Goal: Task Accomplishment & Management: Use online tool/utility

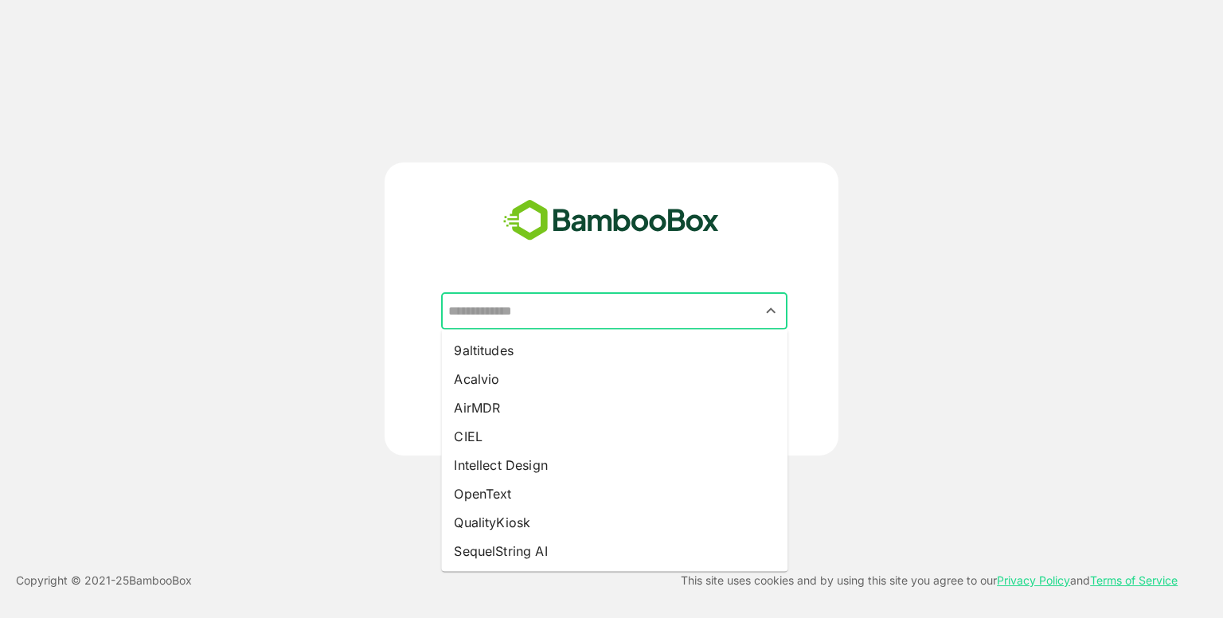
click at [560, 317] on input "text" at bounding box center [614, 311] width 340 height 30
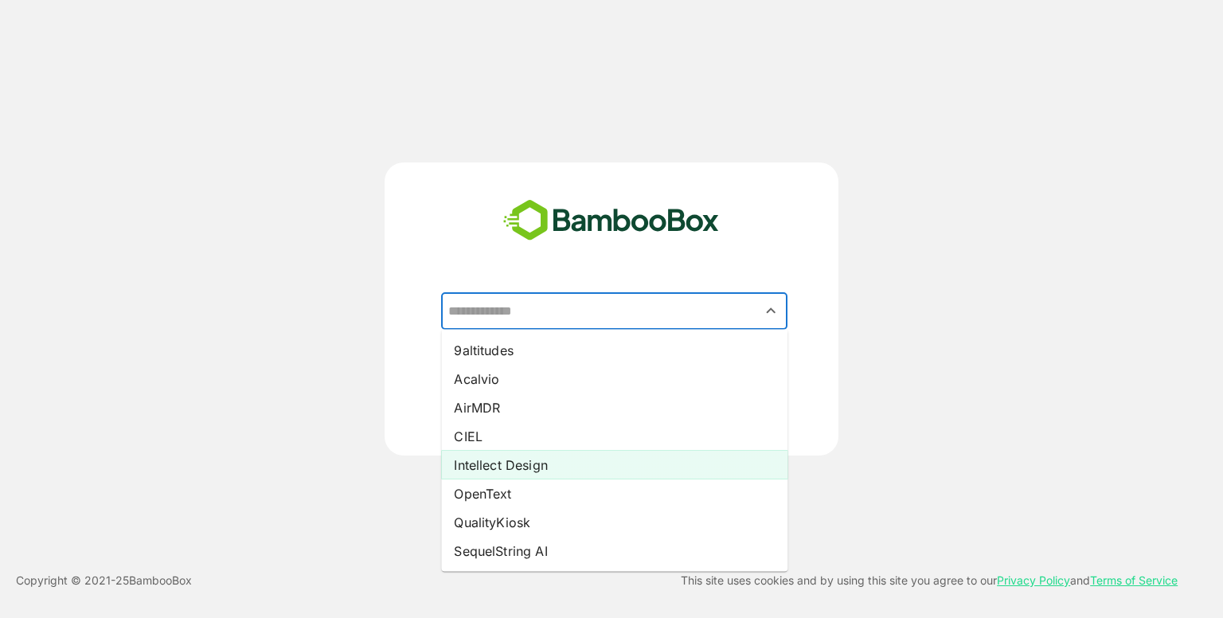
click at [502, 462] on li "Intellect Design" at bounding box center [614, 465] width 346 height 29
type input "**********"
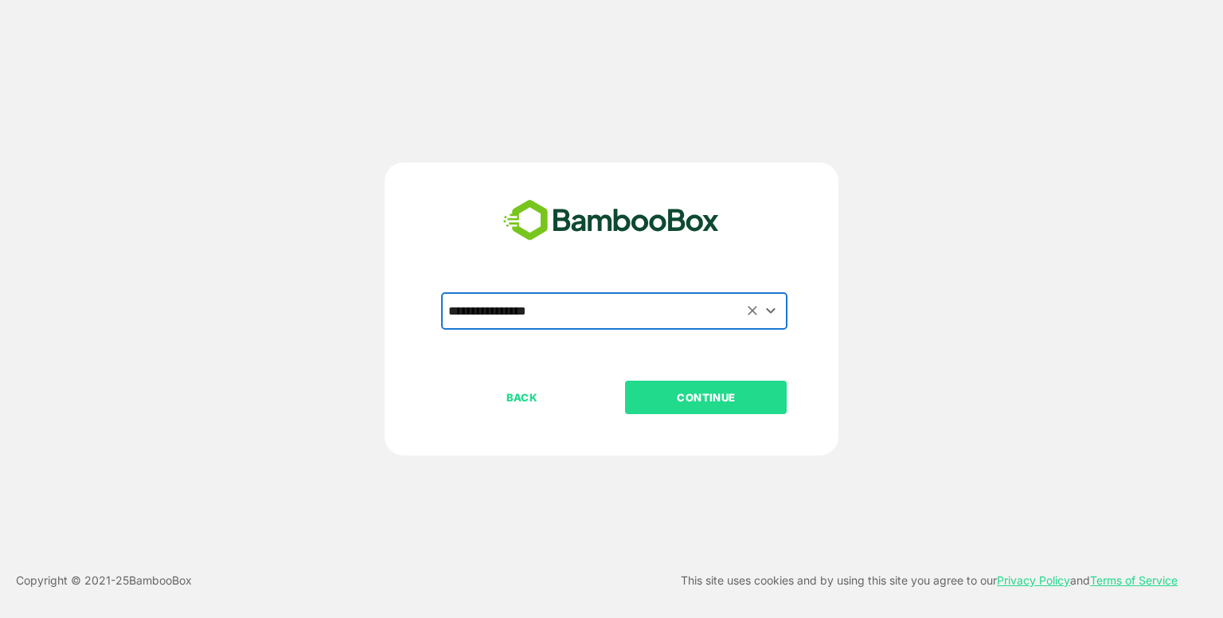
click at [729, 405] on p "CONTINUE" at bounding box center [706, 398] width 159 height 18
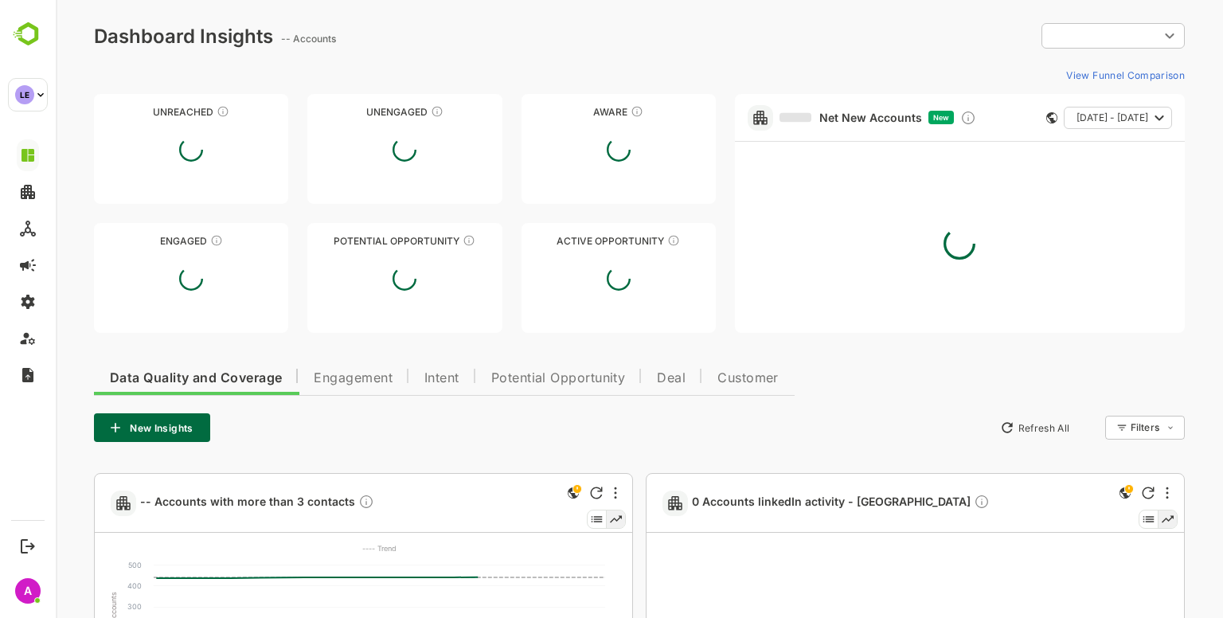
type input "**********"
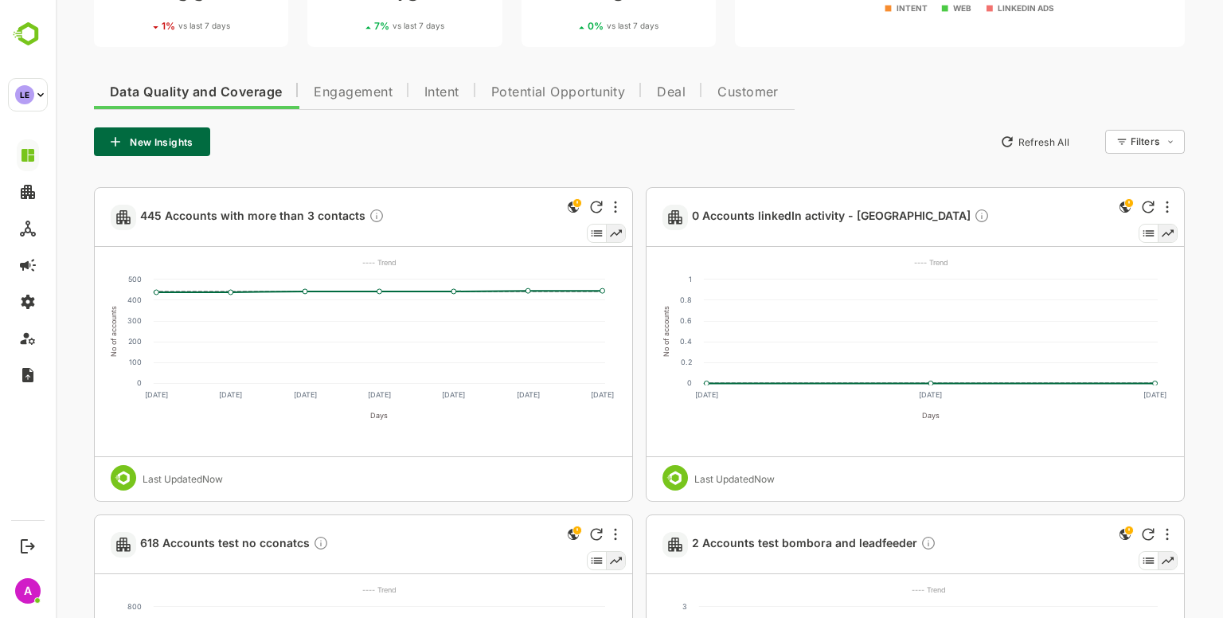
scroll to position [278, 0]
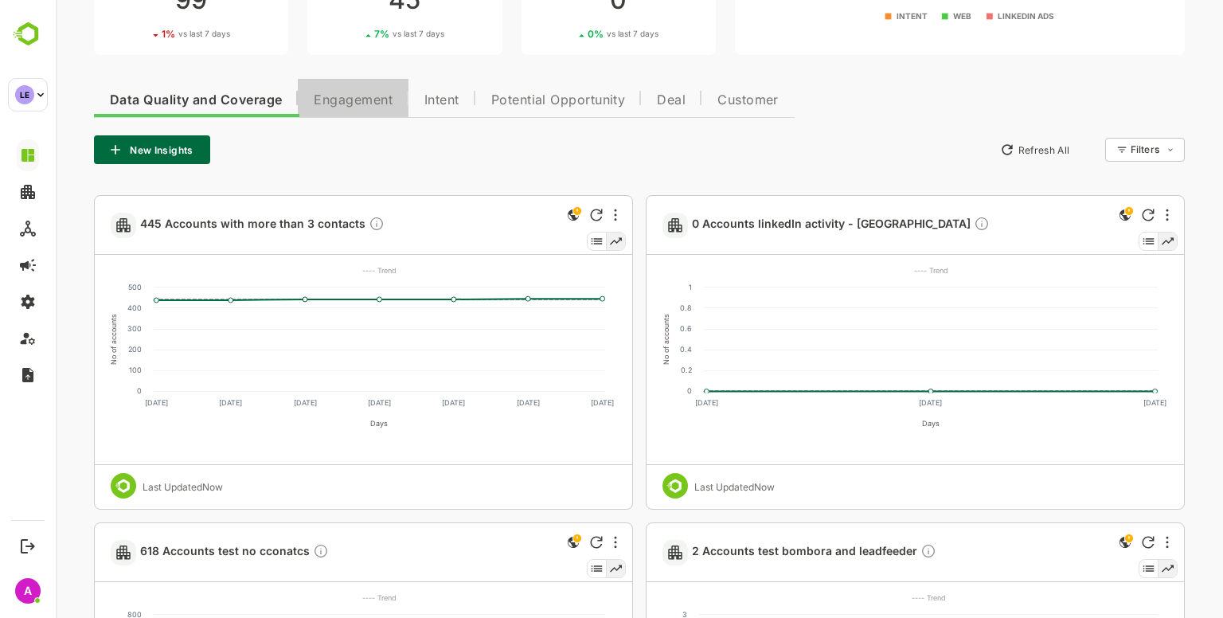
click at [363, 97] on span "Engagement" at bounding box center [353, 100] width 79 height 13
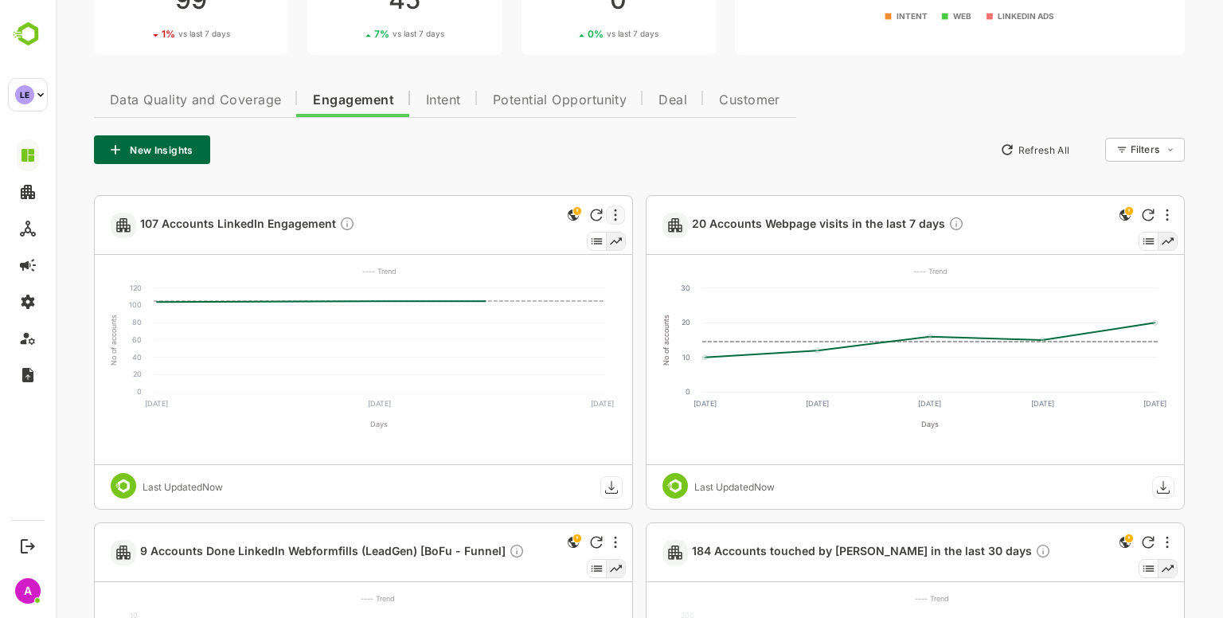
click at [621, 216] on div at bounding box center [615, 214] width 19 height 19
click at [448, 170] on div at bounding box center [639, 309] width 1167 height 618
click at [233, 227] on span "107 Accounts LinkedIn Engagement" at bounding box center [247, 225] width 215 height 18
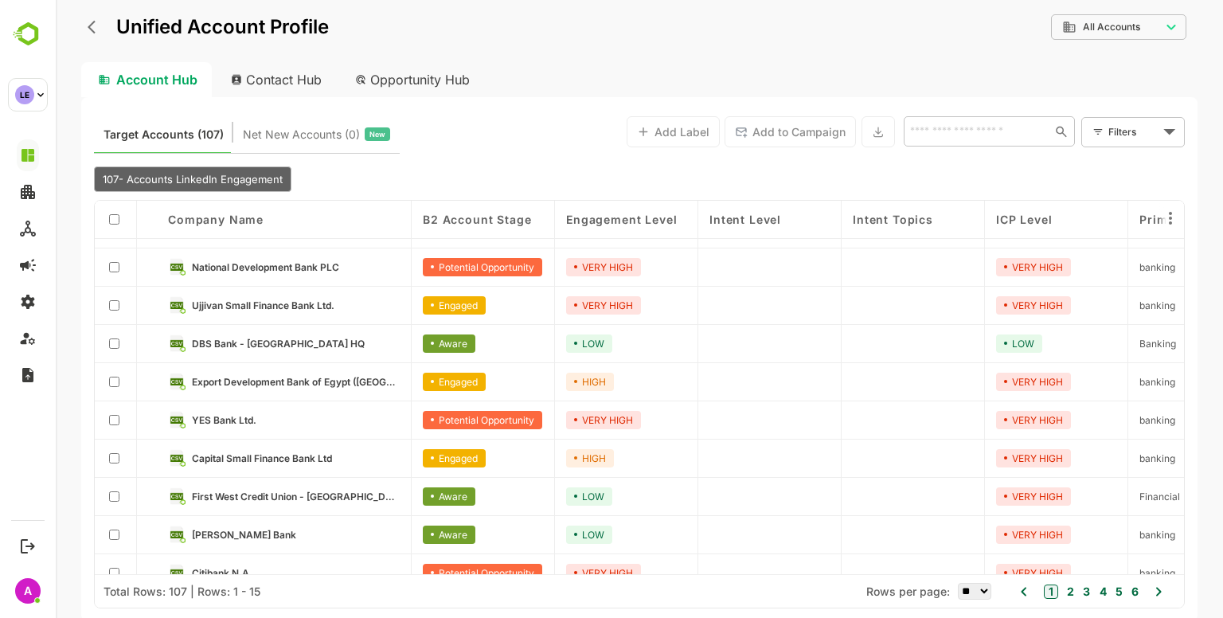
scroll to position [0, 0]
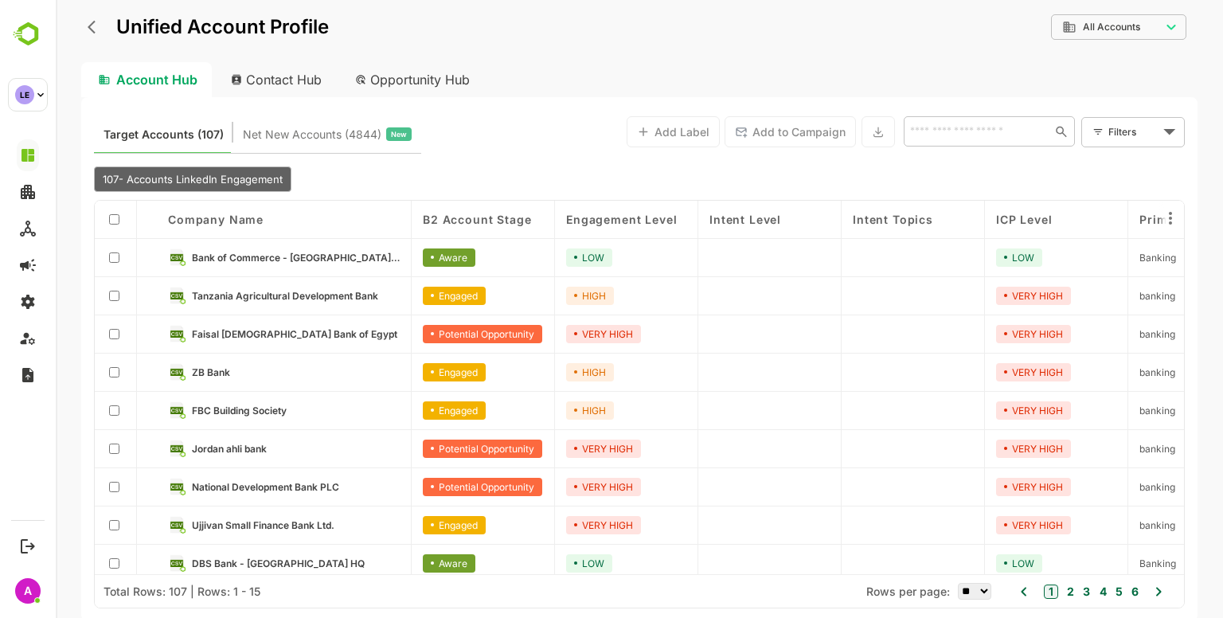
click at [1118, 49] on div "**********" at bounding box center [639, 37] width 1116 height 49
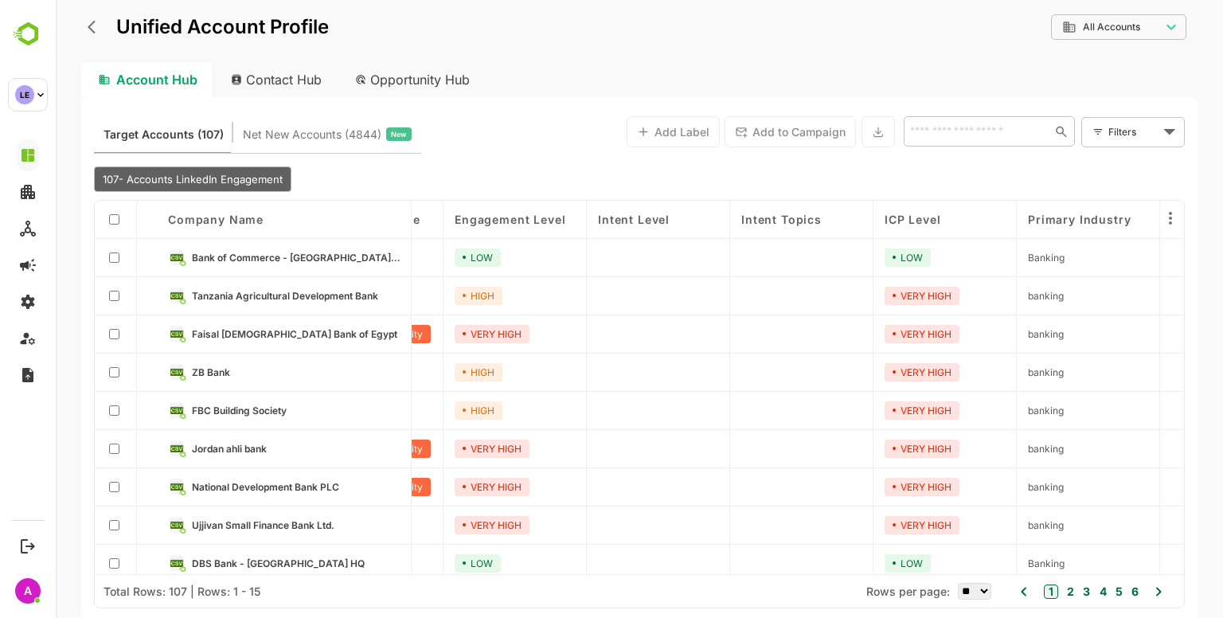
scroll to position [0, 114]
click at [1154, 140] on body "**********" at bounding box center [639, 309] width 1167 height 618
click at [1143, 160] on span "New Filter" at bounding box center [1136, 167] width 48 height 19
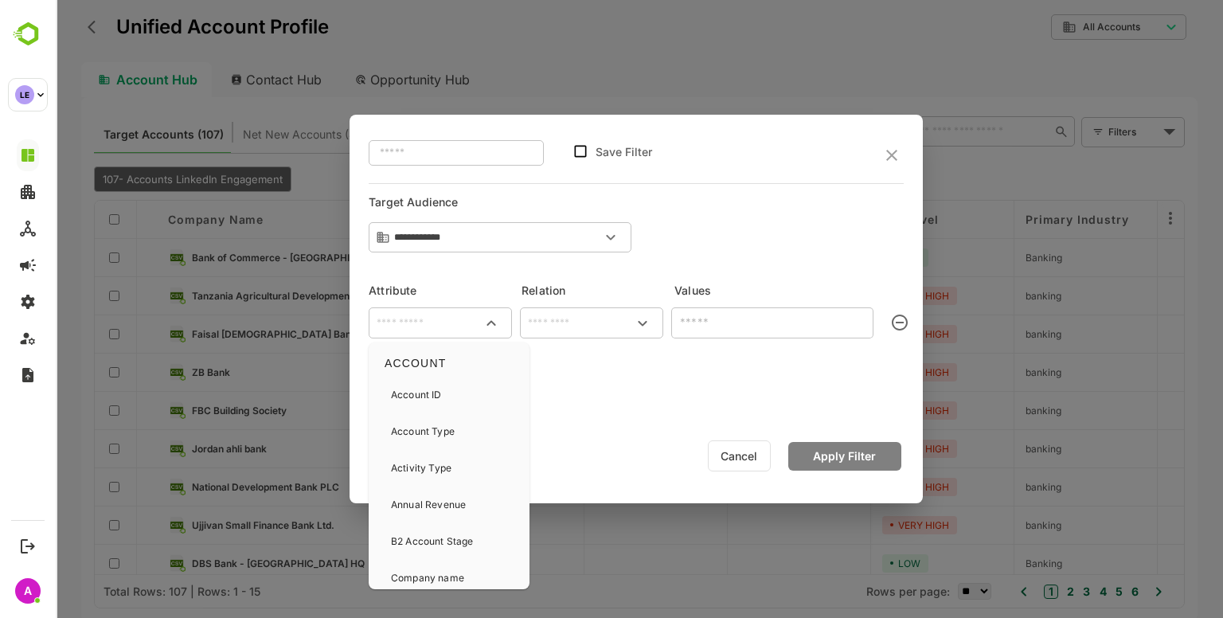
click at [428, 329] on input "text" at bounding box center [440, 323] width 137 height 19
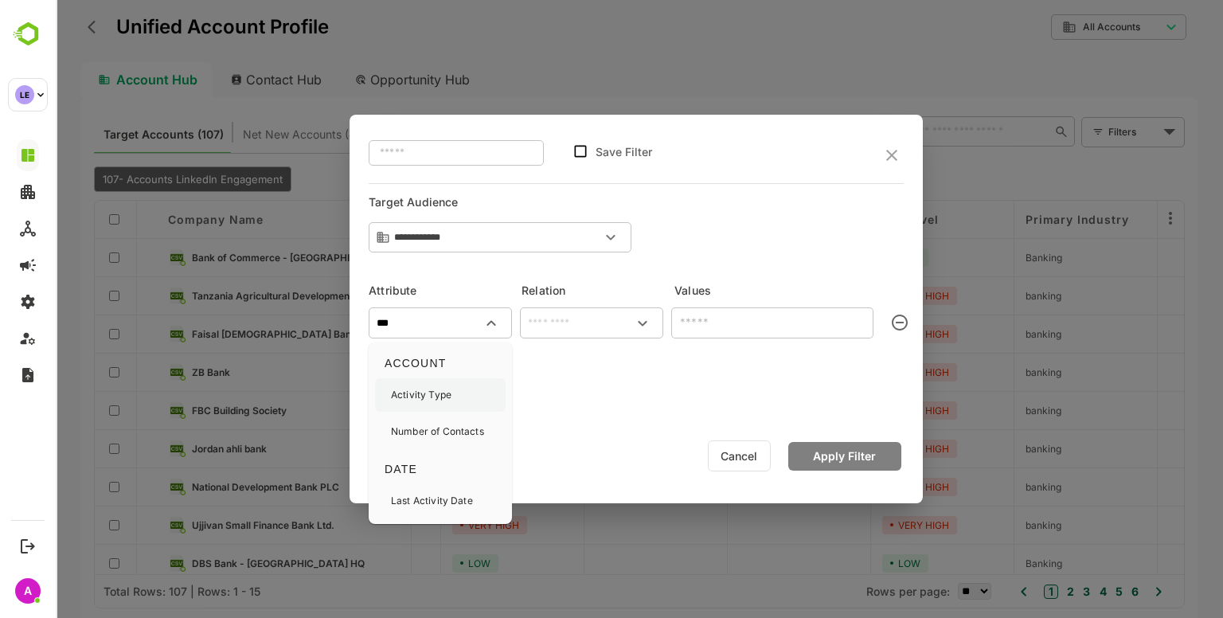
click at [436, 383] on div "Activity Type" at bounding box center [421, 394] width 61 height 33
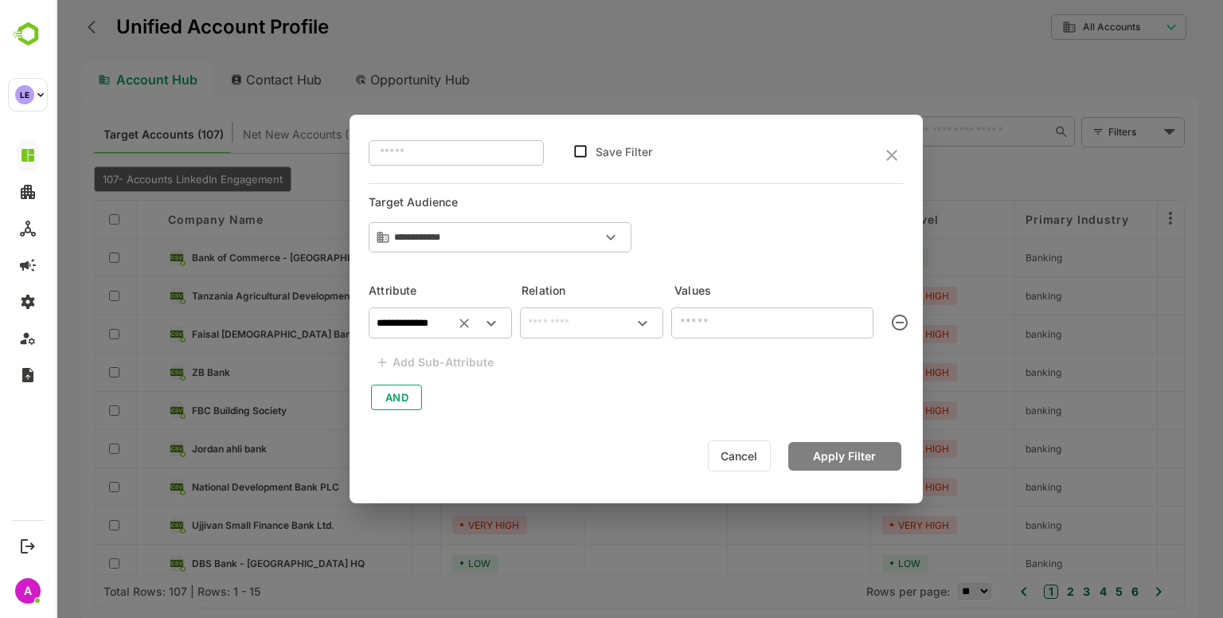
type input "**********"
click at [558, 332] on input "text" at bounding box center [591, 323] width 137 height 19
click at [580, 356] on li "includes" at bounding box center [591, 360] width 137 height 29
type input "********"
click at [729, 328] on input "text" at bounding box center [759, 321] width 166 height 19
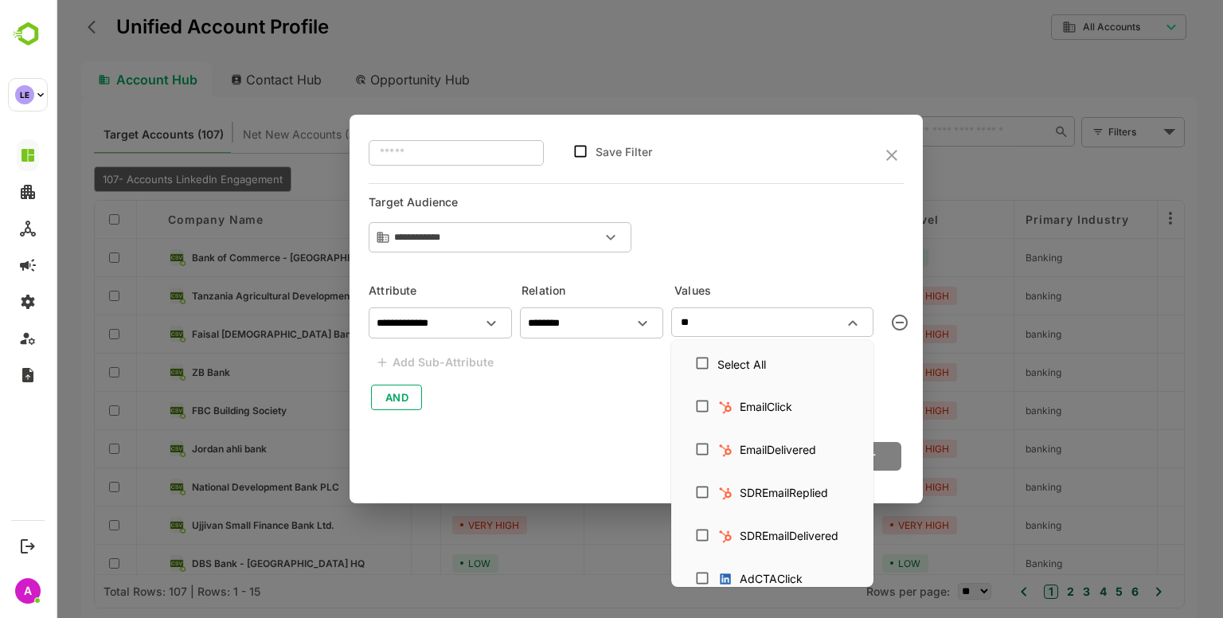
type input "*"
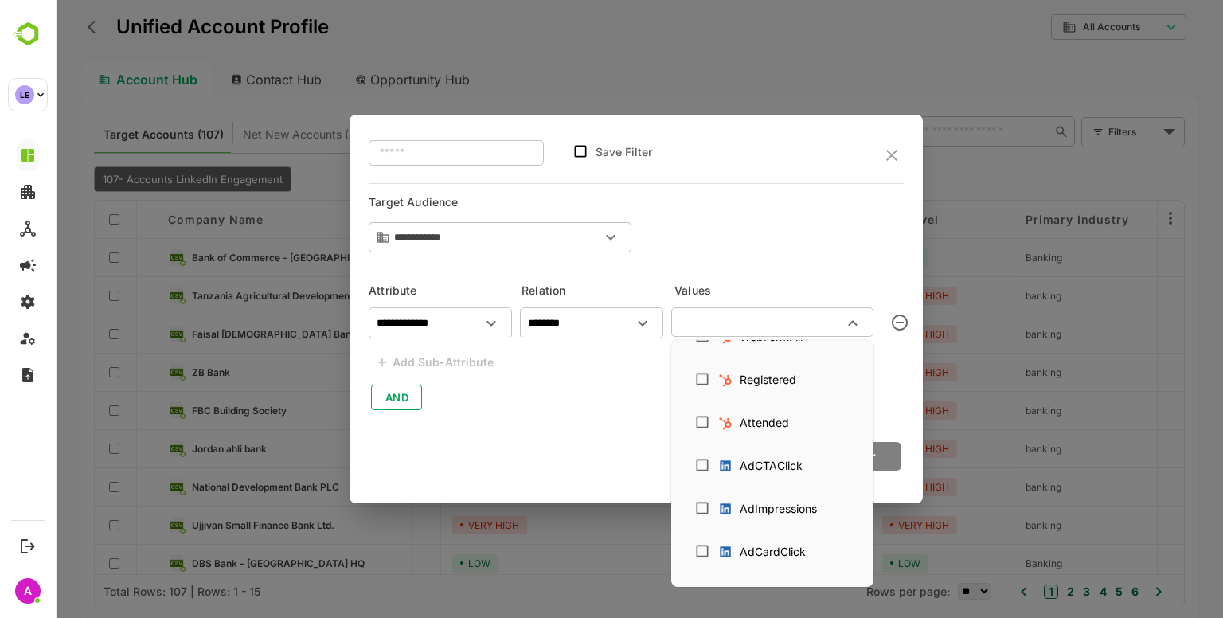
scroll to position [678, 0]
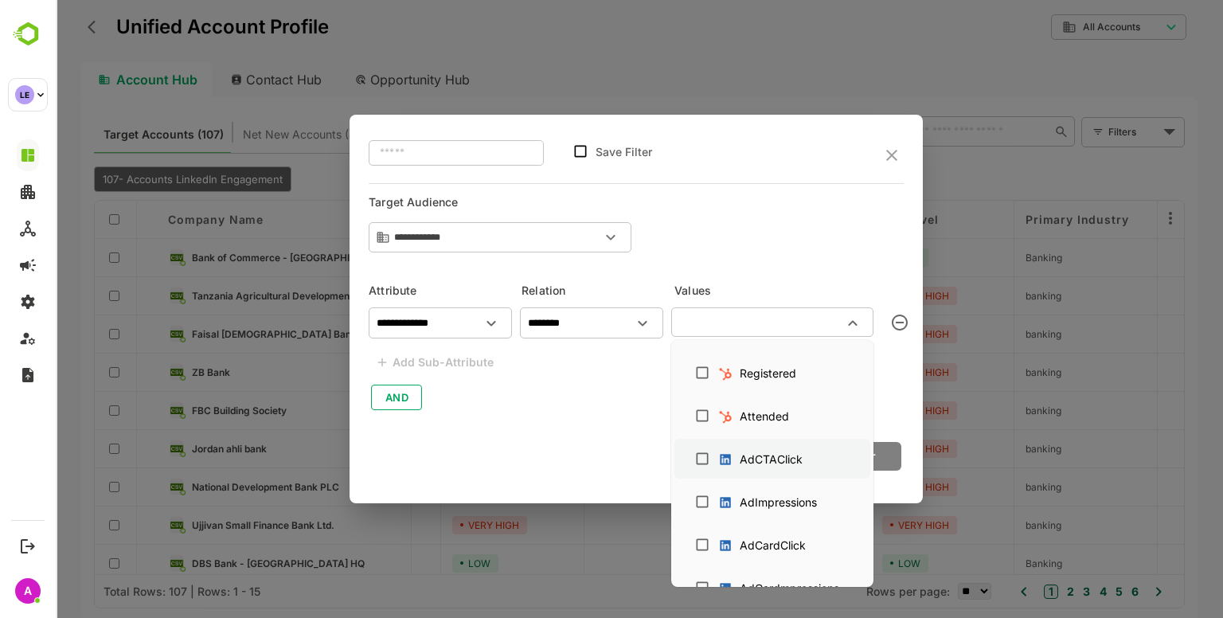
click at [774, 463] on div "AdCTAClick" at bounding box center [771, 459] width 63 height 17
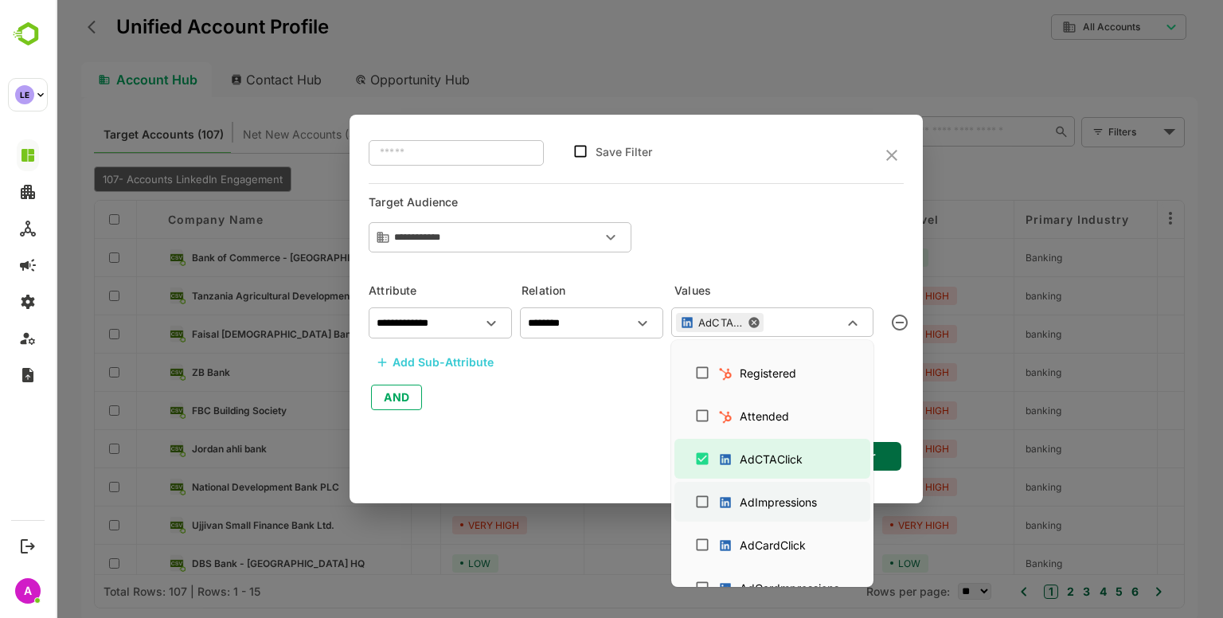
click at [760, 495] on div "AdImpressions" at bounding box center [778, 502] width 77 height 17
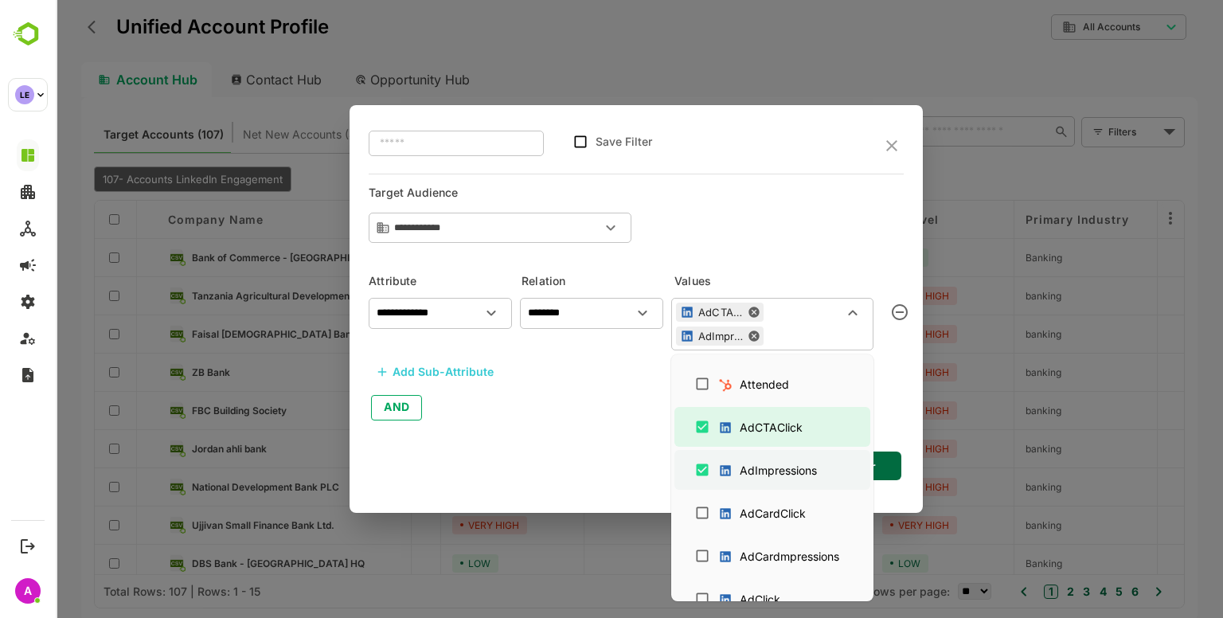
scroll to position [751, 0]
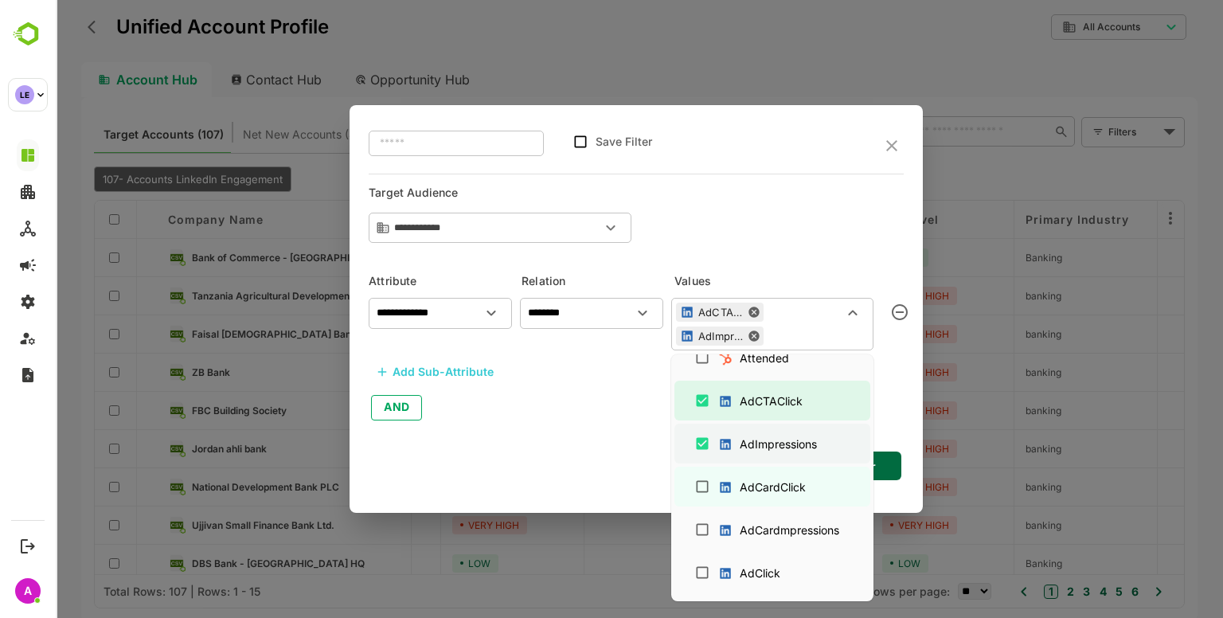
click at [760, 495] on div "AdCardClick" at bounding box center [765, 487] width 96 height 25
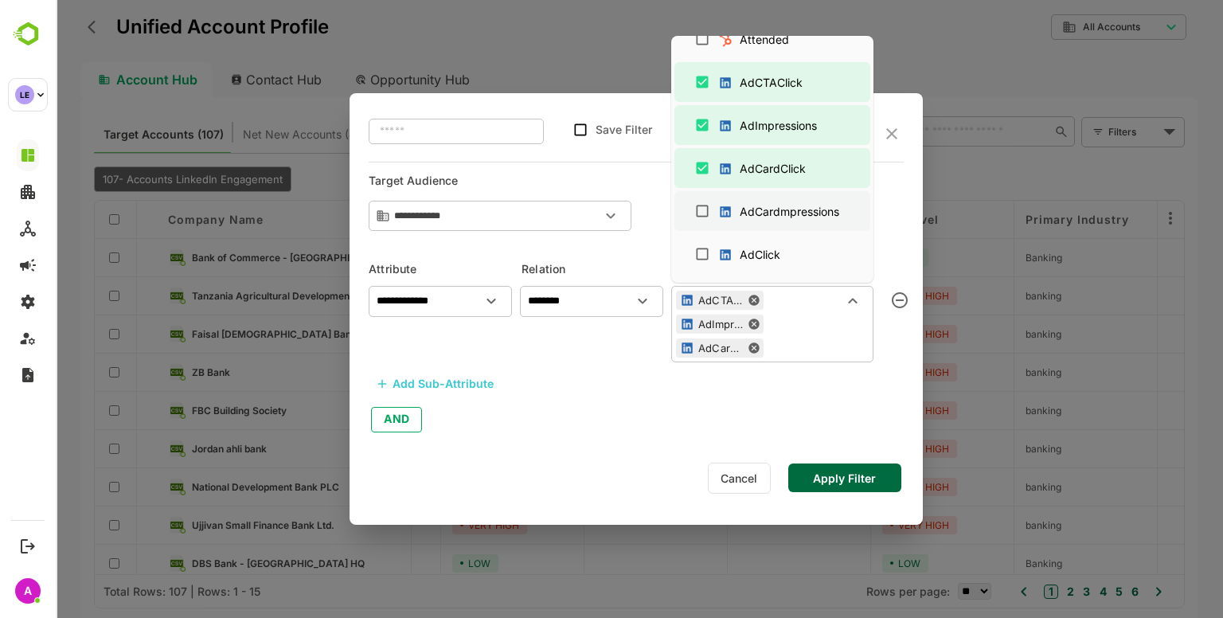
click at [749, 205] on div "AdCardmpressions" at bounding box center [790, 211] width 100 height 17
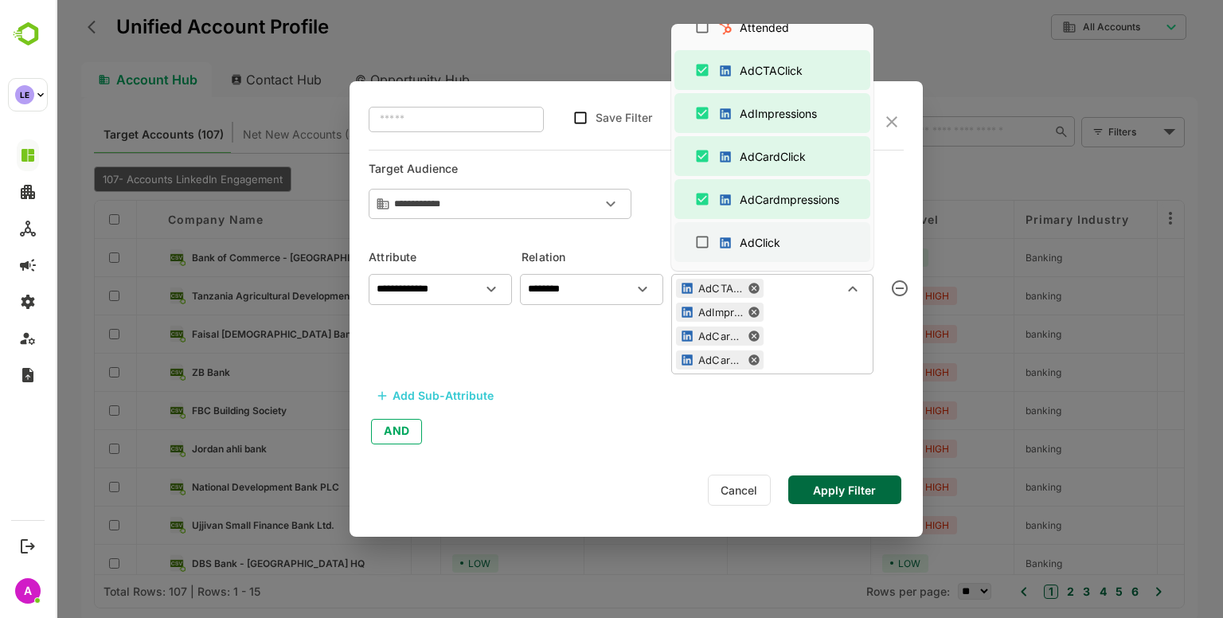
click at [749, 231] on div "AdClick" at bounding box center [752, 242] width 71 height 25
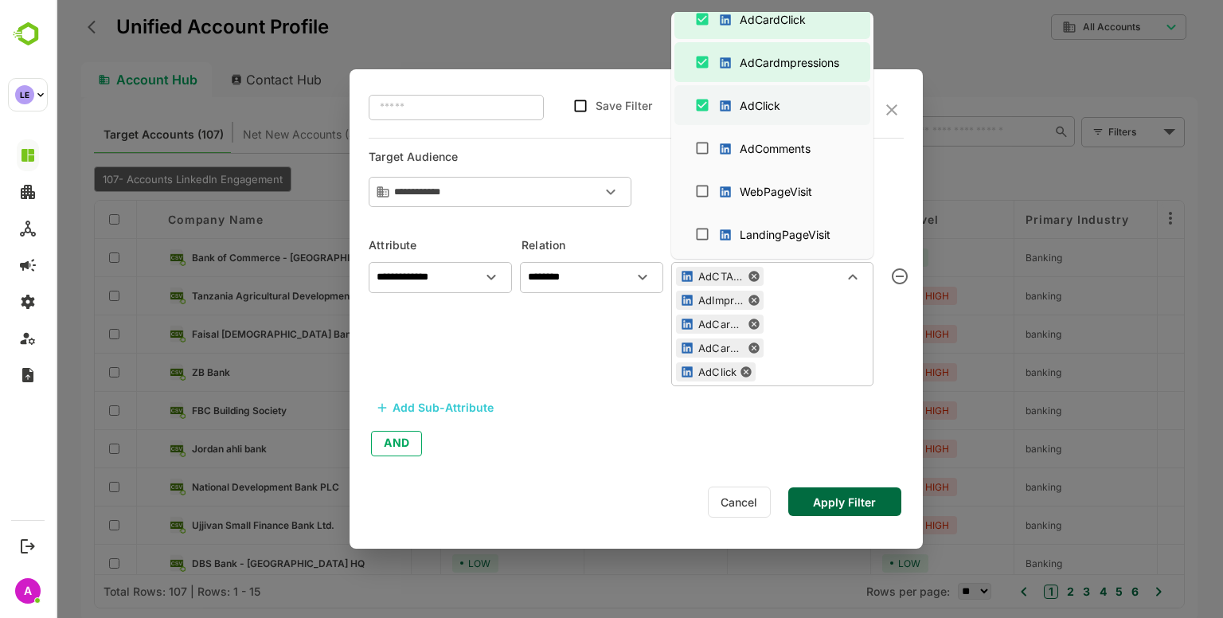
scroll to position [878, 0]
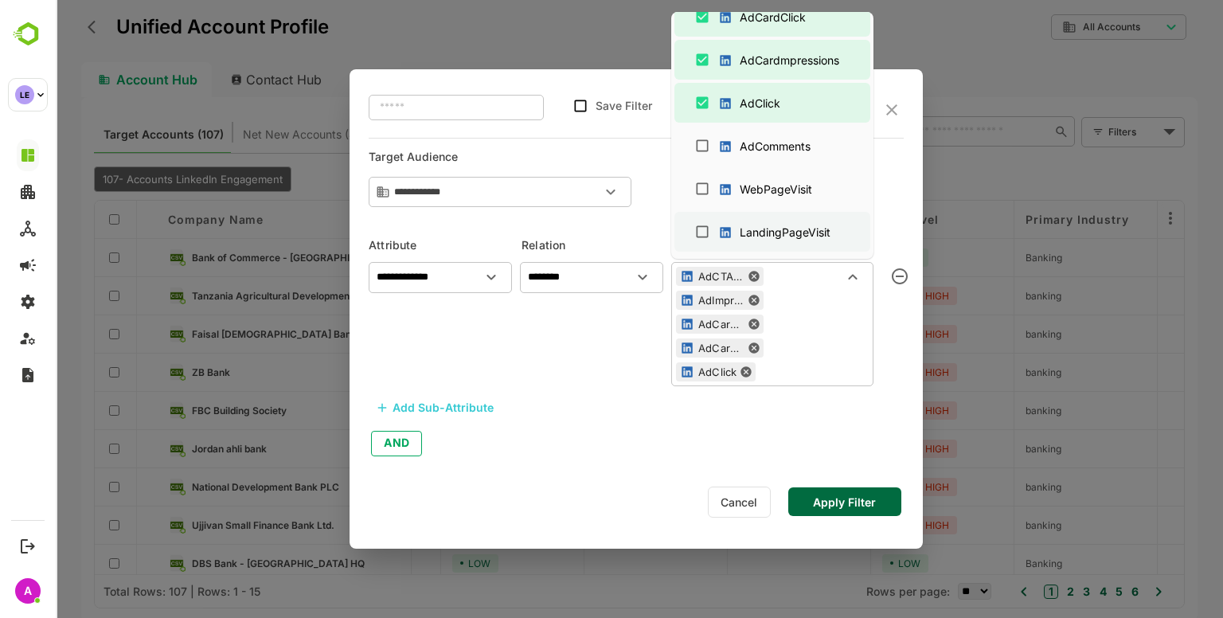
click at [749, 230] on div "LandingPageVisit" at bounding box center [785, 232] width 91 height 17
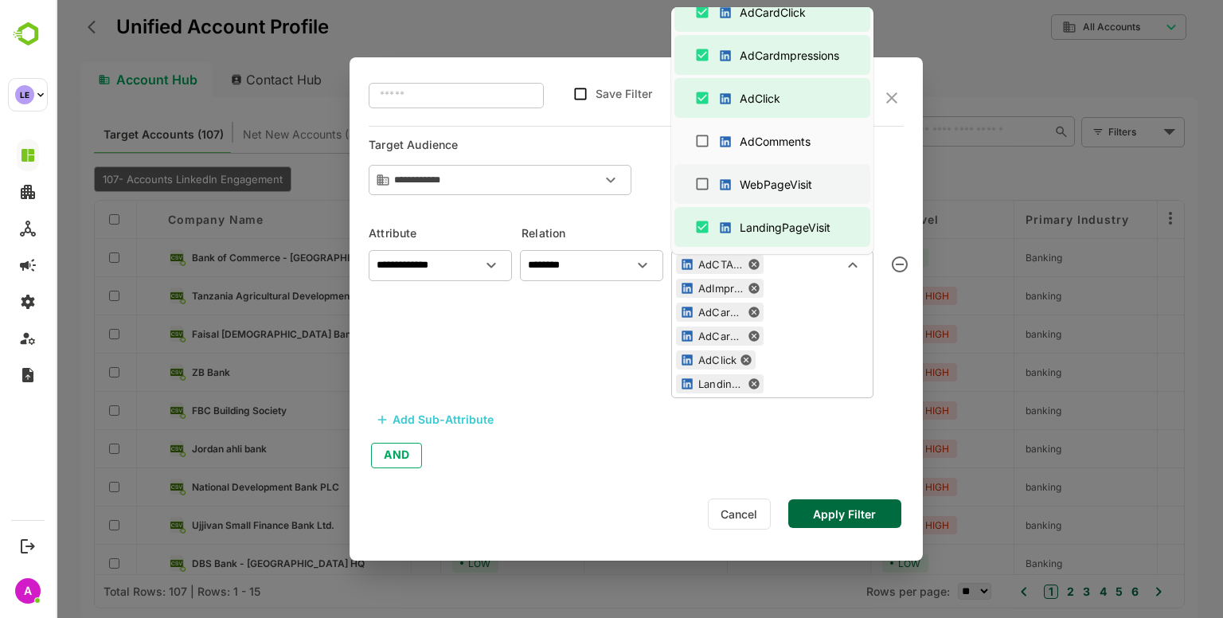
click at [758, 174] on div "WebPageVisit" at bounding box center [768, 184] width 103 height 25
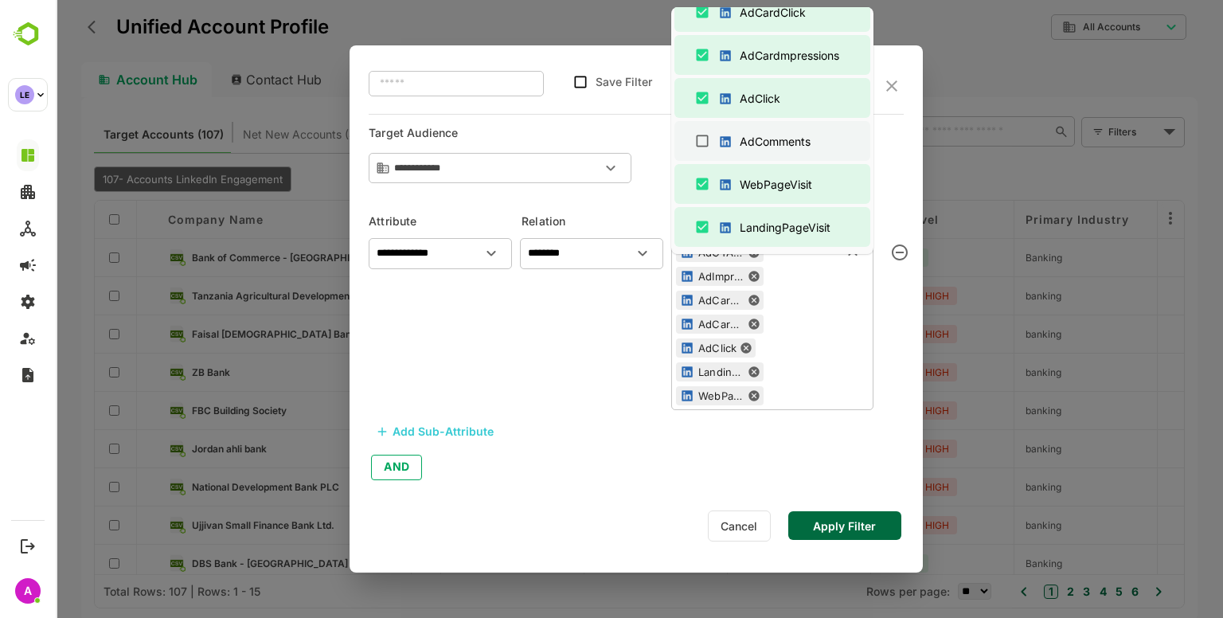
click at [761, 143] on div "AdComments" at bounding box center [775, 141] width 71 height 17
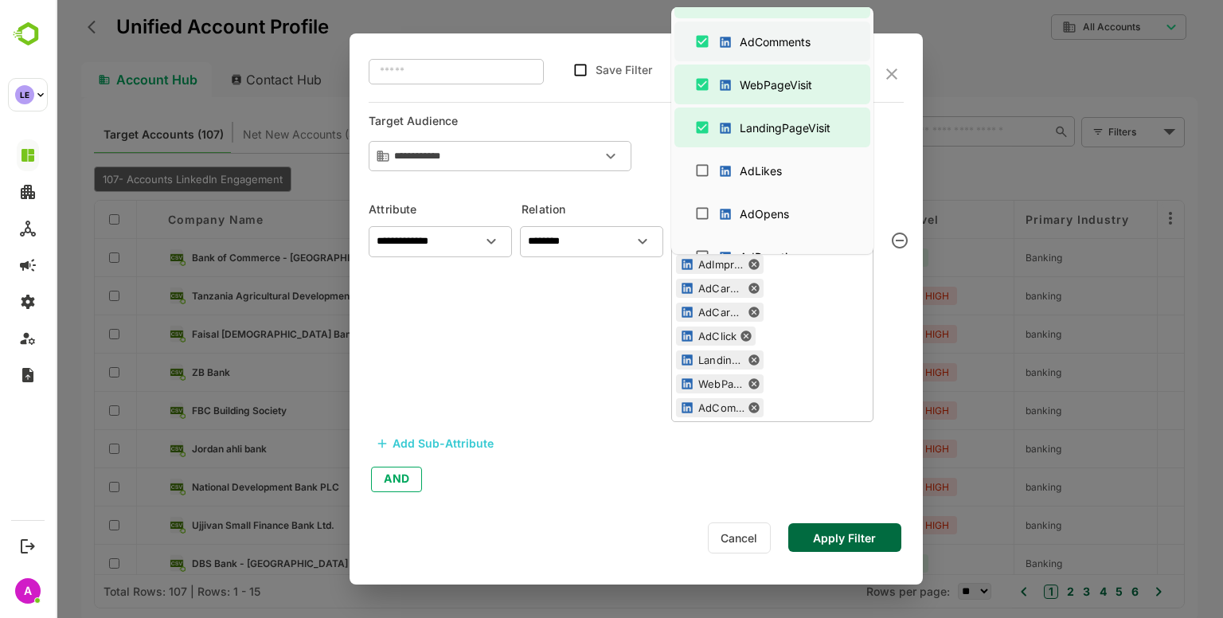
scroll to position [999, 0]
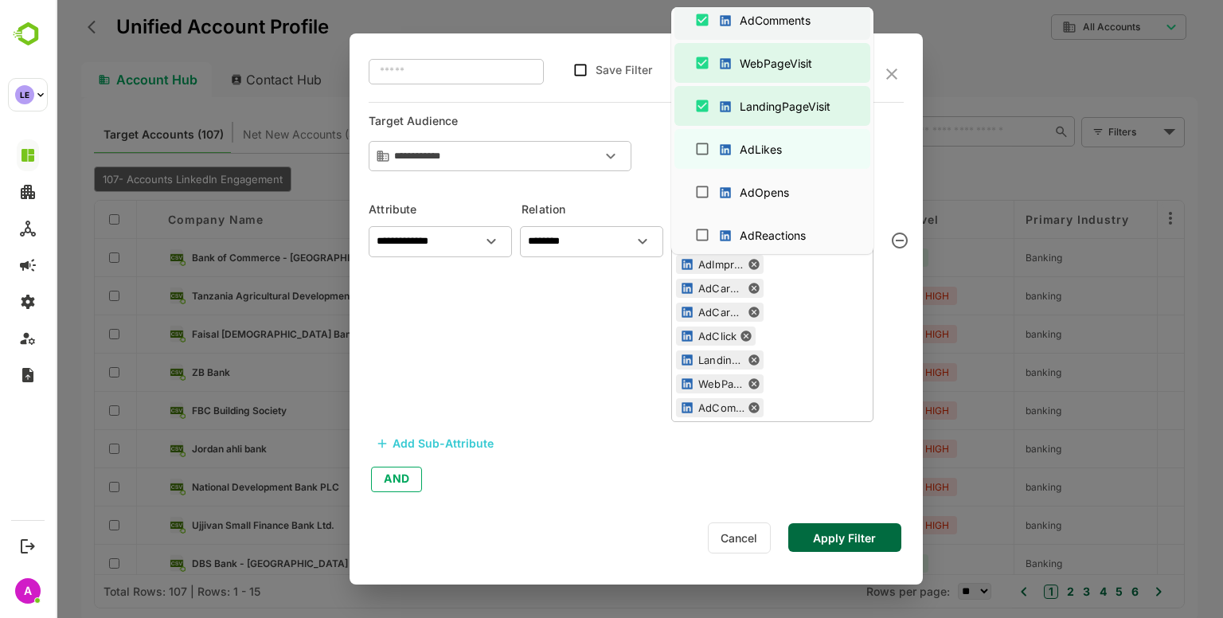
click at [761, 143] on div "AdLikes" at bounding box center [761, 149] width 42 height 17
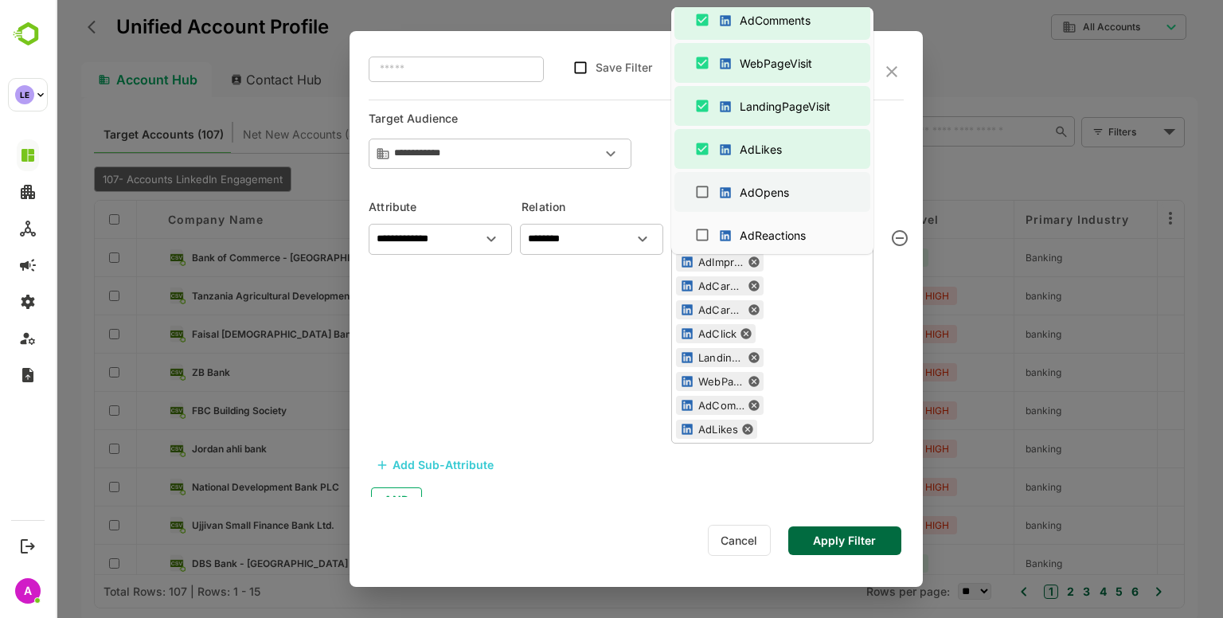
click at [761, 181] on div "AdOpens" at bounding box center [757, 192] width 80 height 25
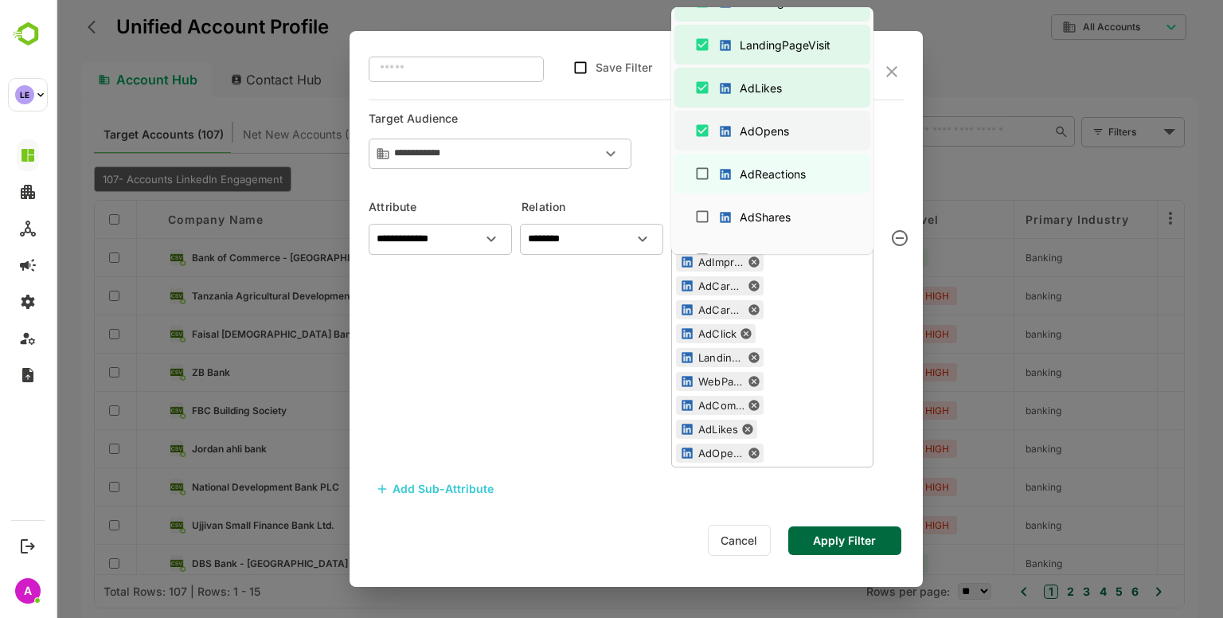
click at [761, 181] on div "AdReactions" at bounding box center [773, 174] width 66 height 17
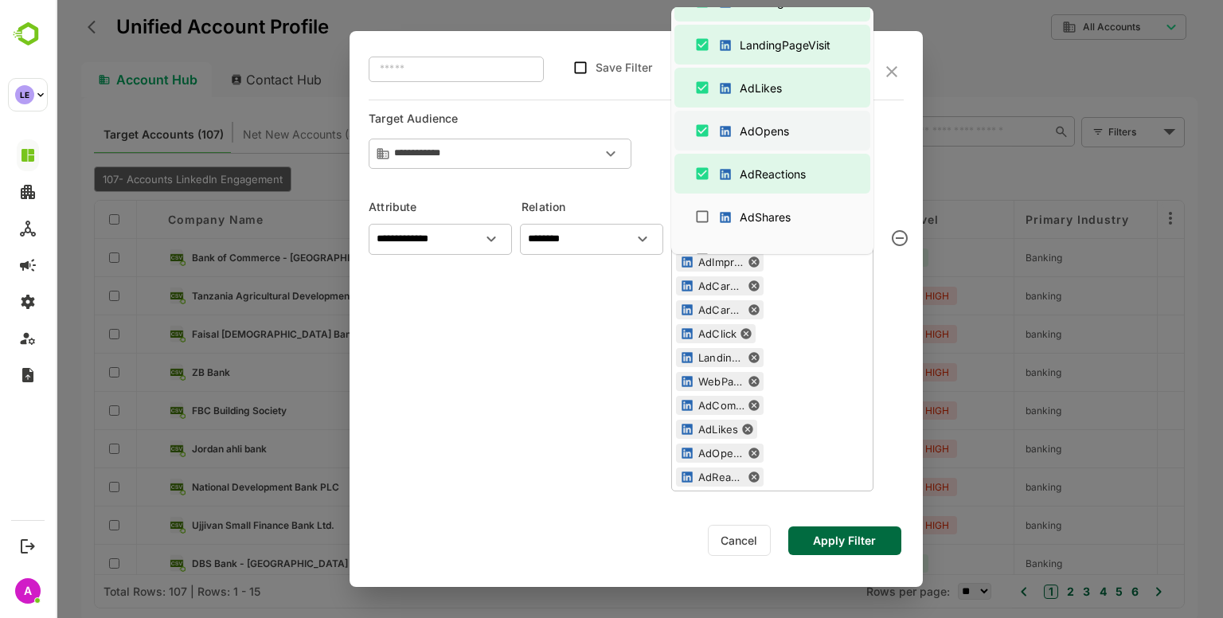
scroll to position [1118, 0]
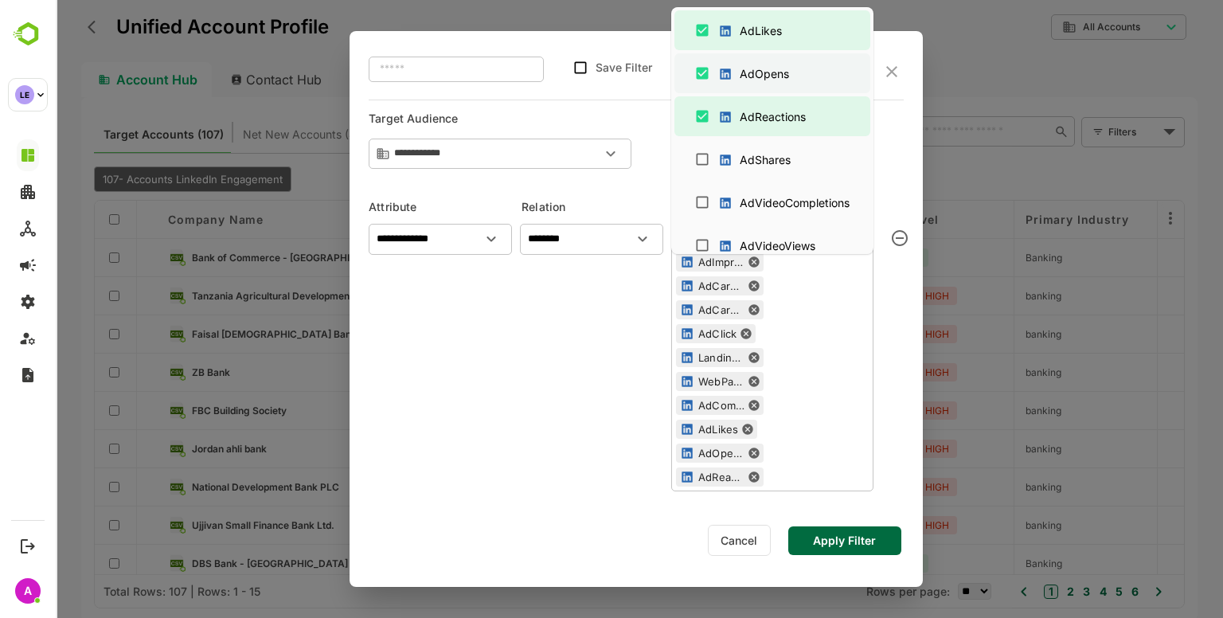
click at [761, 181] on ul "Select All EmailClick EmailBounced EmailDelivered EmailOpened EmailForwarded Em…" at bounding box center [772, 130] width 202 height 247
click at [753, 169] on div "AdShares" at bounding box center [757, 159] width 81 height 25
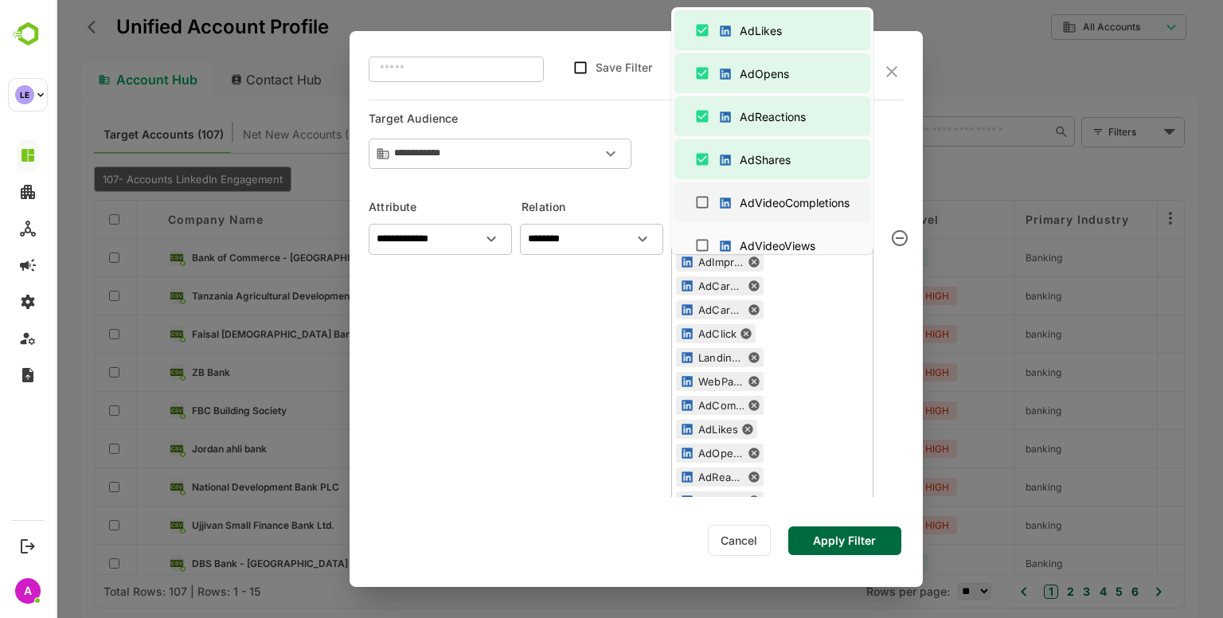
click at [762, 190] on div "AdVideoCompletions" at bounding box center [787, 202] width 140 height 25
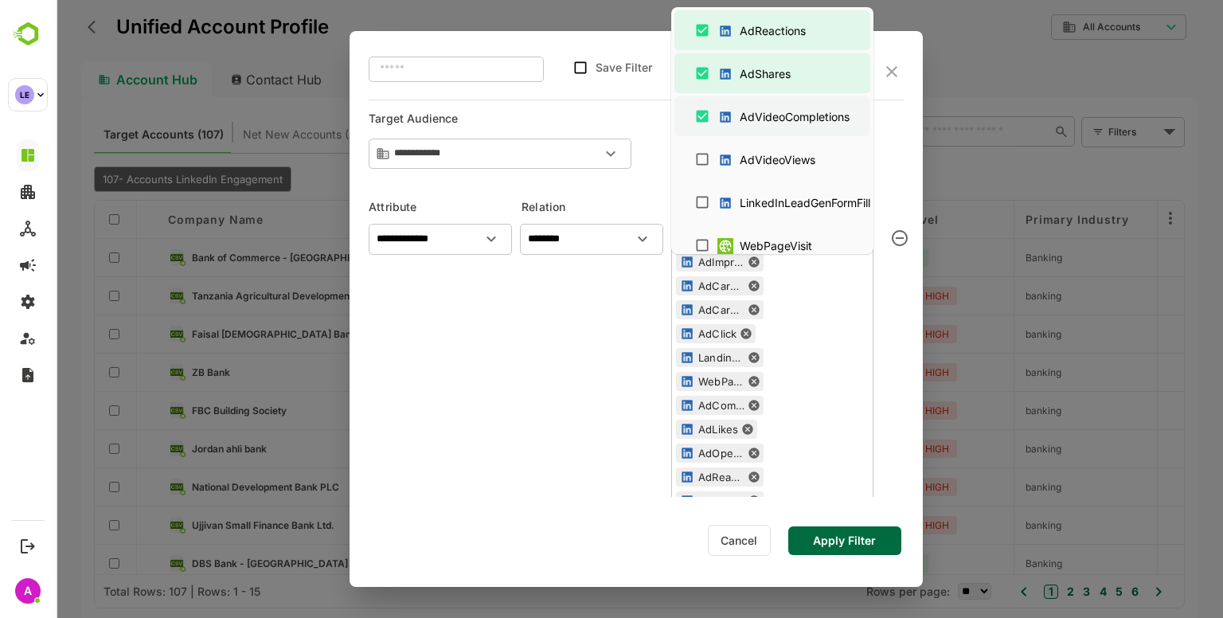
scroll to position [1204, 0]
click at [762, 190] on div "LinkedInLeadGenFormFill" at bounding box center [797, 202] width 161 height 25
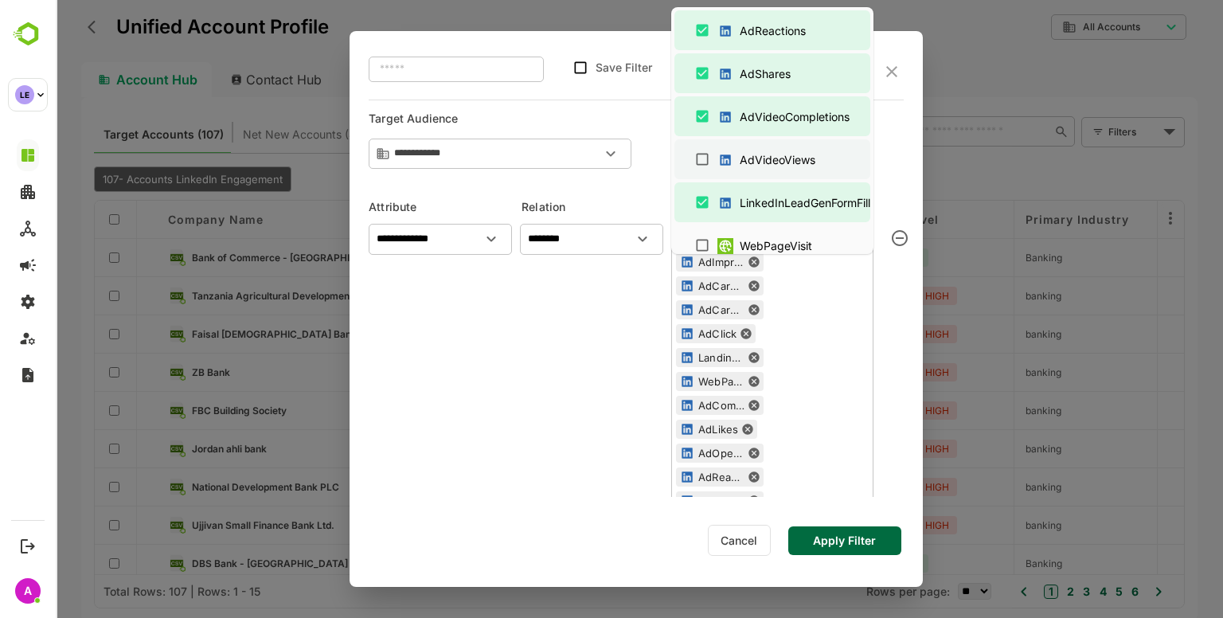
click at [729, 149] on div at bounding box center [725, 159] width 16 height 25
click at [554, 456] on div "******** ​" at bounding box center [591, 403] width 143 height 373
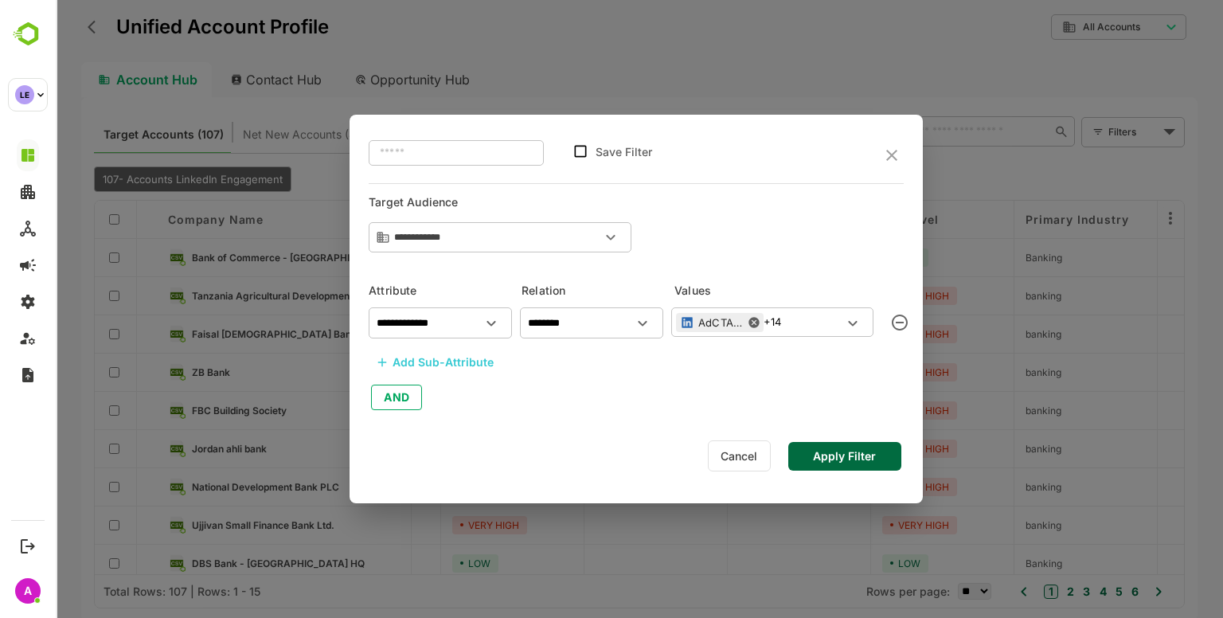
click at [459, 370] on div "Add Sub-Attribute" at bounding box center [443, 362] width 101 height 19
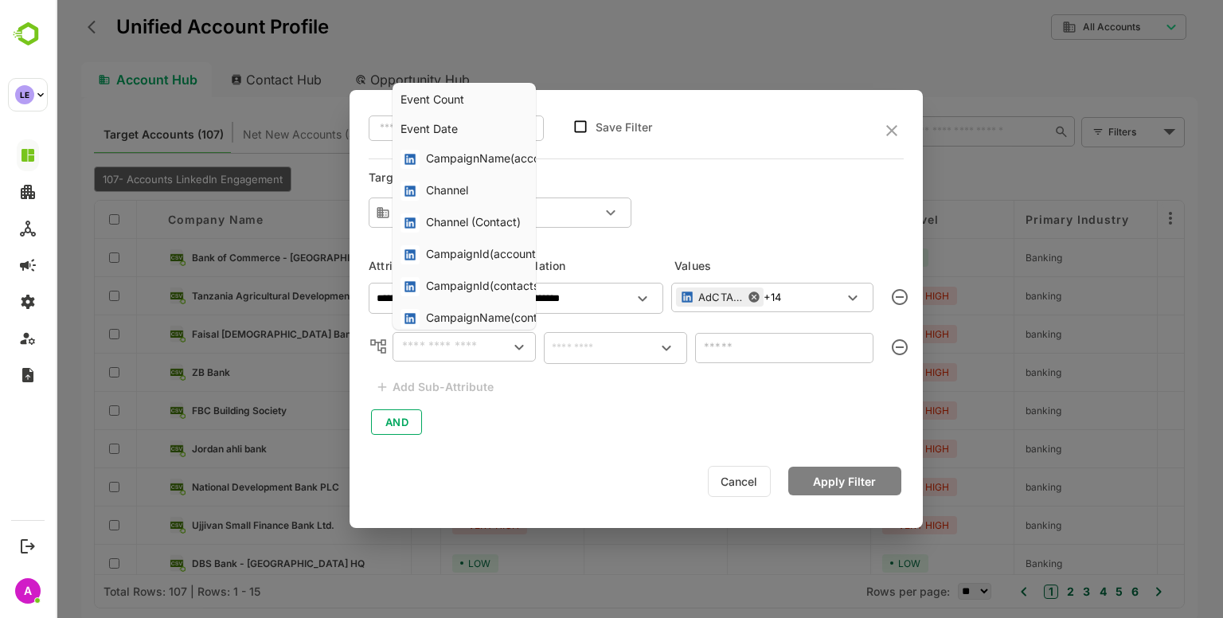
click at [449, 347] on input "text" at bounding box center [451, 346] width 108 height 19
click at [467, 153] on div "CampaignName(accounts)" at bounding box center [496, 159] width 140 height 19
type input "**********"
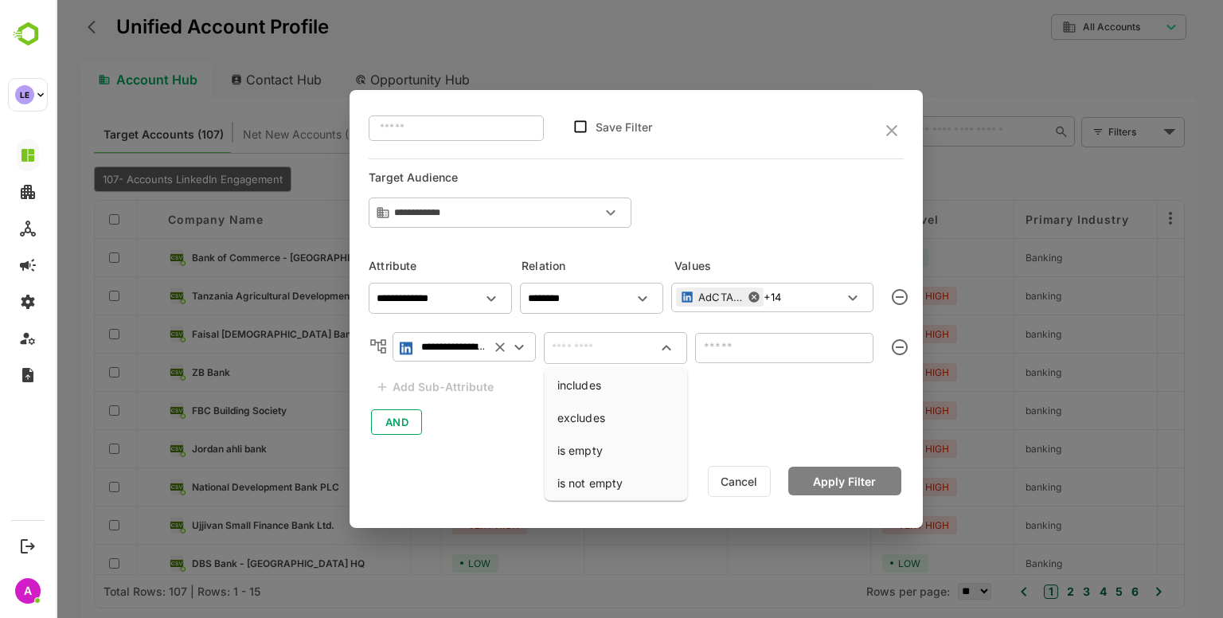
click at [594, 353] on input "text" at bounding box center [615, 347] width 137 height 19
click at [612, 385] on li "includes" at bounding box center [616, 384] width 137 height 29
type input "********"
click at [729, 351] on input "text" at bounding box center [771, 347] width 143 height 19
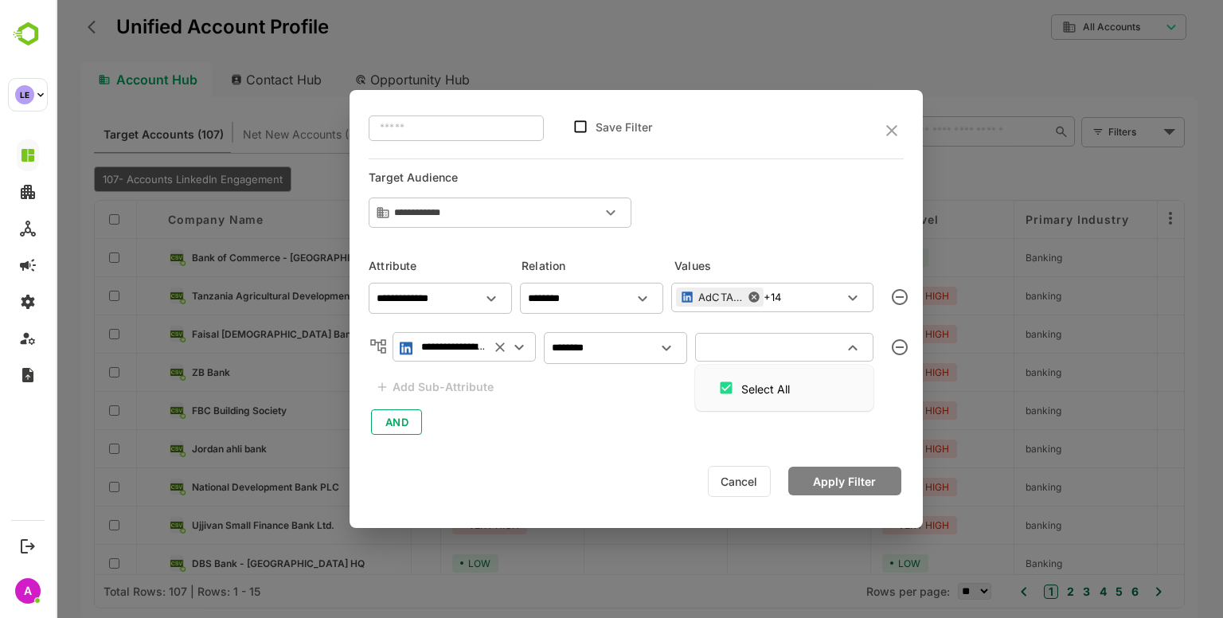
click at [729, 351] on input "text" at bounding box center [771, 347] width 143 height 19
click at [671, 350] on icon "Open" at bounding box center [666, 347] width 19 height 19
click at [744, 342] on input "text" at bounding box center [771, 347] width 143 height 19
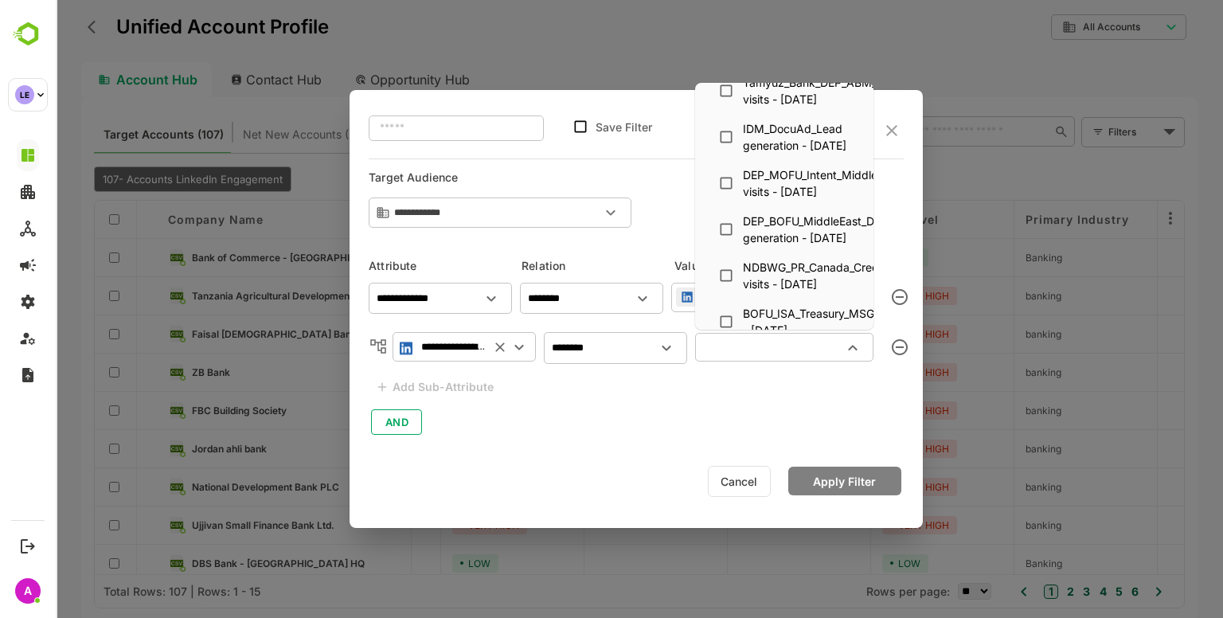
scroll to position [2710, 0]
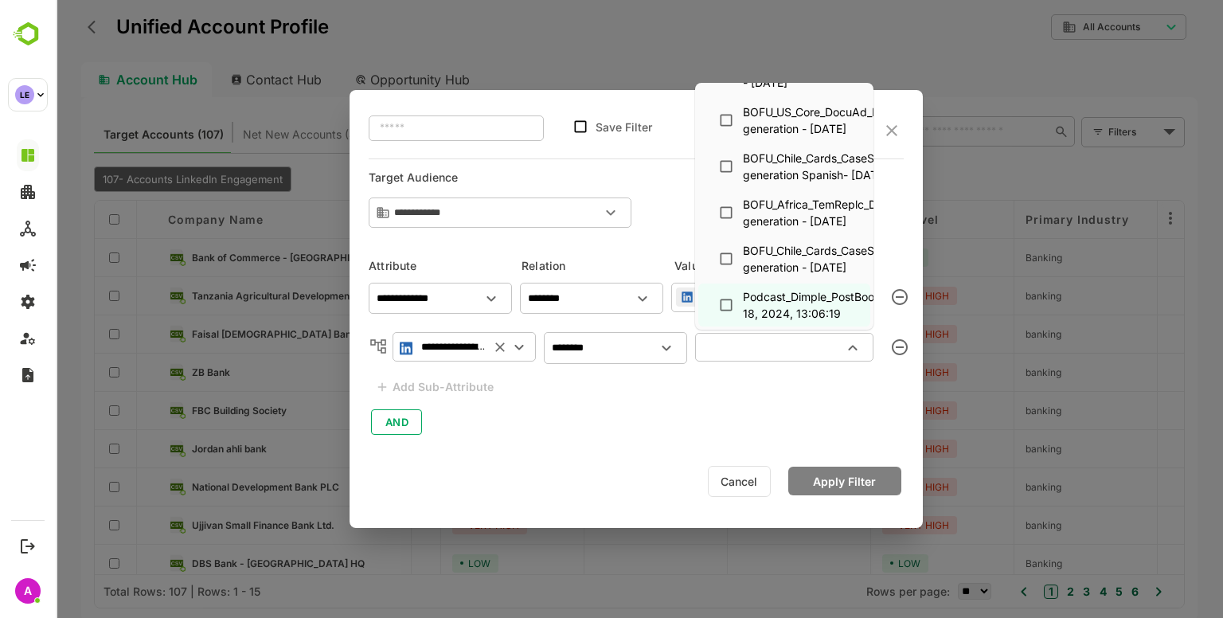
click at [702, 456] on div "**********" at bounding box center [636, 309] width 573 height 438
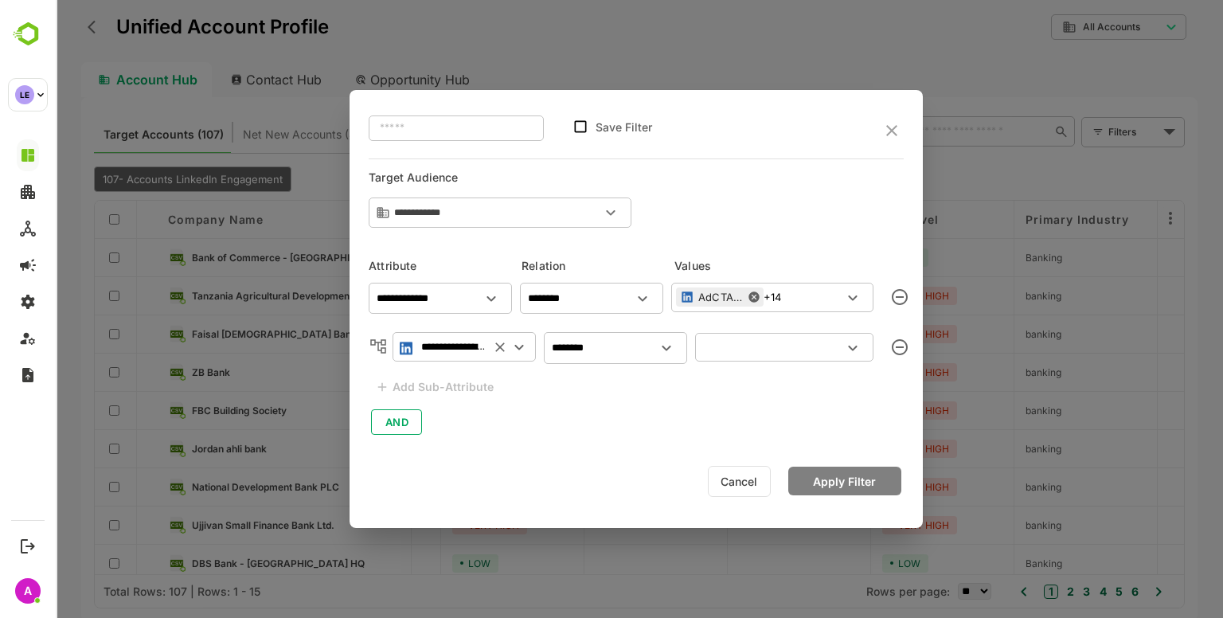
click at [748, 489] on button "Cancel" at bounding box center [739, 481] width 63 height 31
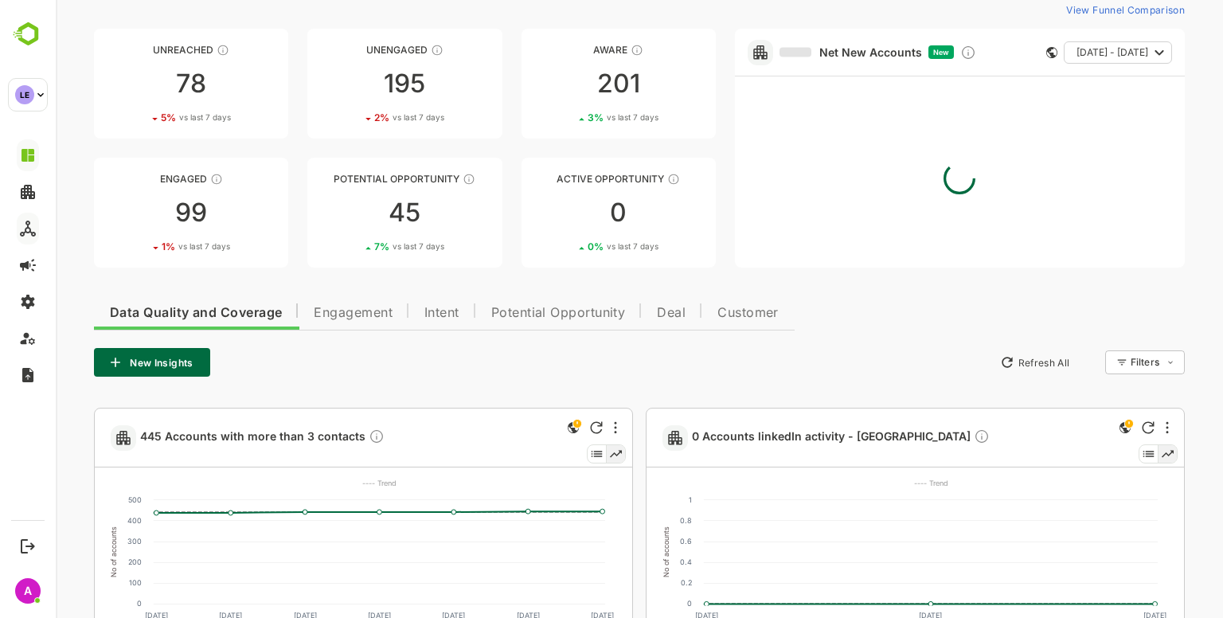
scroll to position [0, 0]
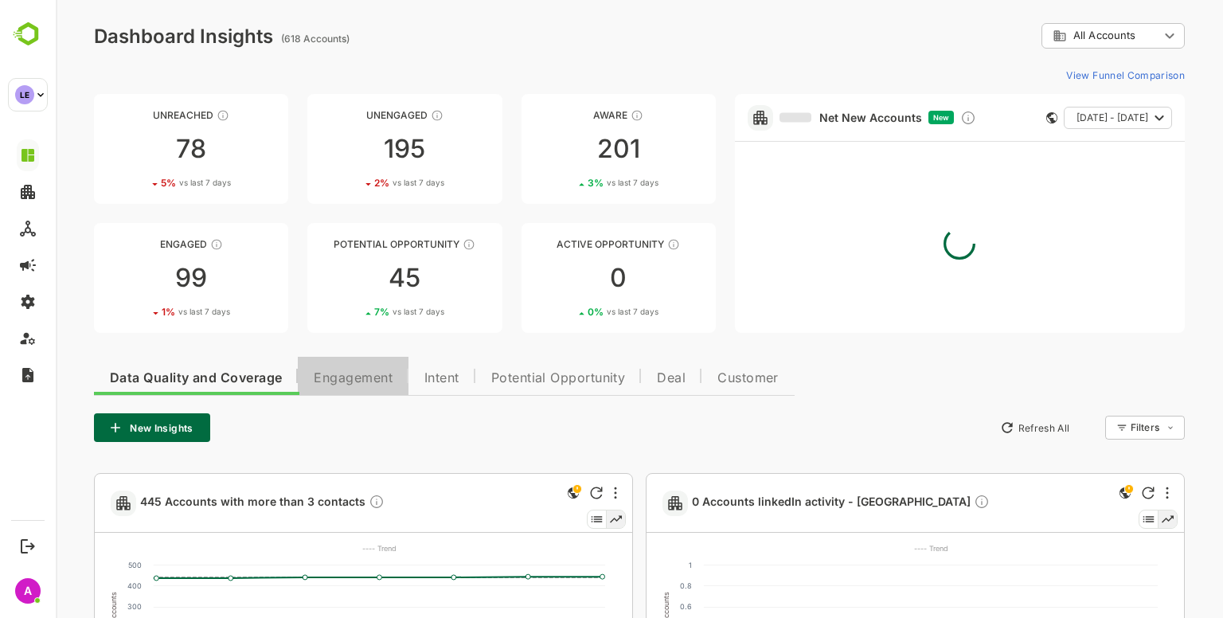
click at [366, 369] on button "Engagement" at bounding box center [353, 376] width 111 height 38
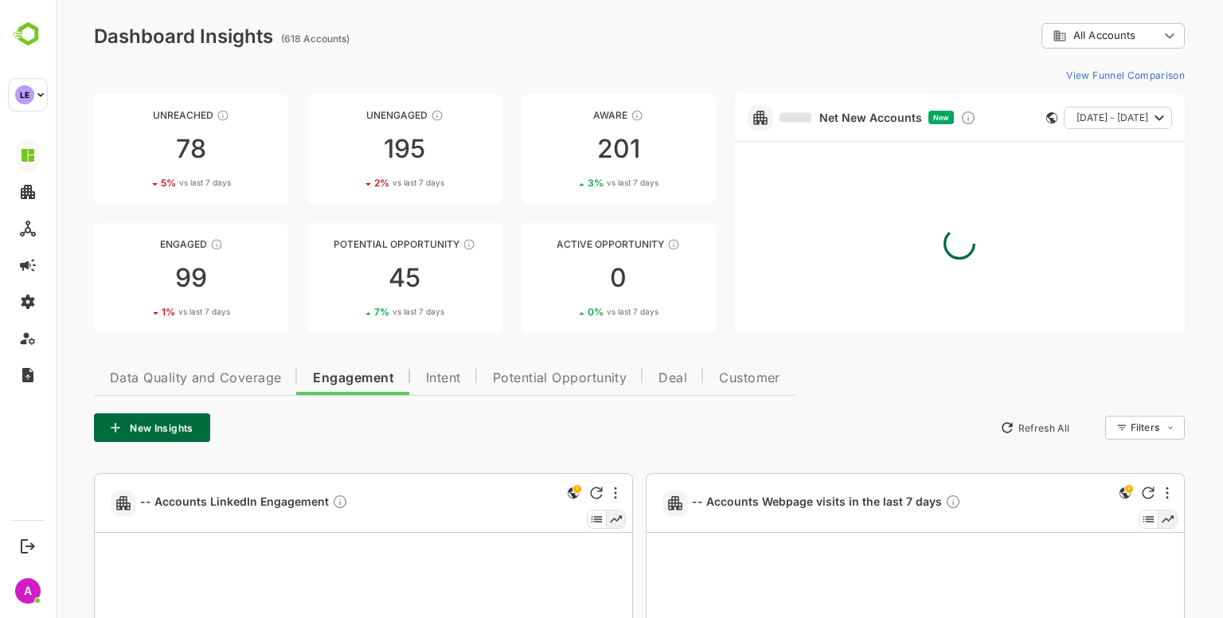
scroll to position [159, 0]
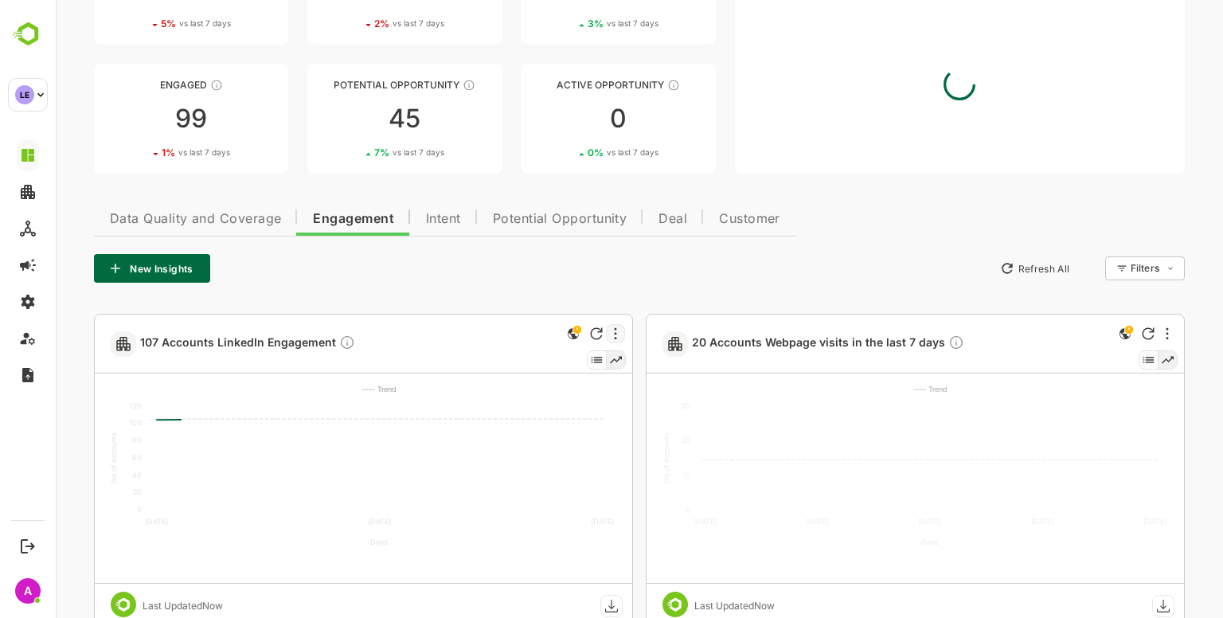
click at [617, 335] on div at bounding box center [615, 333] width 19 height 19
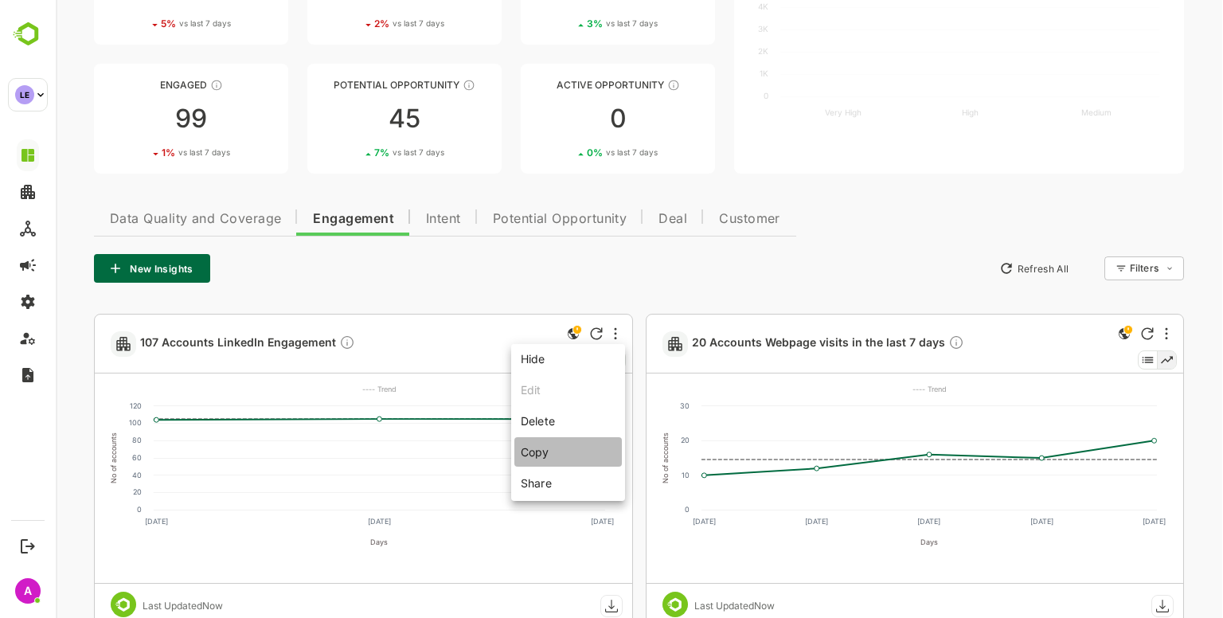
click at [577, 462] on li "Copy" at bounding box center [568, 451] width 108 height 29
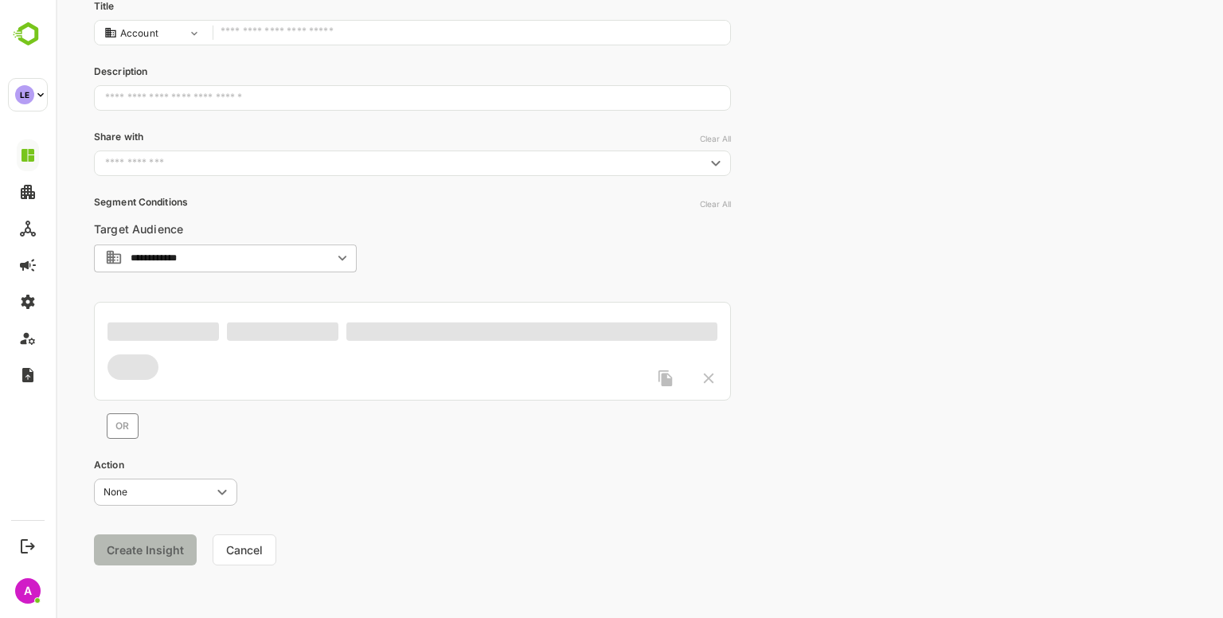
type input "**********"
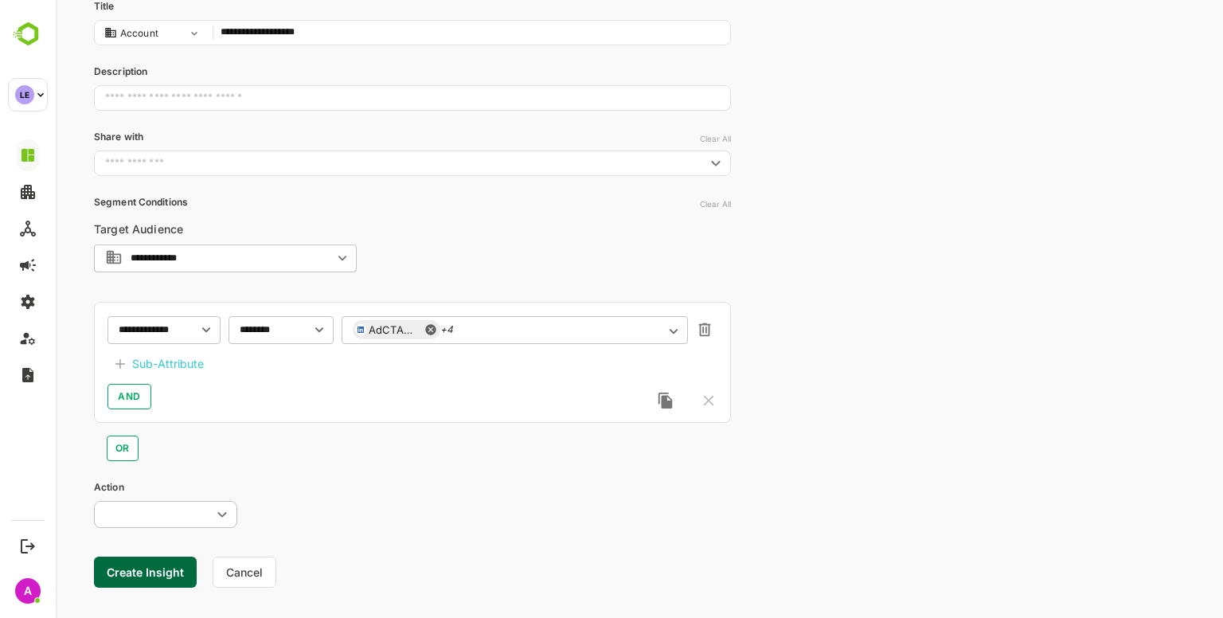
scroll to position [182, 0]
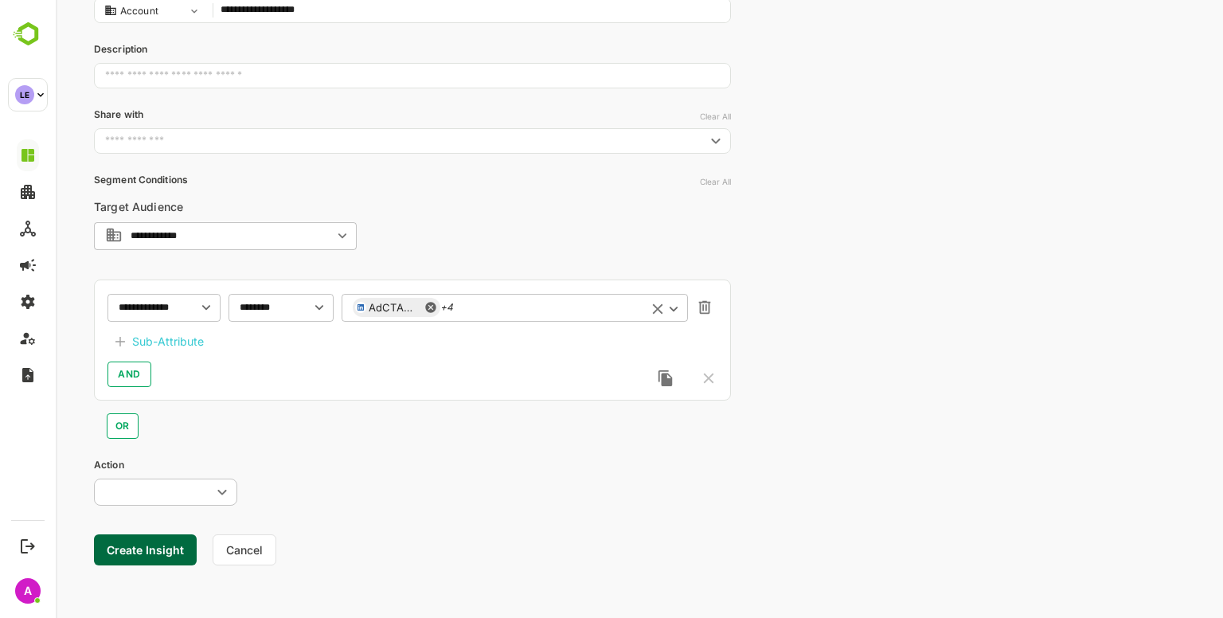
click at [539, 296] on div "AdCTAClick +4 ​" at bounding box center [515, 307] width 346 height 29
click at [506, 394] on div "**********" at bounding box center [412, 340] width 637 height 121
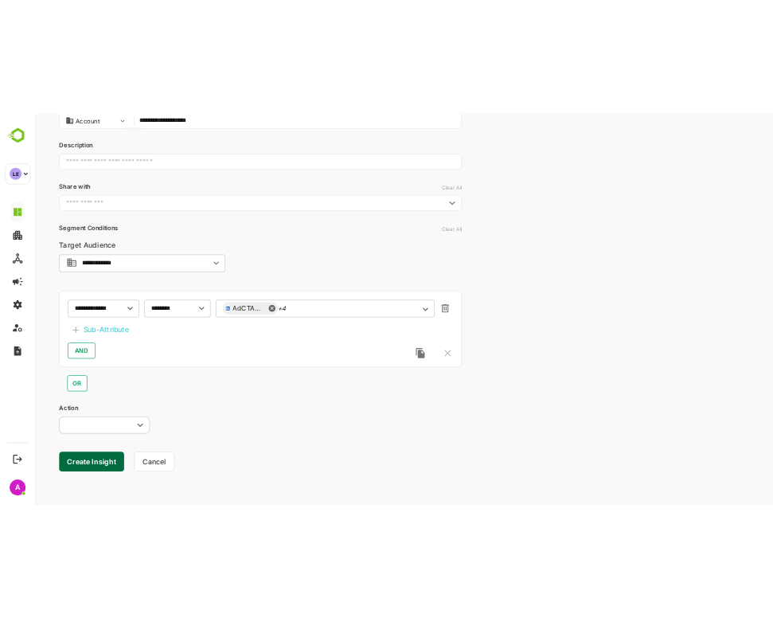
scroll to position [0, 0]
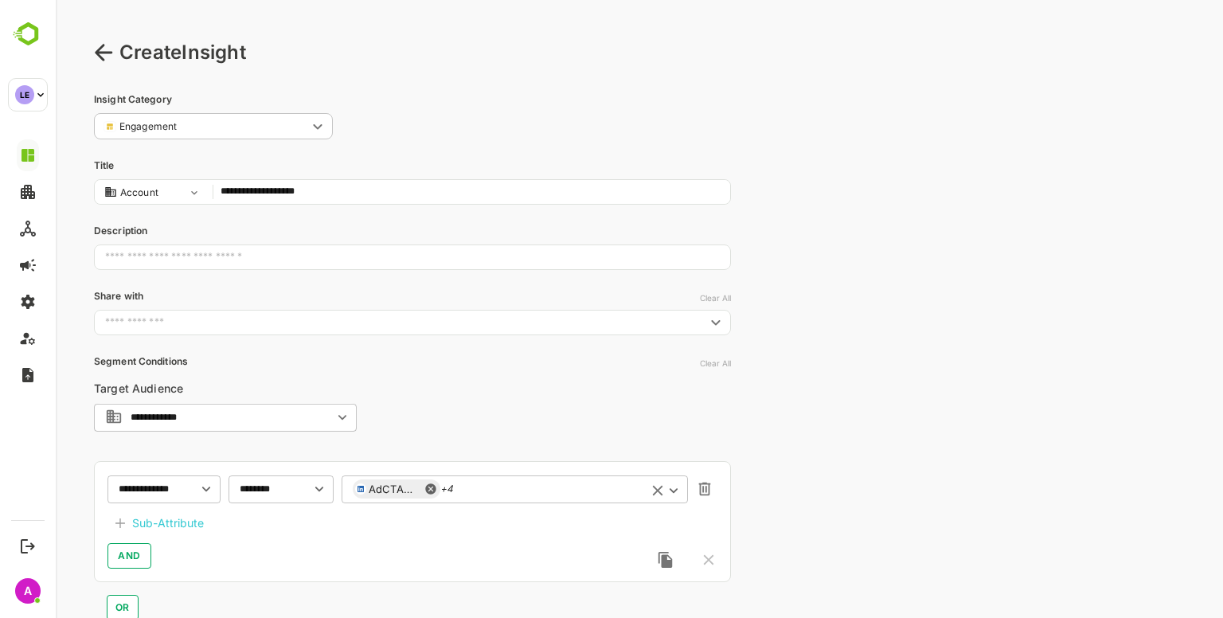
click at [506, 480] on div "AdCTAClick +4 ​" at bounding box center [515, 489] width 346 height 29
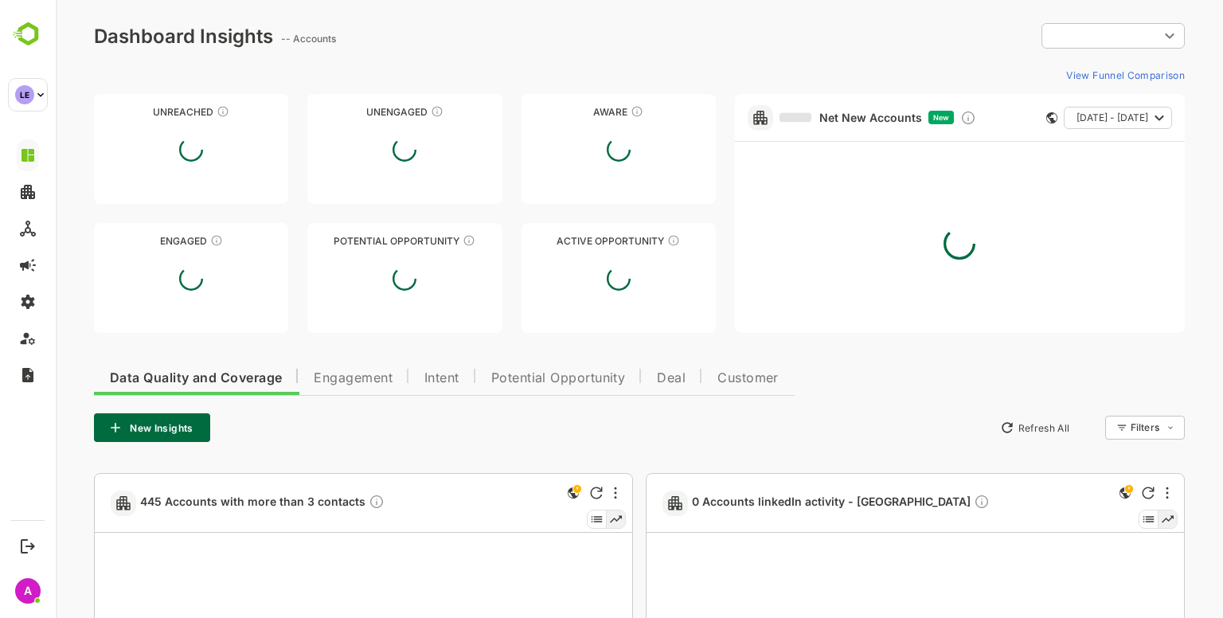
type input "**********"
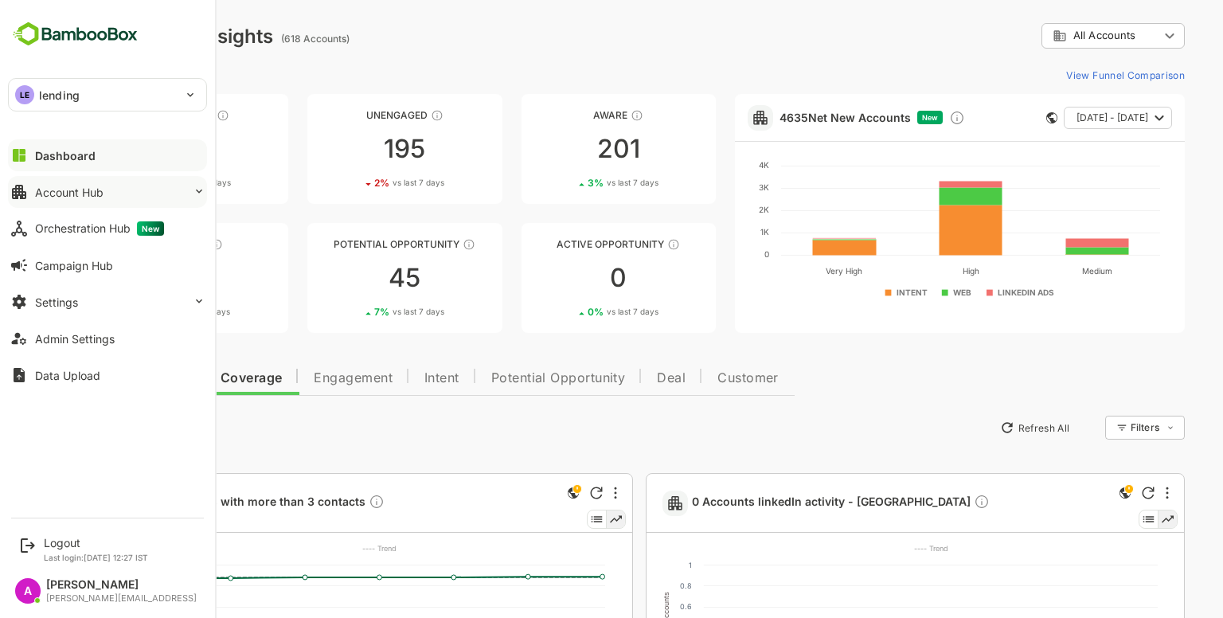
click at [76, 196] on div "Account Hub" at bounding box center [69, 193] width 68 height 14
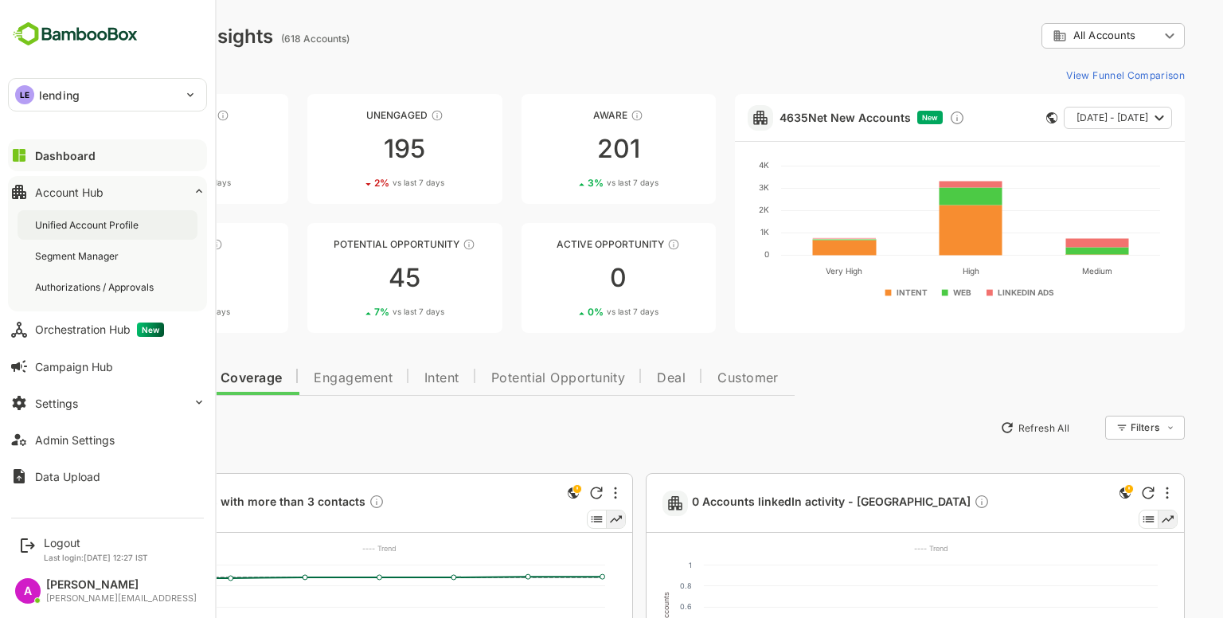
click at [100, 233] on div "Unified Account Profile" at bounding box center [108, 224] width 180 height 29
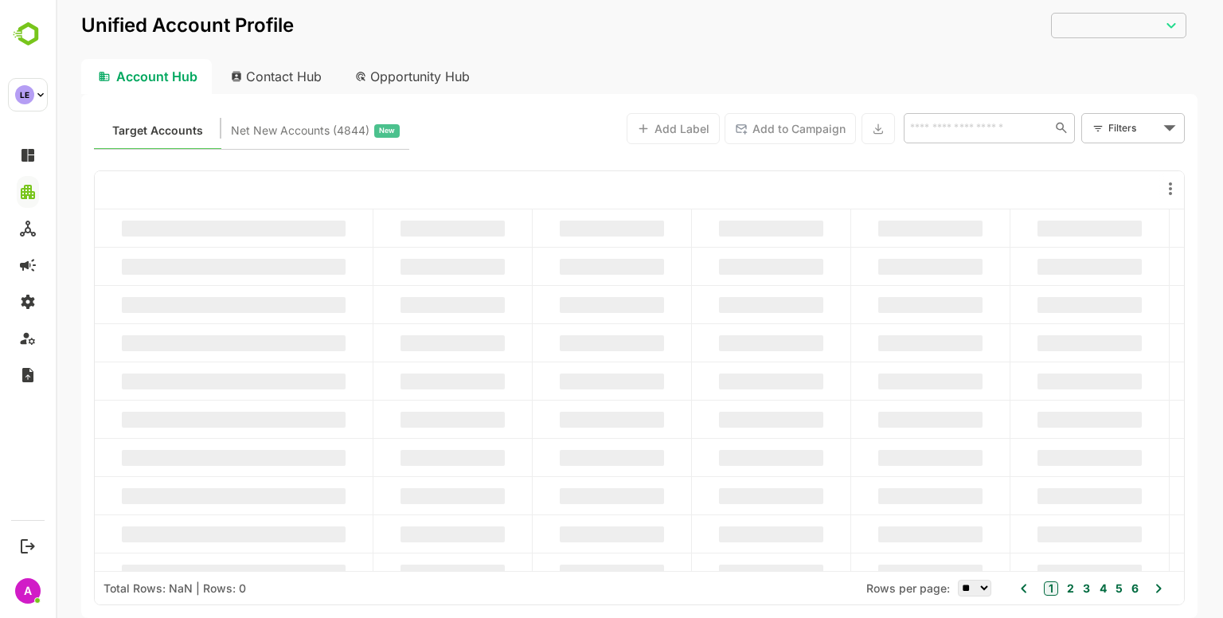
type input "**********"
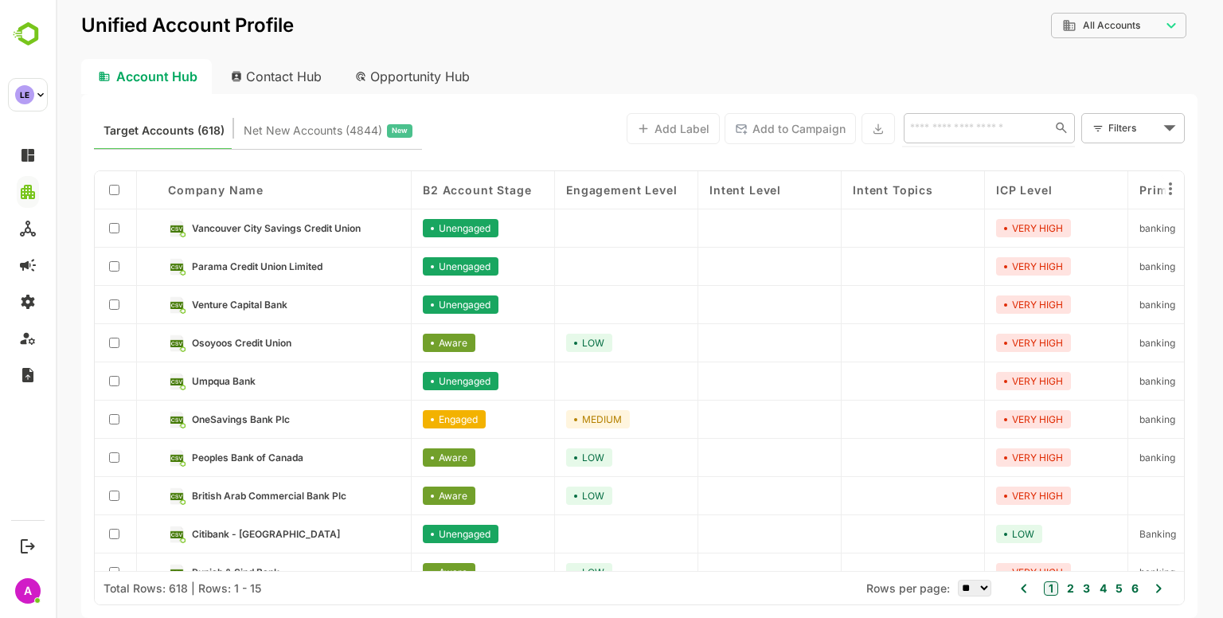
click at [968, 131] on input "text" at bounding box center [974, 127] width 138 height 19
type input "***"
click at [964, 162] on li "YES Bank Ltd." at bounding box center [988, 163] width 165 height 26
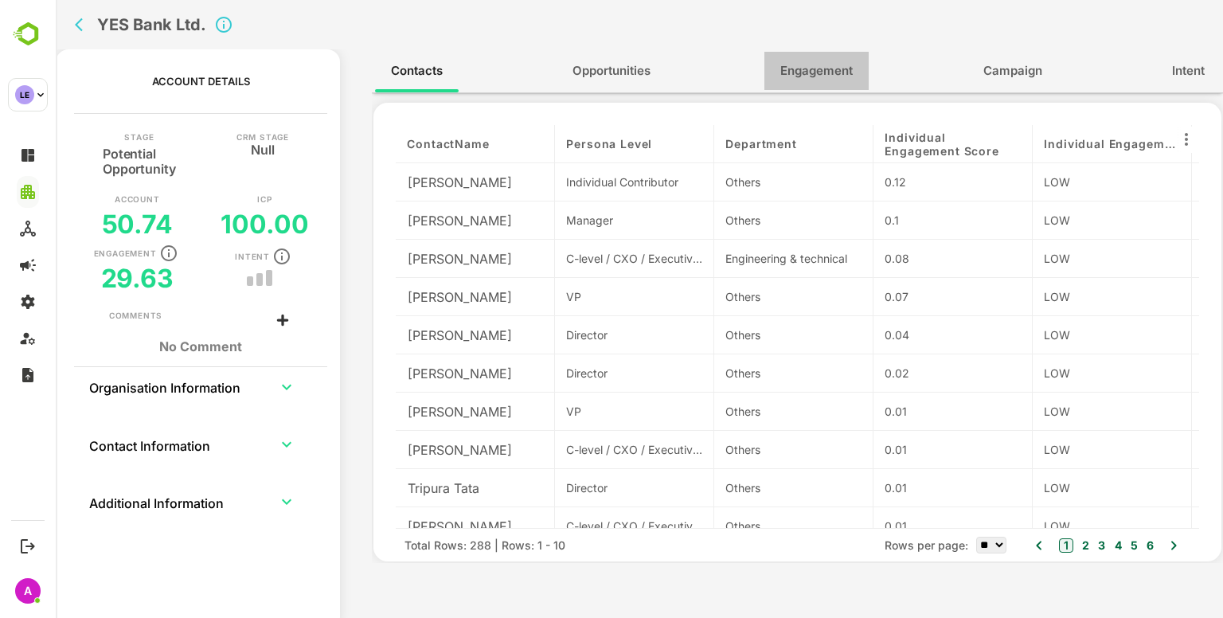
click at [787, 55] on button "Engagement" at bounding box center [816, 71] width 104 height 38
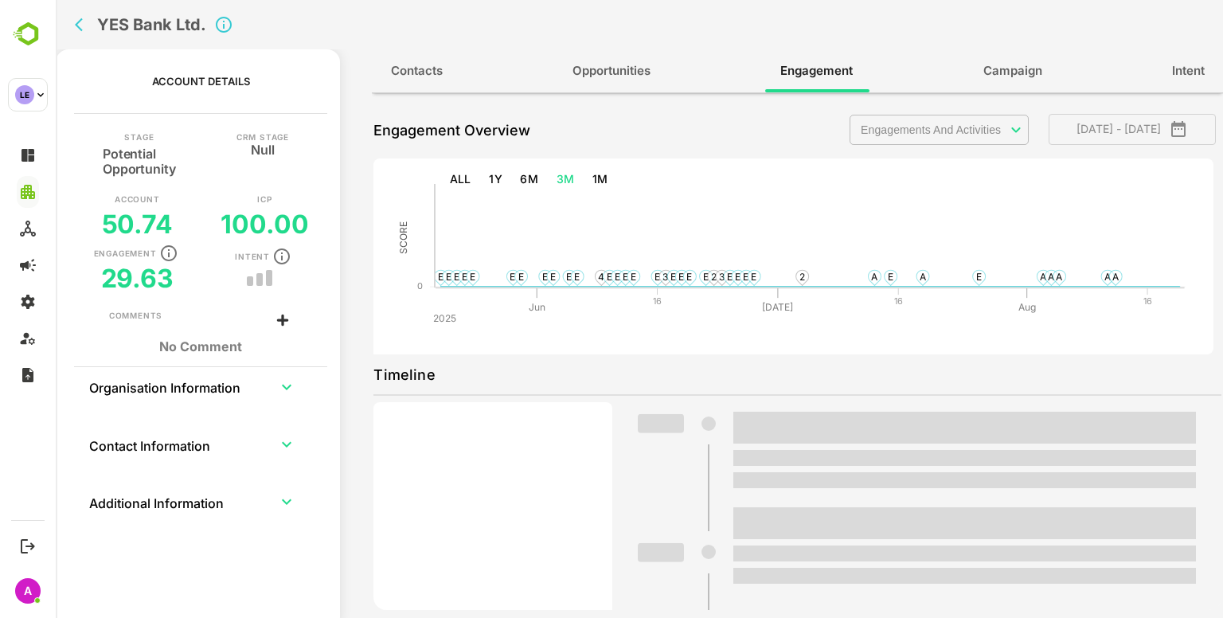
click at [889, 123] on body "**********" at bounding box center [639, 309] width 1167 height 618
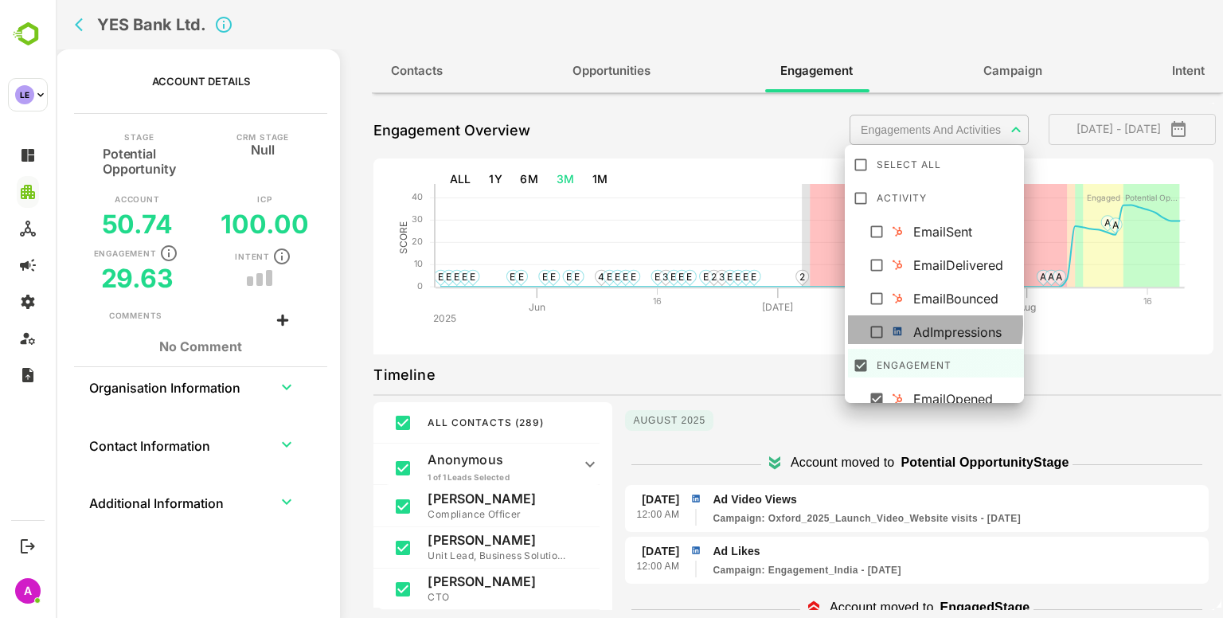
click at [894, 324] on li "AdImpressions" at bounding box center [937, 329] width 178 height 29
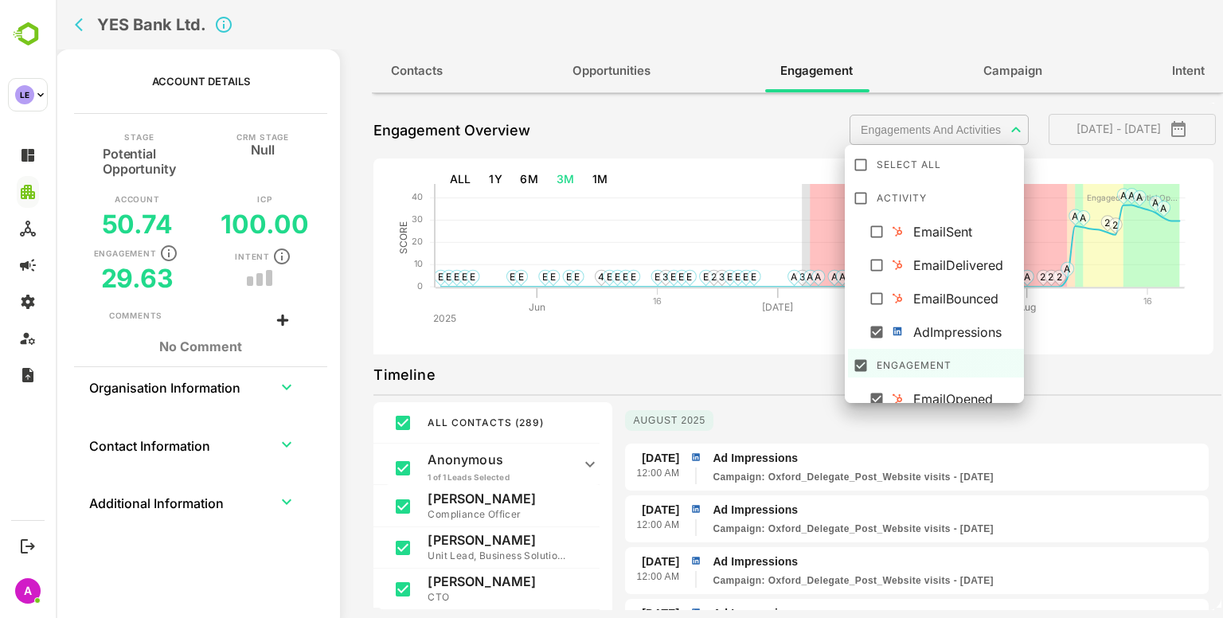
click at [733, 338] on div at bounding box center [639, 309] width 1167 height 618
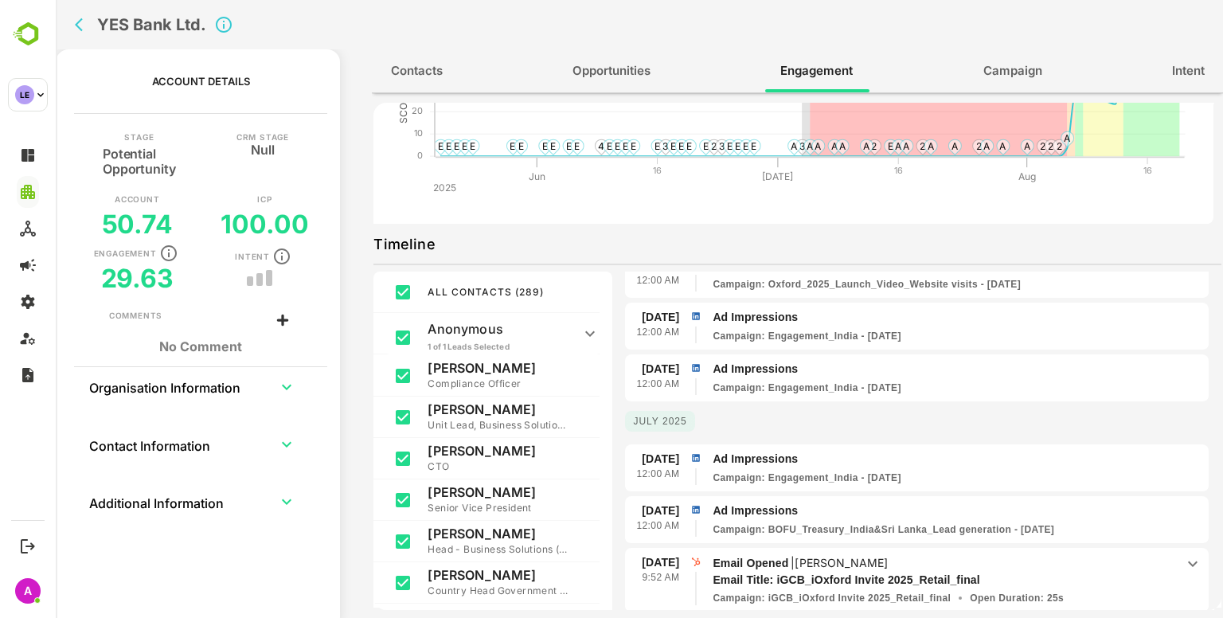
scroll to position [1523, 0]
click at [880, 388] on div "1 Aug 12:00 AM Ad Impressions Campaign : Engagement_India - Nov 20, 2023" at bounding box center [917, 378] width 584 height 49
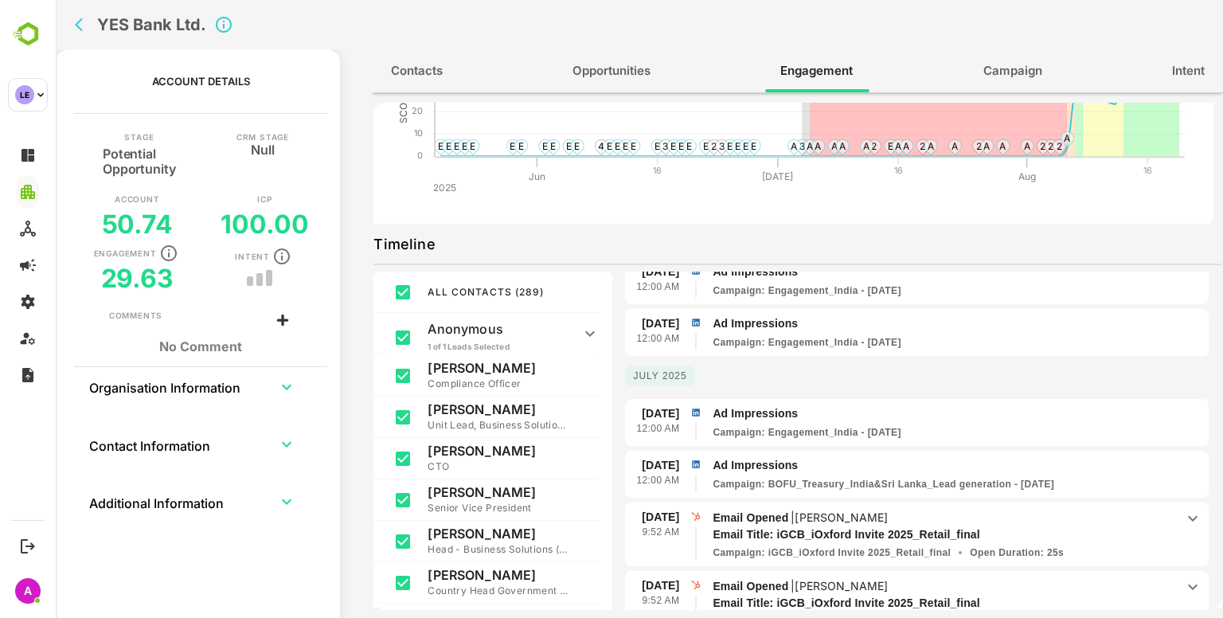
scroll to position [1577, 0]
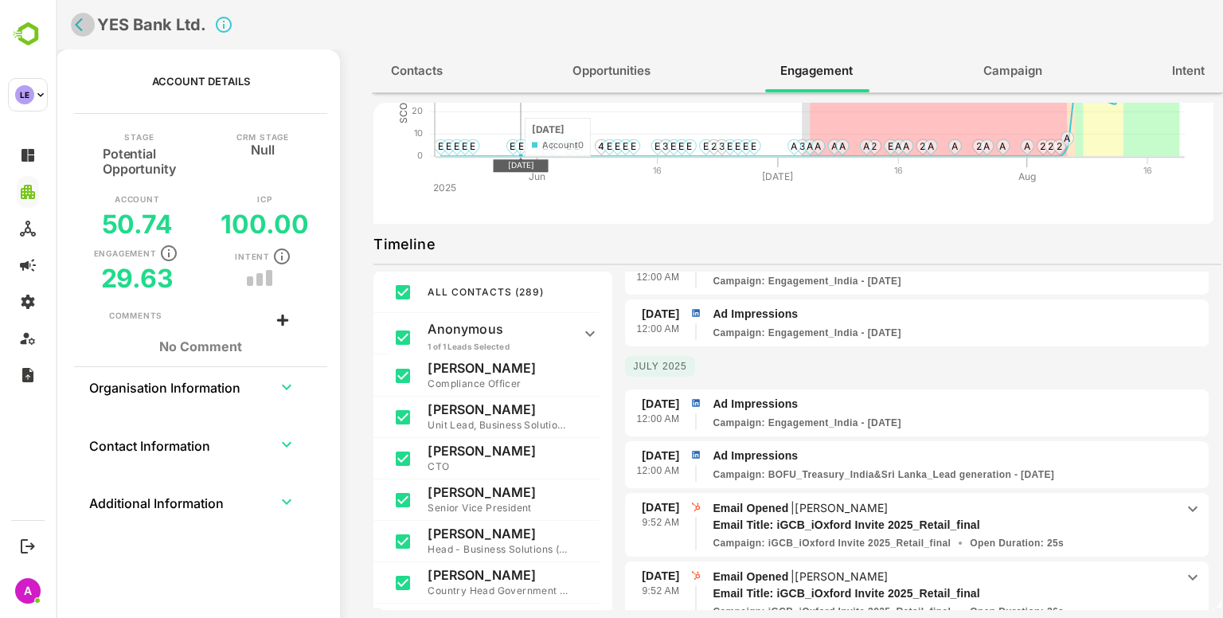
click at [89, 22] on icon "back" at bounding box center [83, 25] width 16 height 16
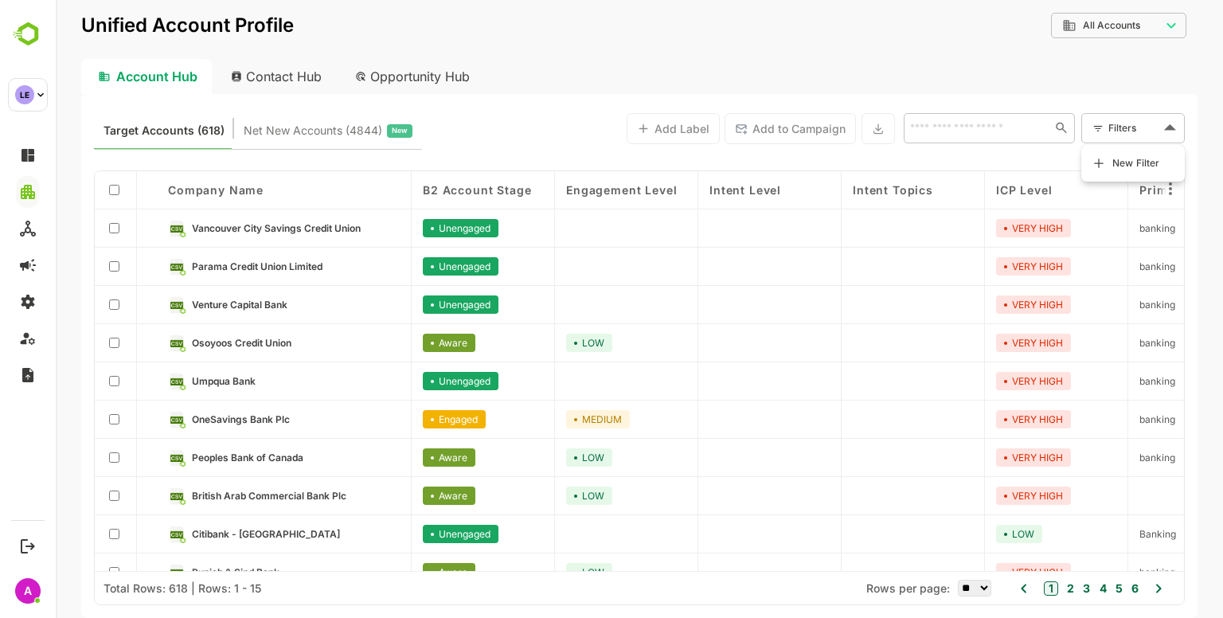
click at [1153, 131] on body "**********" at bounding box center [639, 309] width 1167 height 618
click at [1126, 166] on span "New Filter" at bounding box center [1136, 163] width 48 height 19
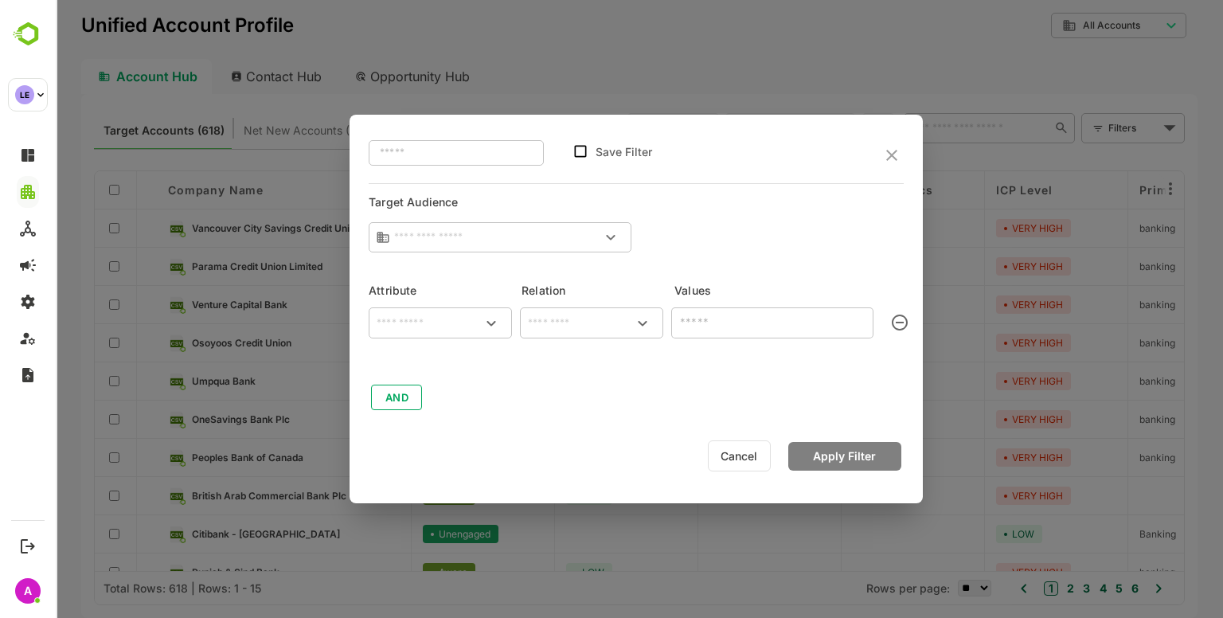
type input "**********"
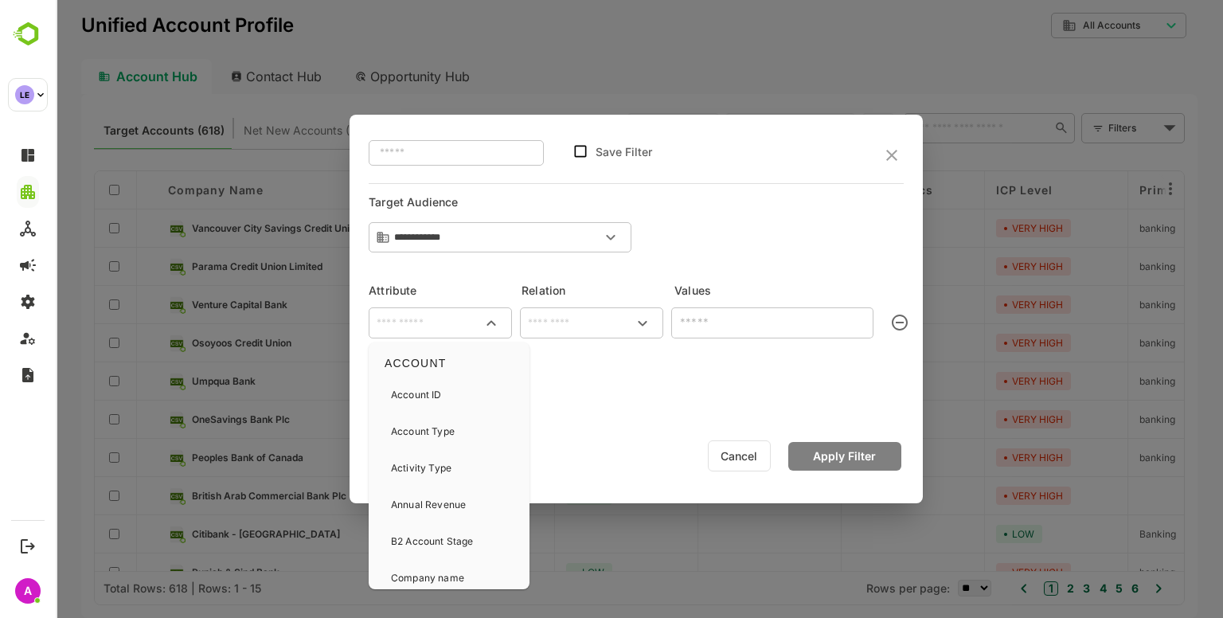
click at [435, 318] on input "text" at bounding box center [440, 323] width 137 height 19
click at [436, 466] on p "Activity Type" at bounding box center [421, 468] width 61 height 14
type input "**********"
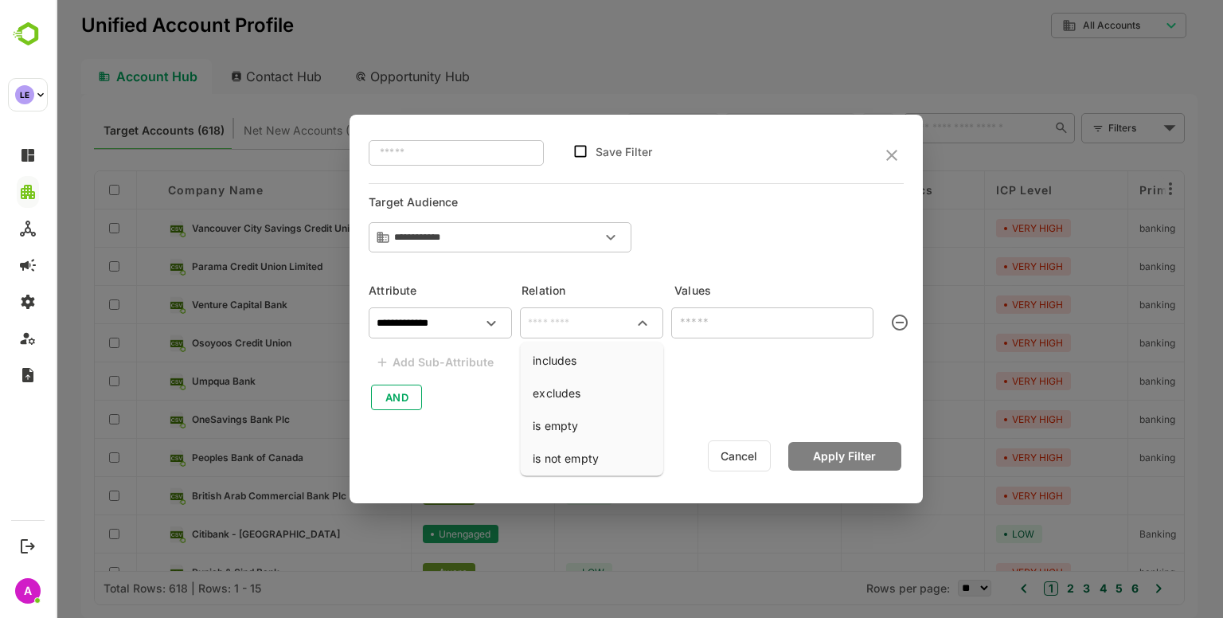
click at [586, 323] on input "text" at bounding box center [591, 323] width 137 height 19
click at [554, 319] on input "text" at bounding box center [591, 323] width 137 height 19
click at [569, 359] on li "includes" at bounding box center [591, 360] width 137 height 29
type input "********"
click at [681, 328] on input "text" at bounding box center [759, 321] width 166 height 19
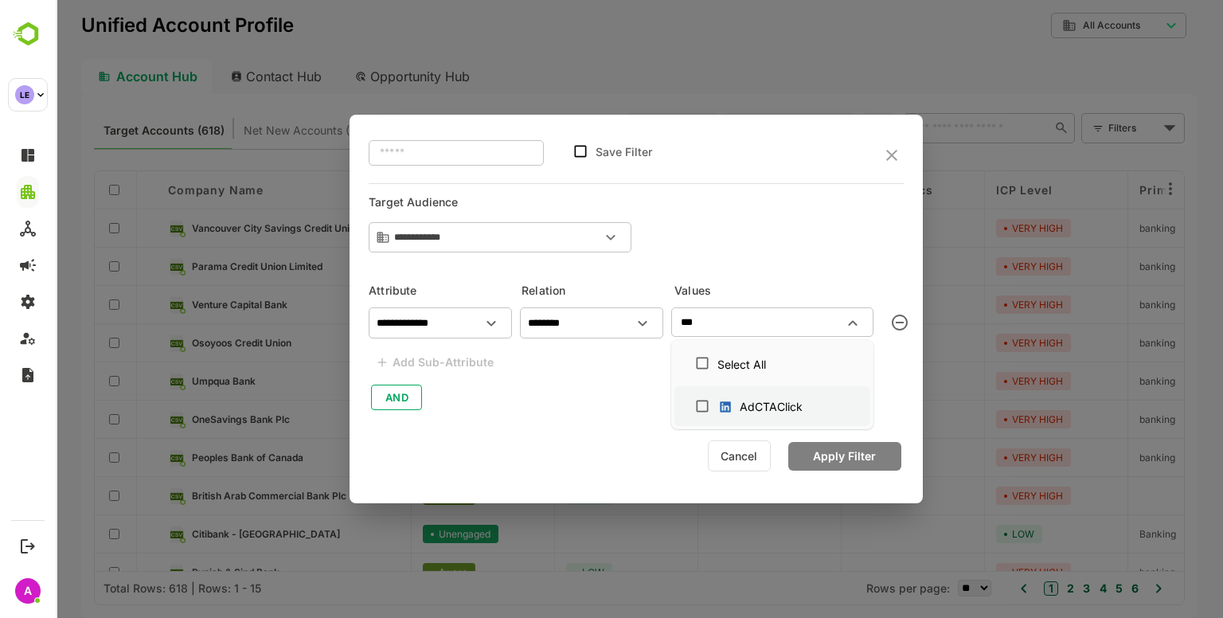
click at [745, 405] on div "AdCTAClick" at bounding box center [771, 406] width 63 height 17
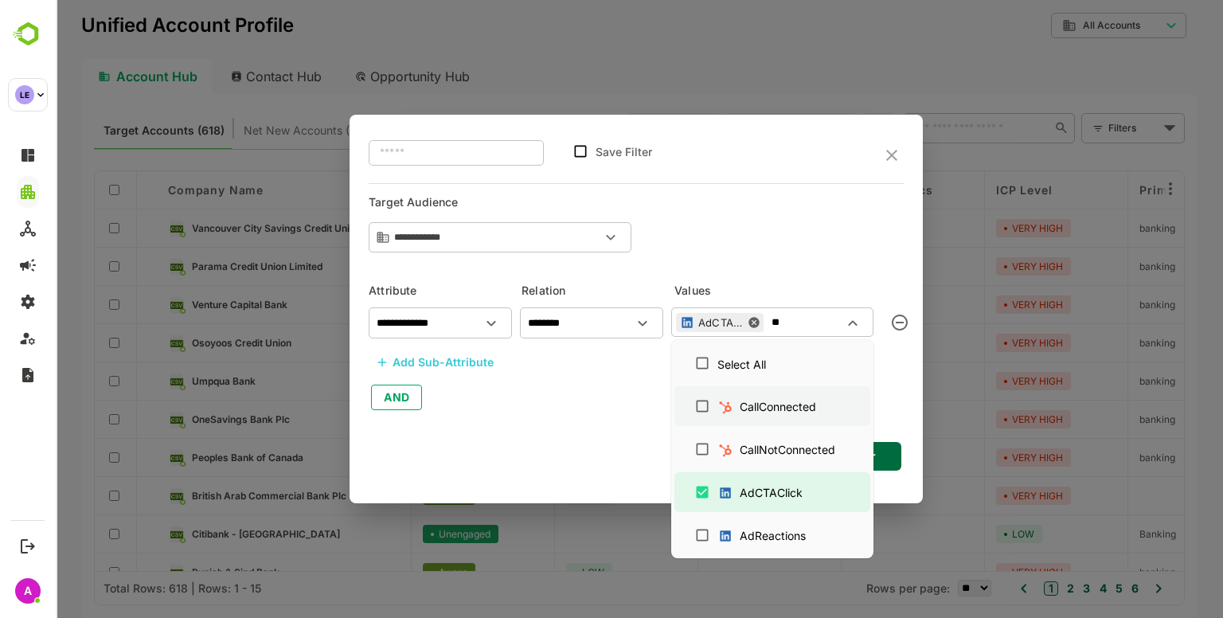
type input "*"
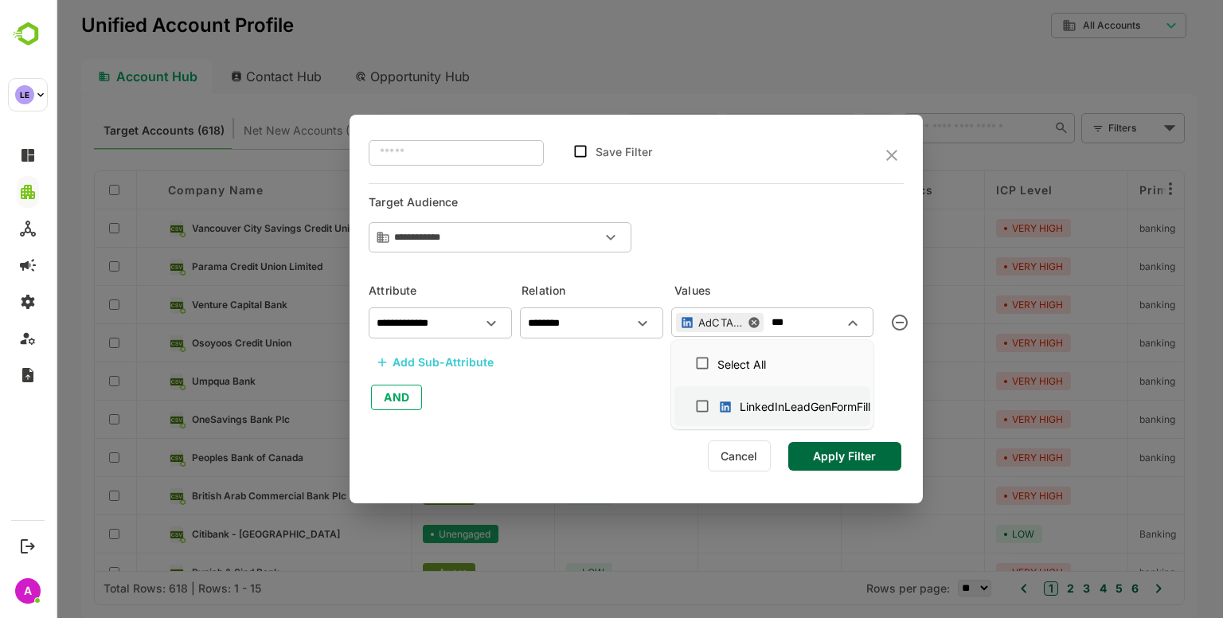
scroll to position [0, 0]
click at [745, 405] on div "LinkedInLeadGenFormFill" at bounding box center [805, 406] width 131 height 17
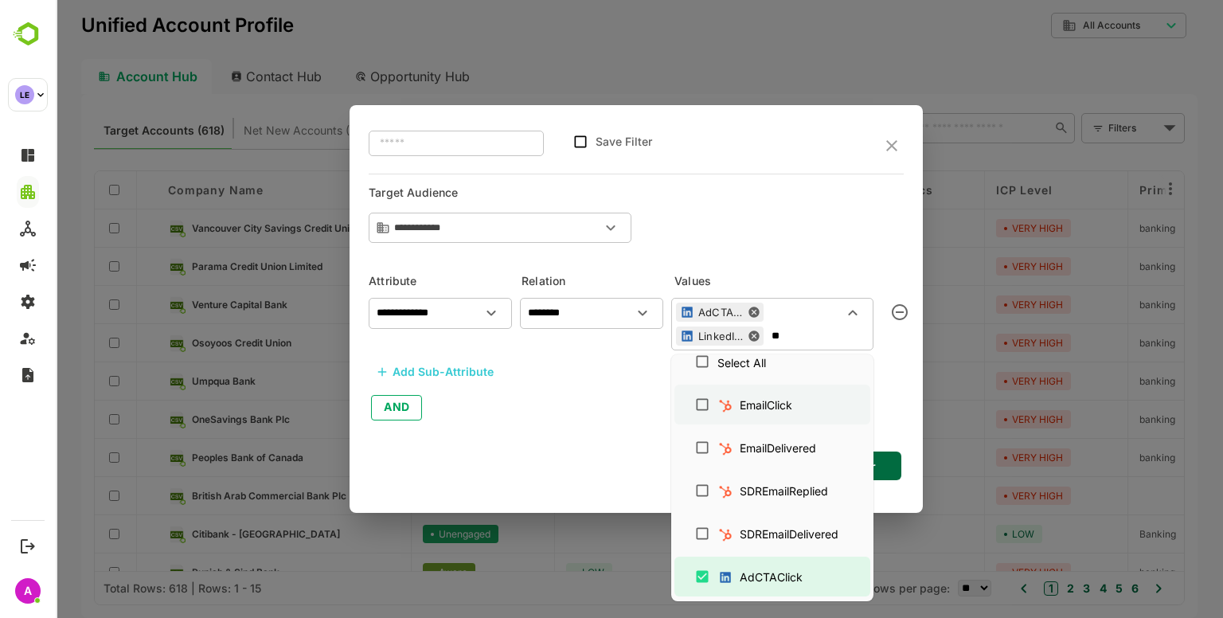
type input "*"
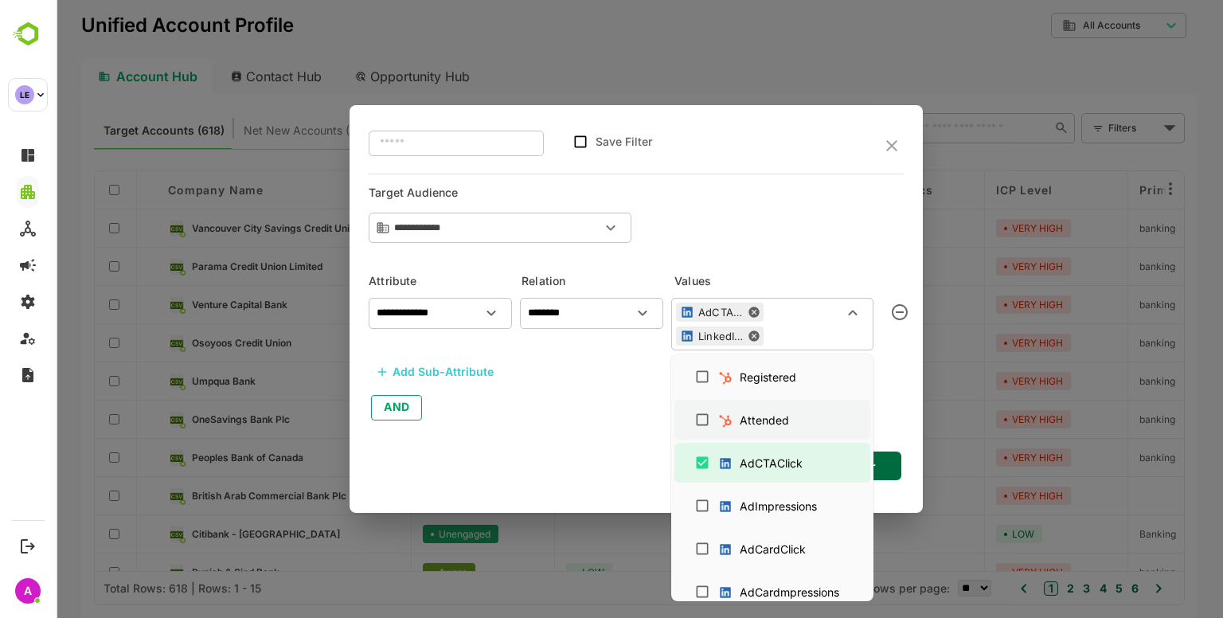
scroll to position [690, 0]
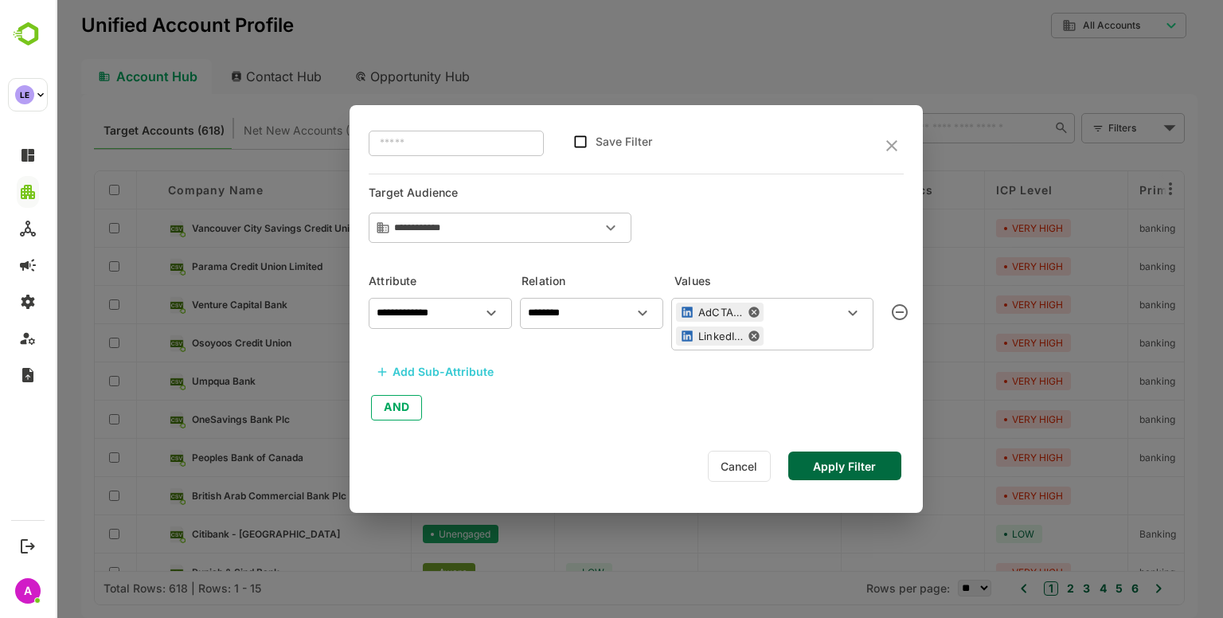
click at [803, 312] on div "AdCTAClick LinkedInLeadGenFormFill ​" at bounding box center [772, 324] width 202 height 53
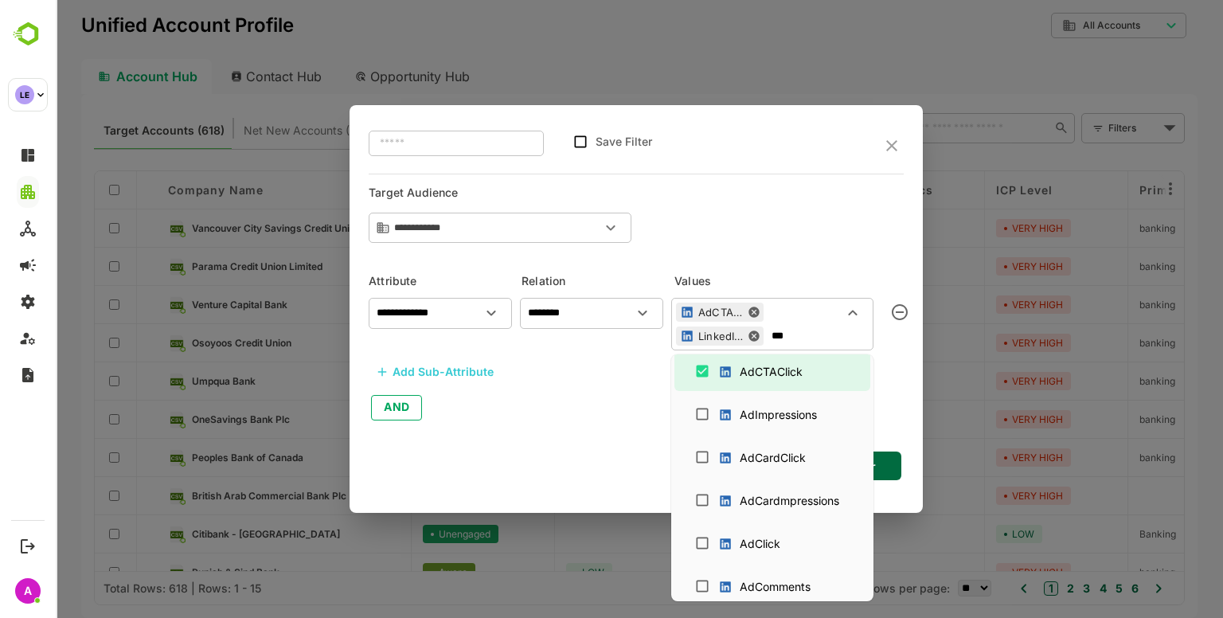
scroll to position [14, 0]
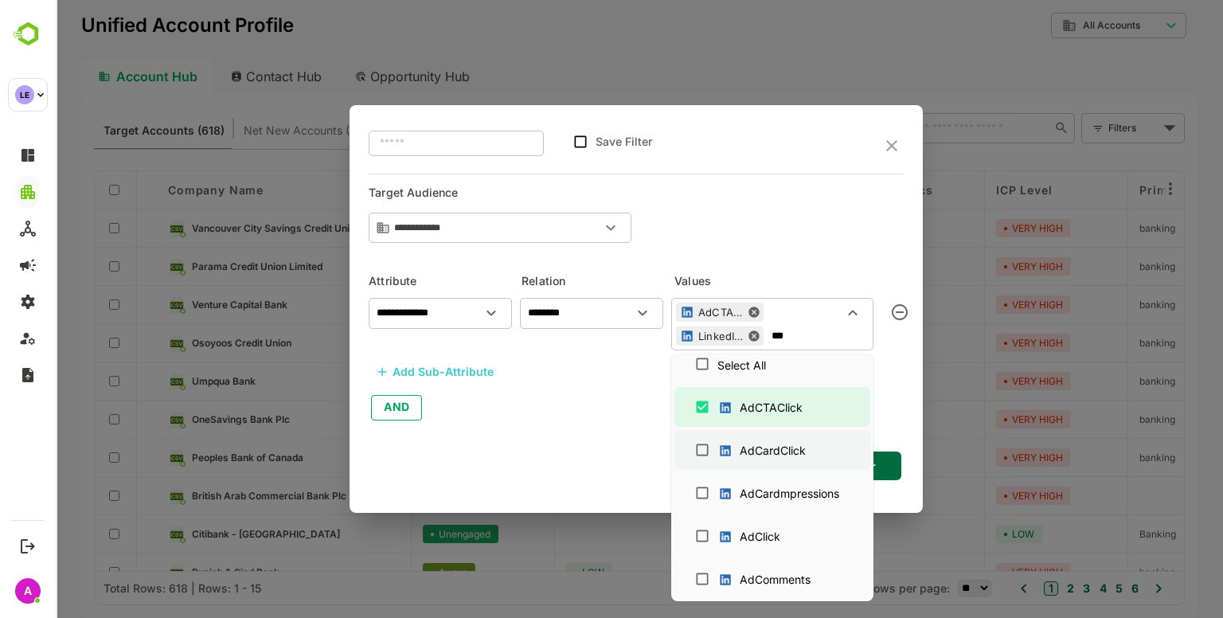
click at [787, 438] on div "AdCardClick" at bounding box center [765, 450] width 96 height 25
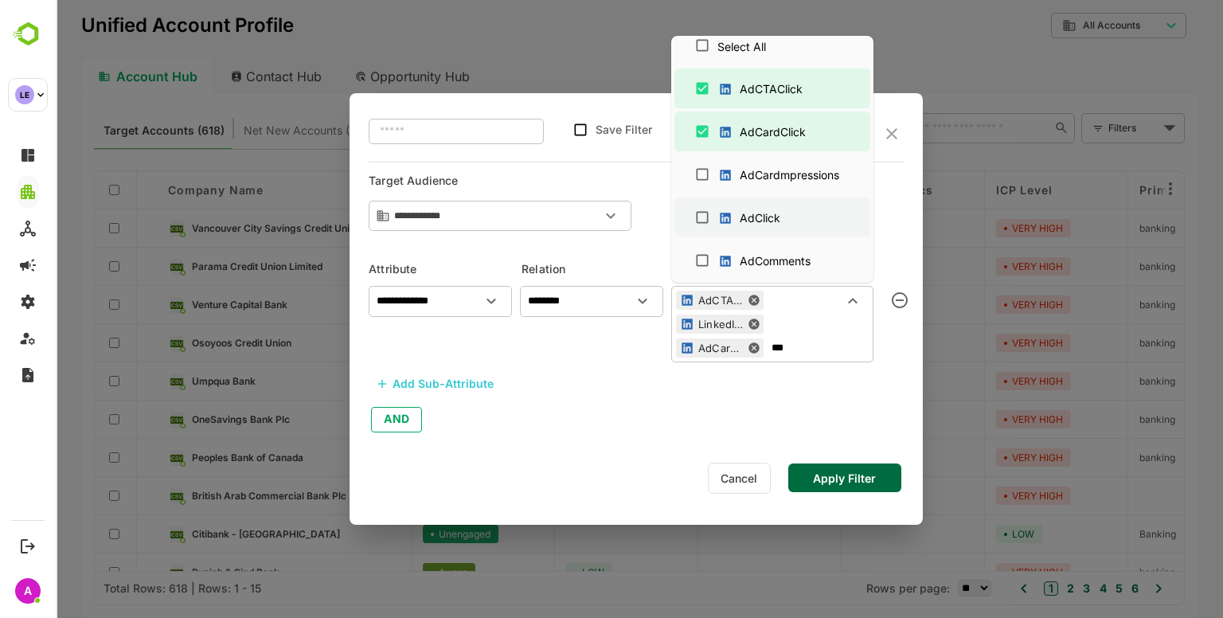
click at [756, 221] on div "AdClick" at bounding box center [760, 217] width 41 height 17
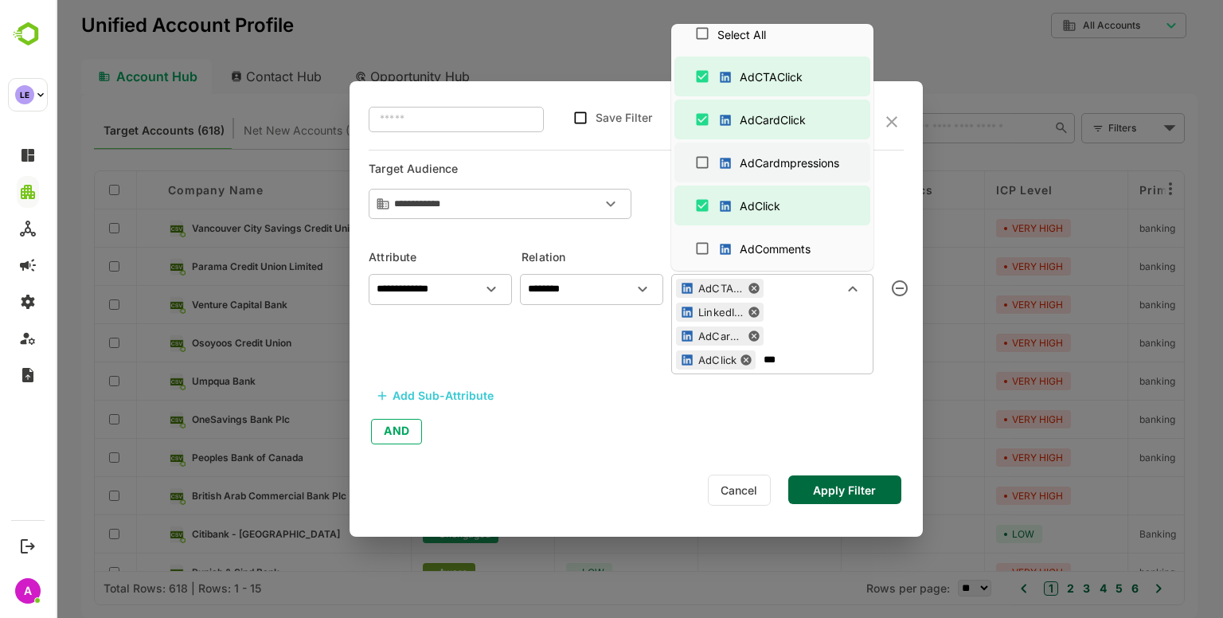
scroll to position [0, 0]
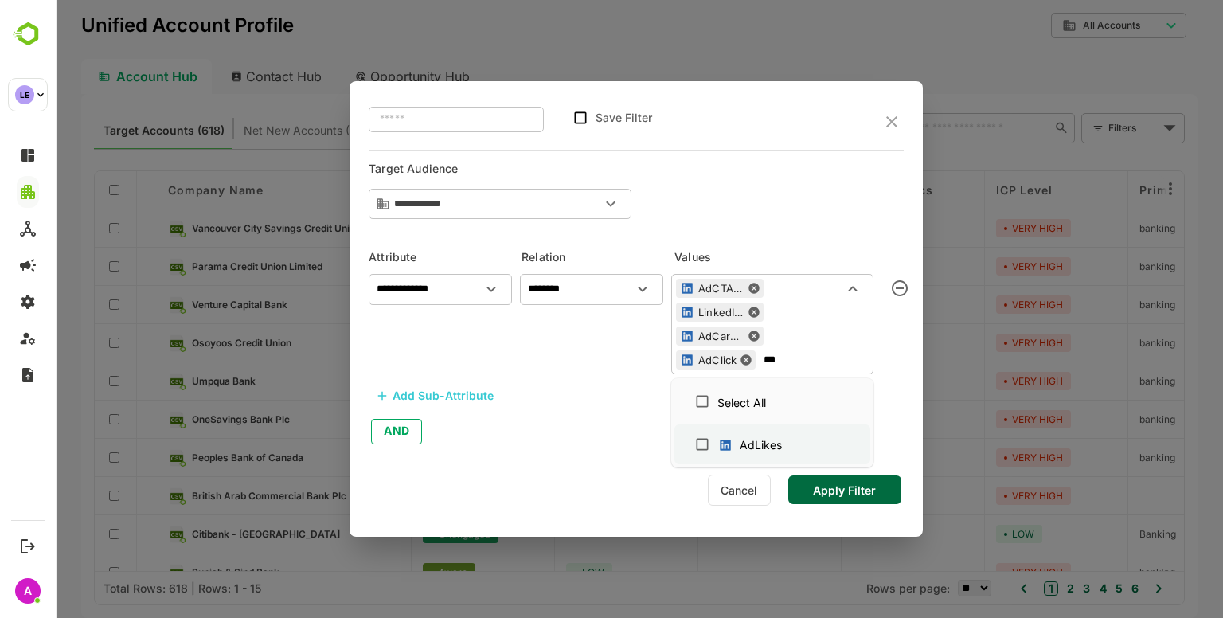
click at [815, 457] on div "AdLikes" at bounding box center [772, 444] width 170 height 30
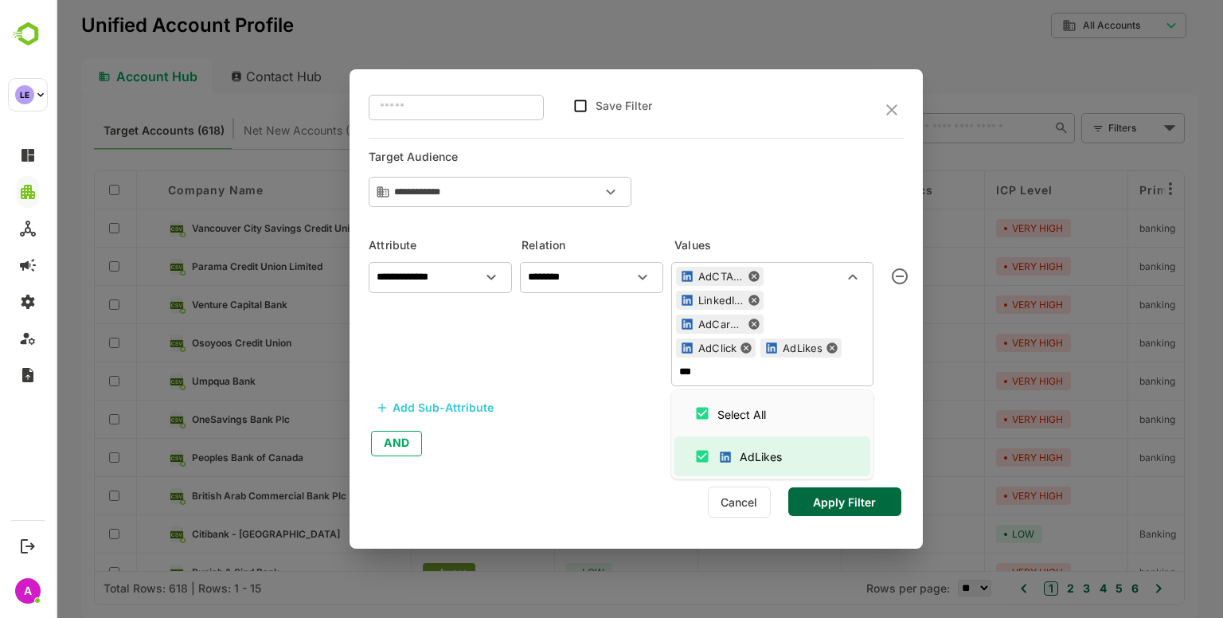
type input "***"
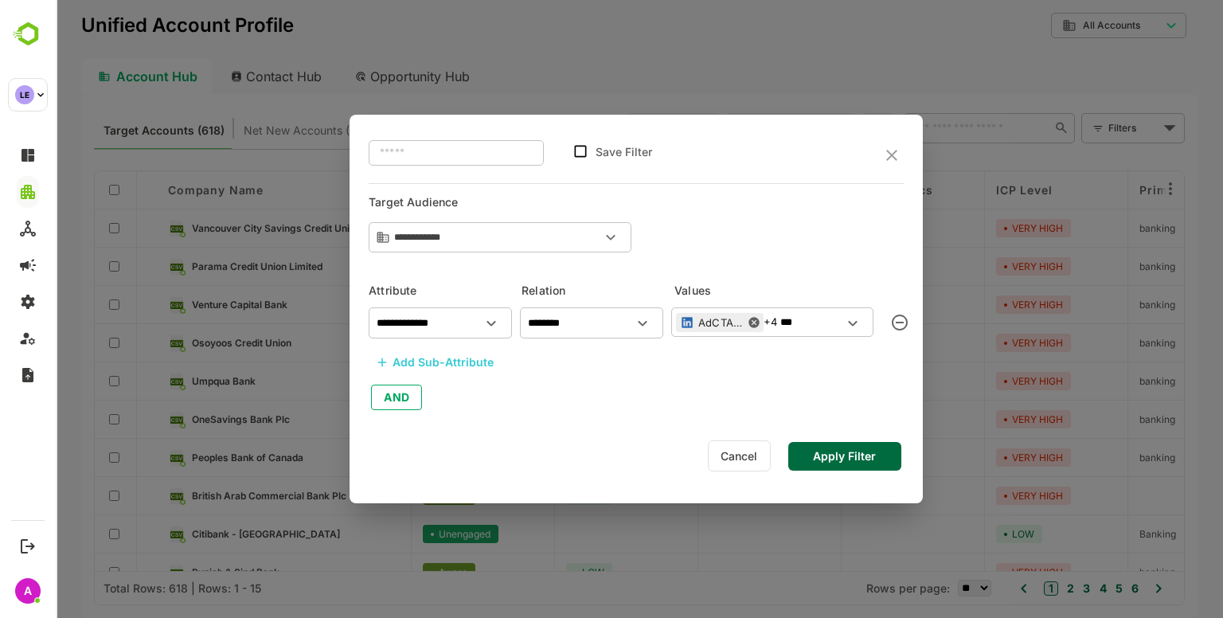
click at [607, 409] on div "**********" at bounding box center [636, 356] width 535 height 112
click at [452, 353] on div "Add Sub-Attribute" at bounding box center [443, 362] width 101 height 19
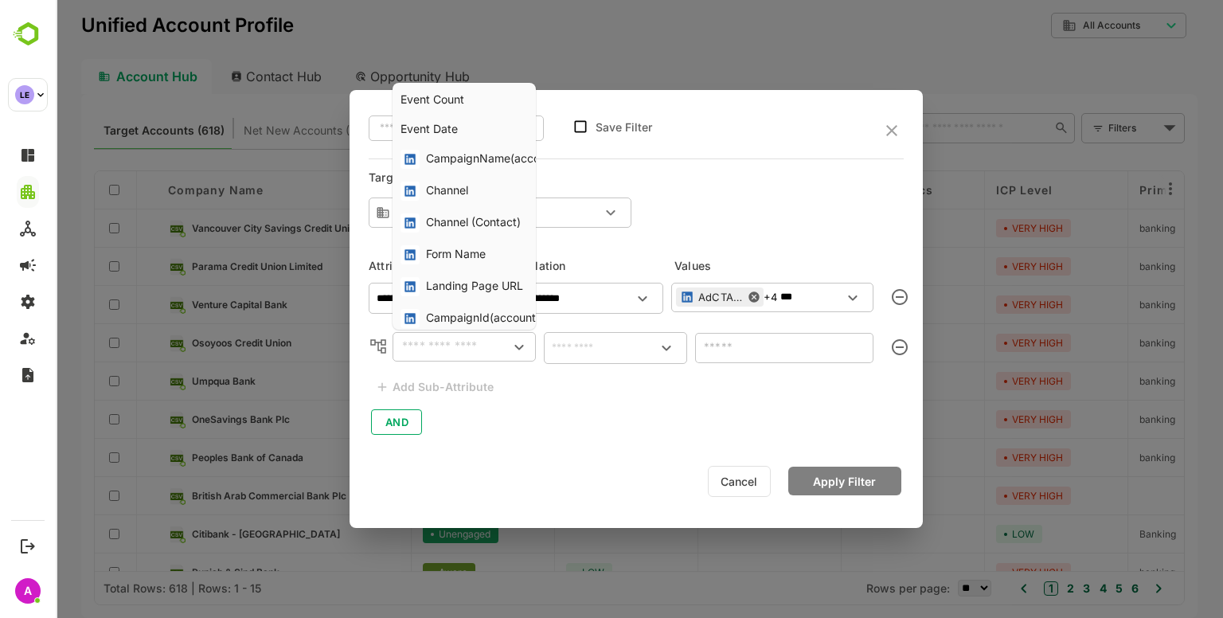
click at [452, 353] on input "text" at bounding box center [451, 346] width 108 height 19
click at [497, 153] on div "CampaignName(accounts)" at bounding box center [496, 159] width 140 height 19
type input "**********"
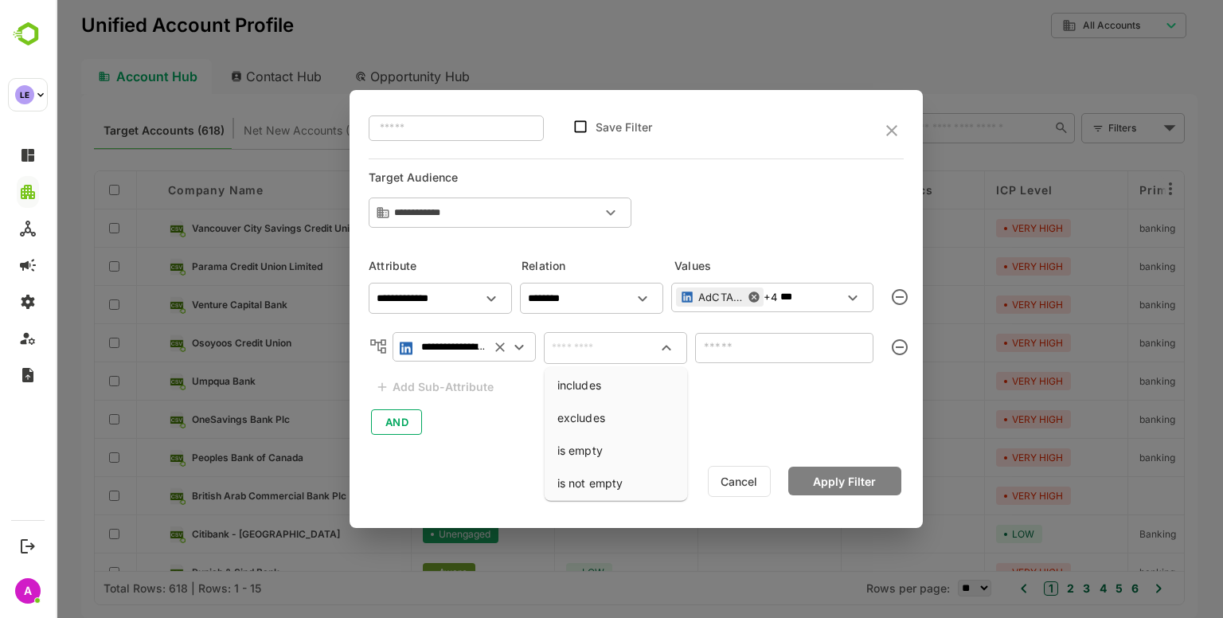
click at [617, 340] on input "text" at bounding box center [615, 347] width 137 height 19
click at [605, 373] on li "includes" at bounding box center [616, 384] width 137 height 29
type input "********"
click at [764, 344] on input "text" at bounding box center [771, 347] width 143 height 19
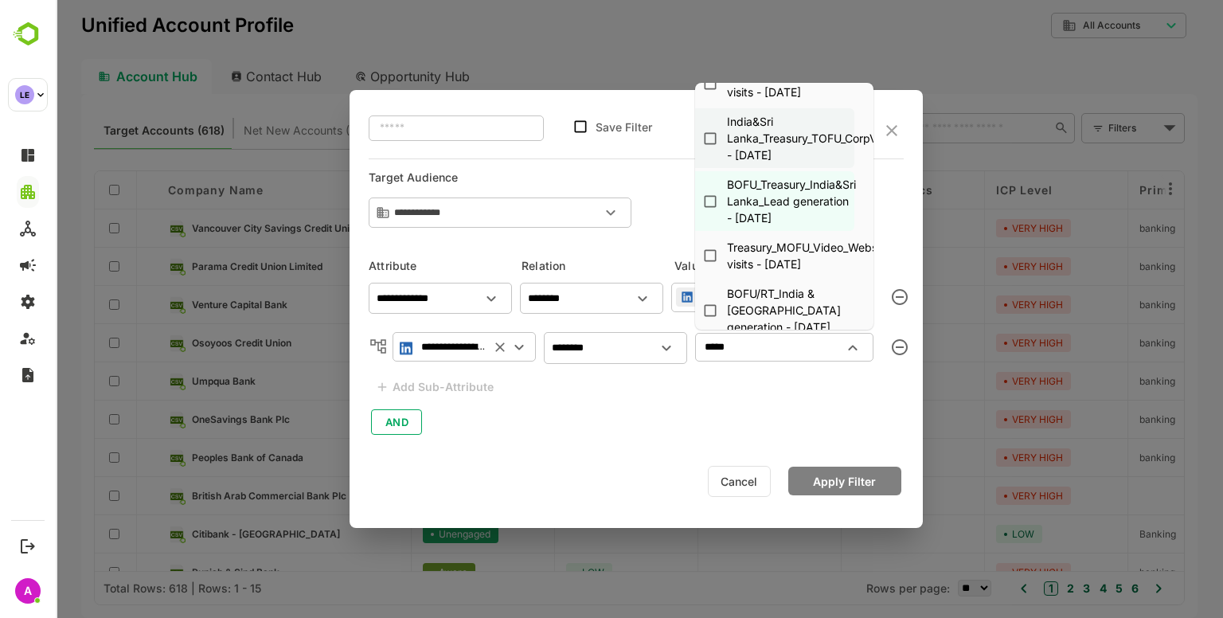
scroll to position [65, 16]
click at [809, 195] on div "BOFU_Treasury_India&Sri Lanka_Lead generation - Oct 20, 2024" at bounding box center [791, 203] width 129 height 50
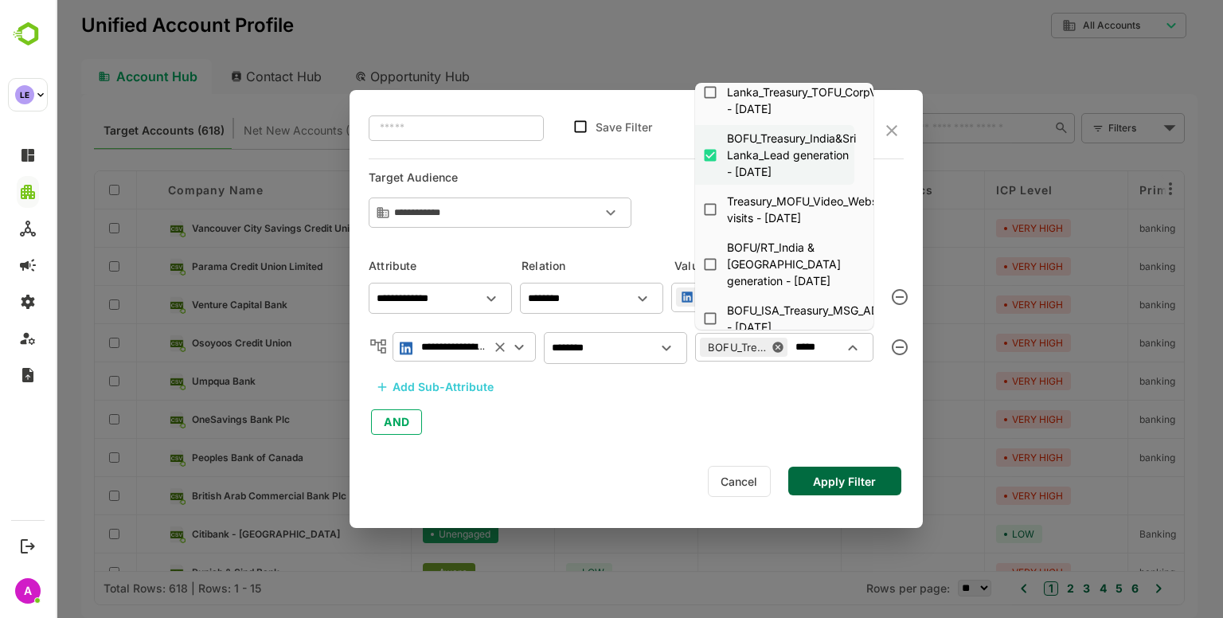
scroll to position [145, 16]
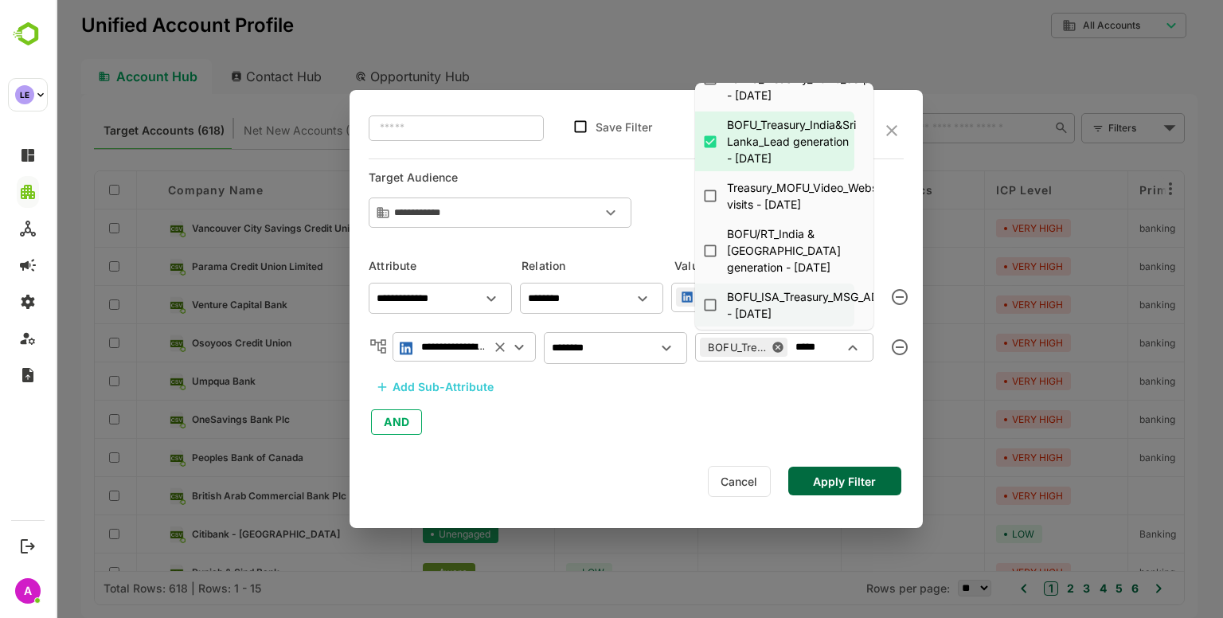
click at [779, 299] on div "BOFU_ISA_Treasury_MSG_ADs - Jul 8, 2025" at bounding box center [806, 304] width 158 height 33
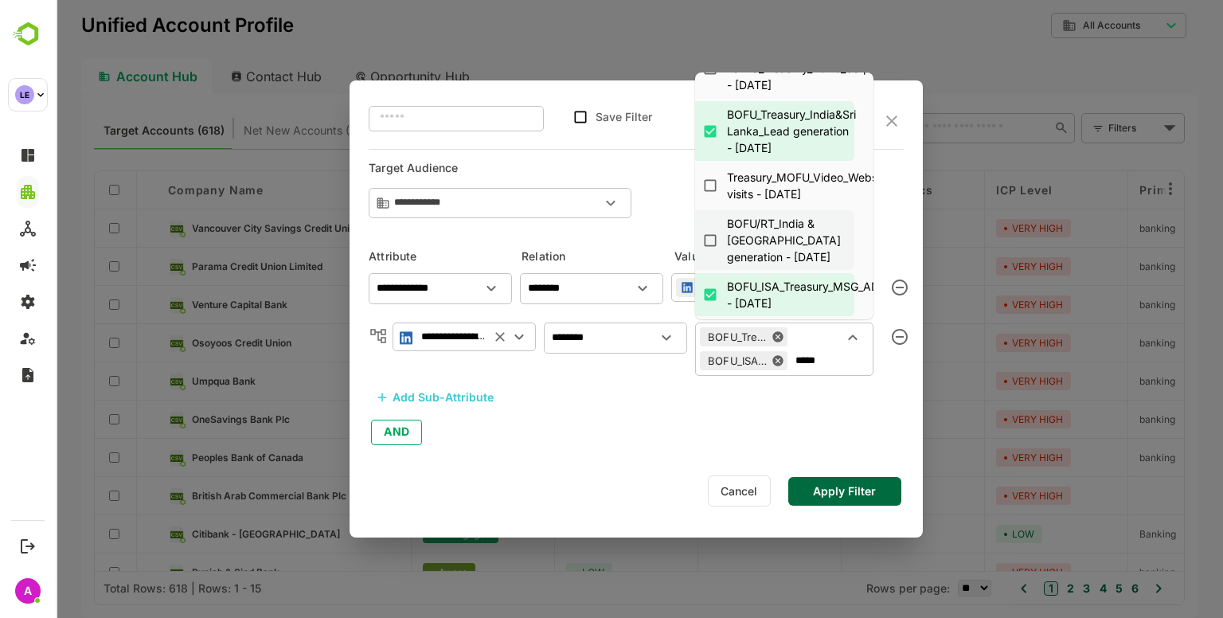
click at [772, 248] on div "BOFU/RT_India & Sri Lanka_Treasury_Lead generation - Oct 14, 2024" at bounding box center [784, 240] width 114 height 50
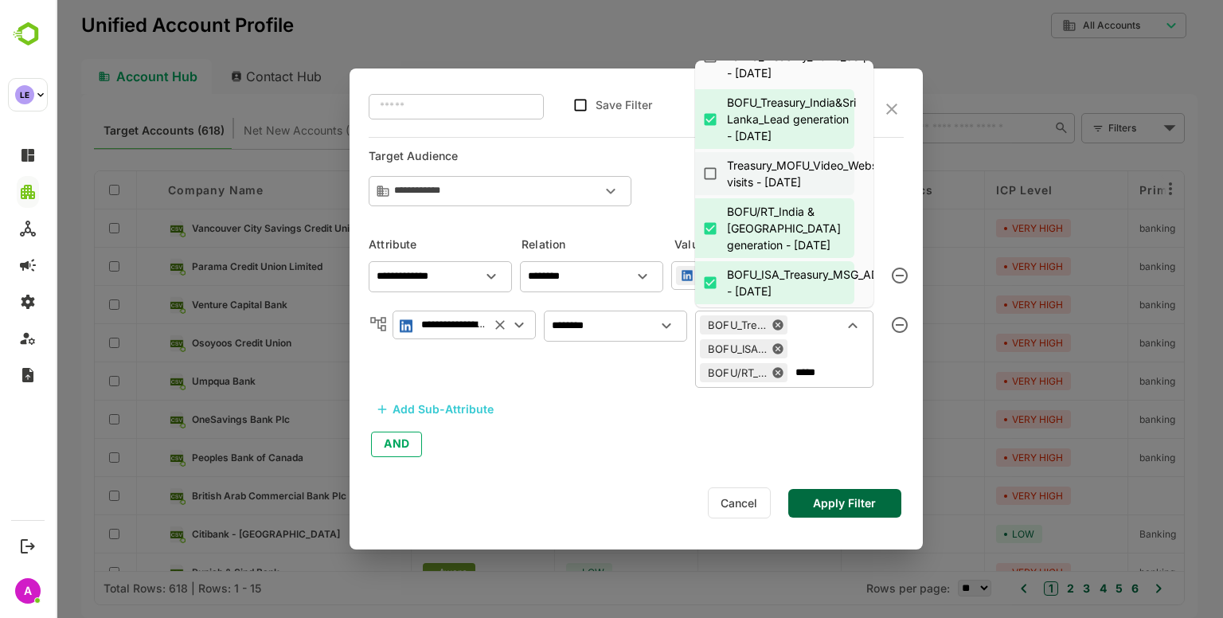
click at [771, 173] on li "Treasury_MOFU_Video_Website visits - May 22, 2025" at bounding box center [768, 173] width 172 height 43
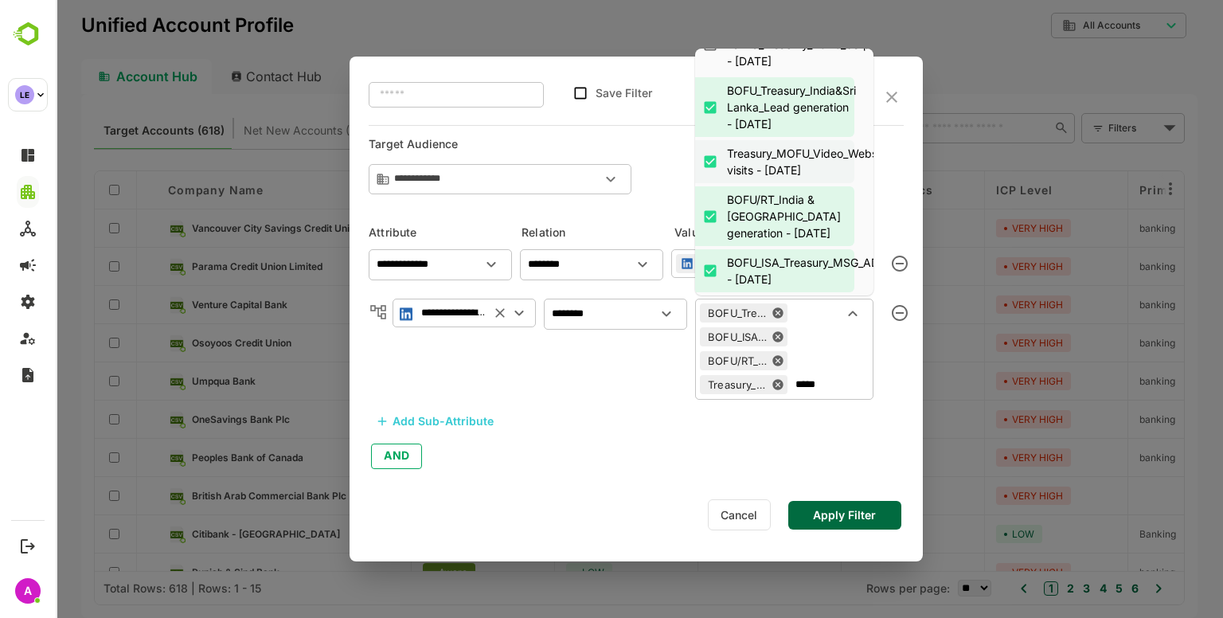
scroll to position [29, 16]
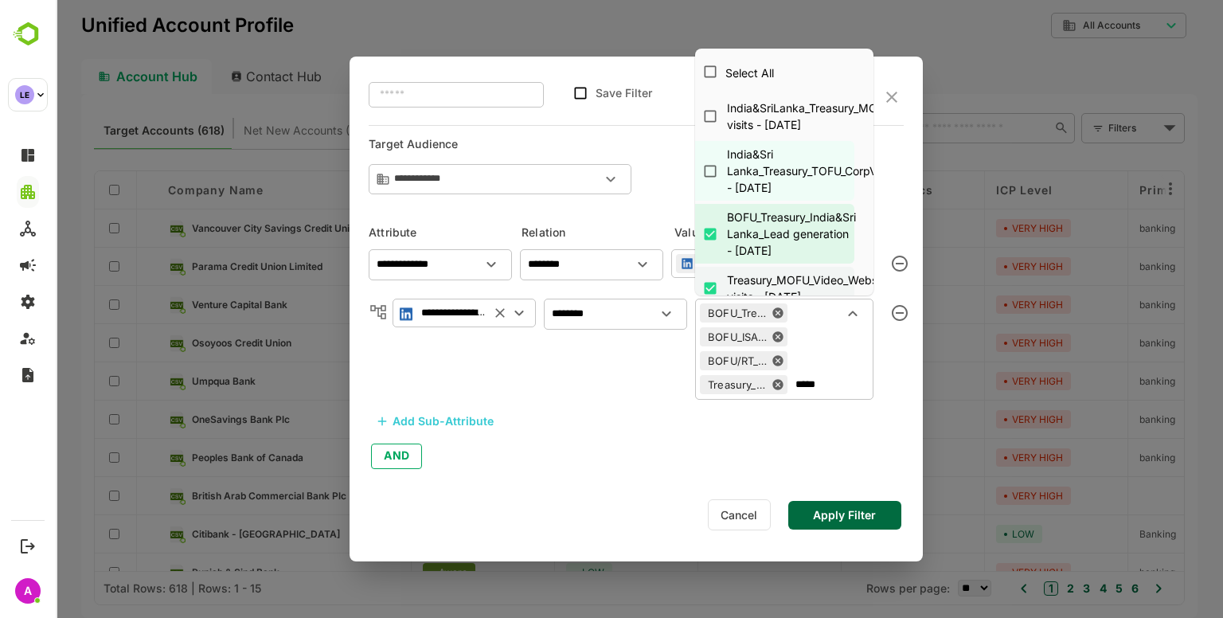
click at [771, 173] on div "India&Sri Lanka_Treasury_TOFU_CorpVideo_Engagement - Aug 22, 2024" at bounding box center [849, 171] width 244 height 50
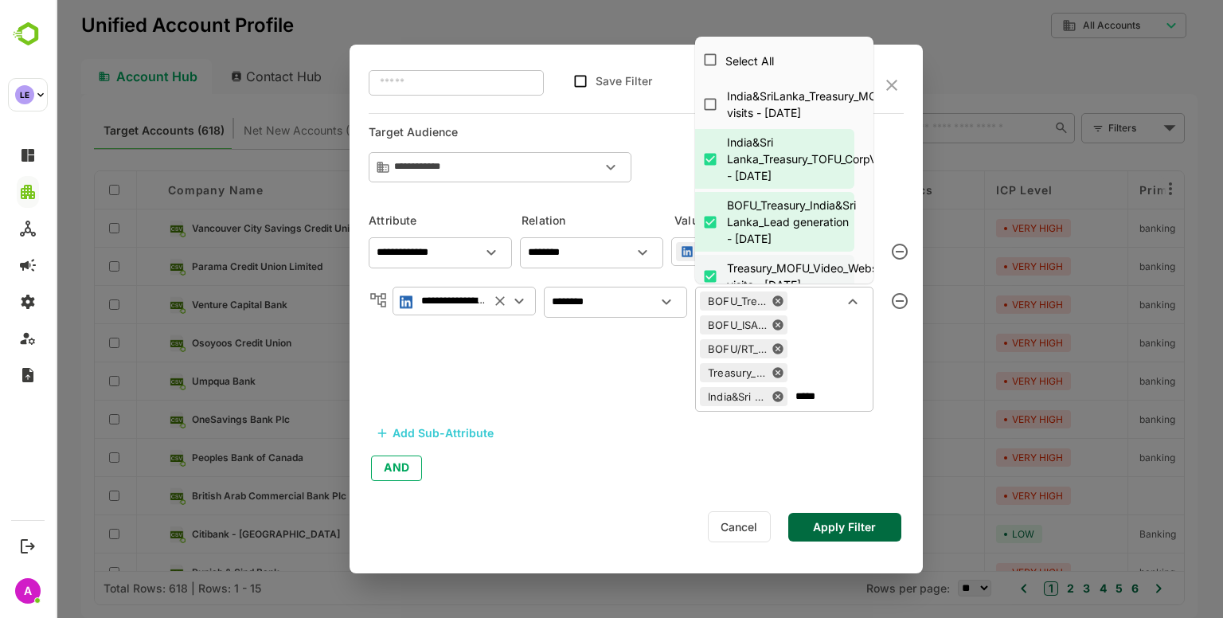
scroll to position [0, 16]
click at [762, 108] on div "India&SriLanka_Treasury_MOFU_Website visits - Sep 9, 2024" at bounding box center [832, 104] width 211 height 33
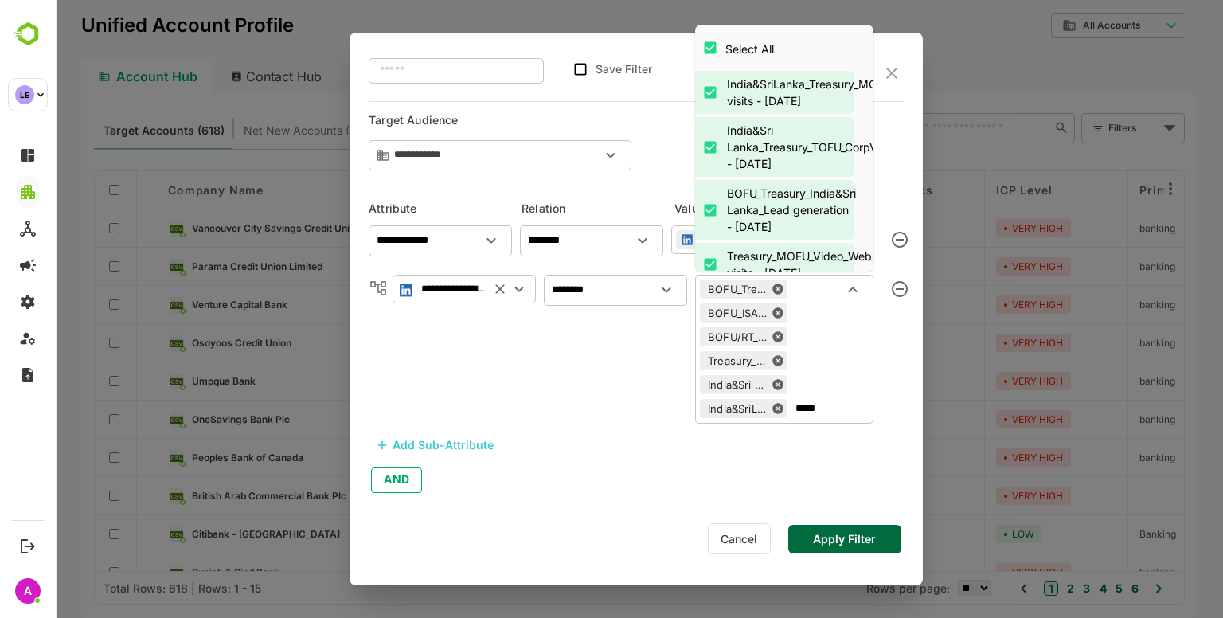
type input "*****"
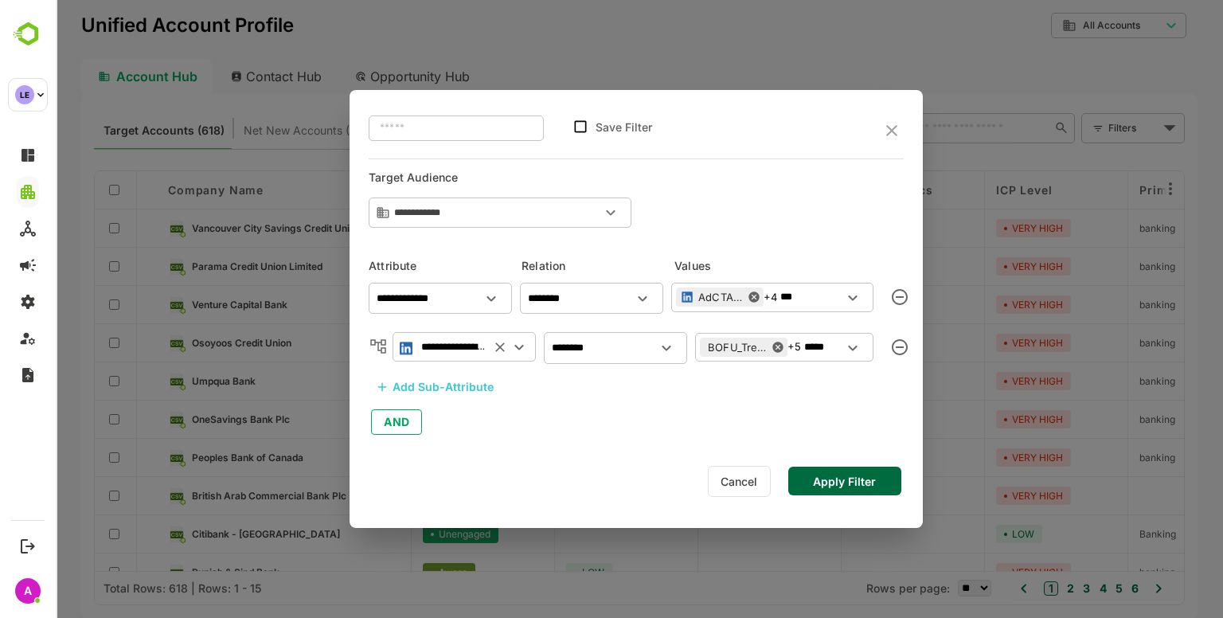
click at [839, 533] on div "**********" at bounding box center [636, 309] width 624 height 618
click at [827, 480] on button "Apply Filter" at bounding box center [844, 481] width 113 height 29
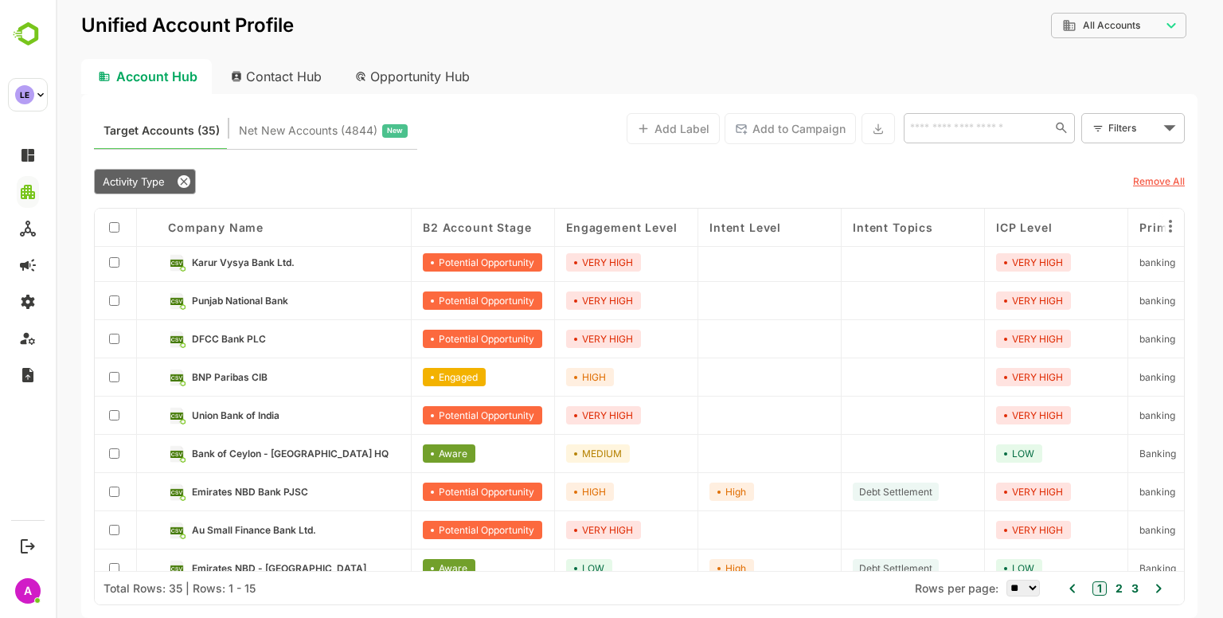
scroll to position [252, 0]
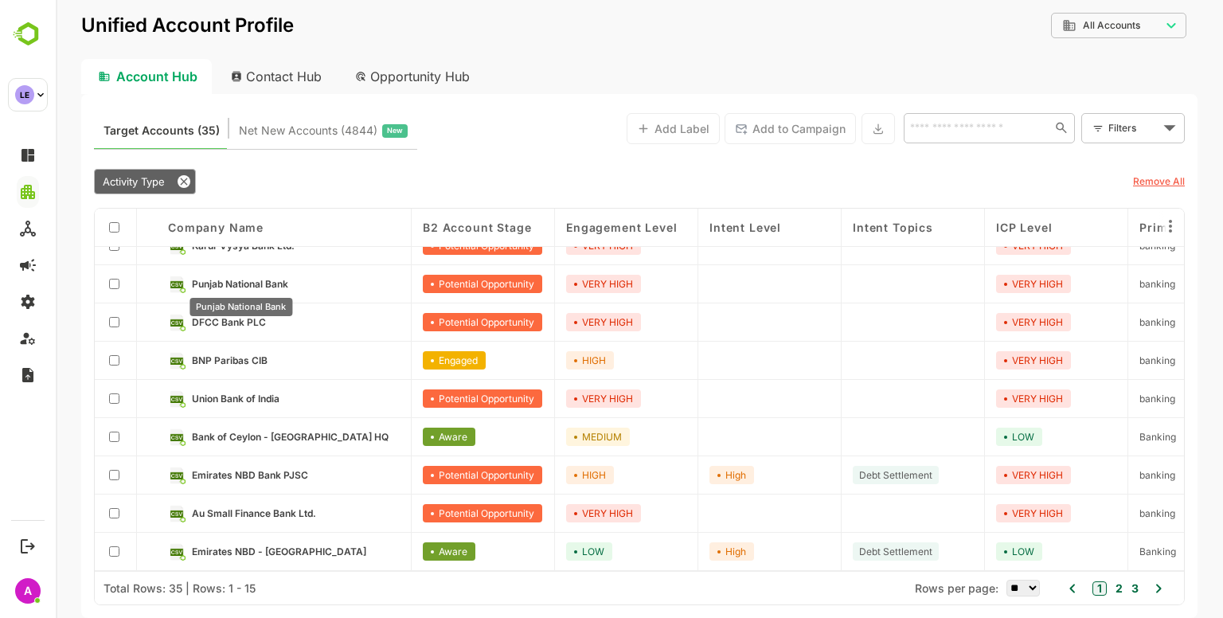
click at [250, 278] on span "Punjab National Bank" at bounding box center [240, 284] width 96 height 12
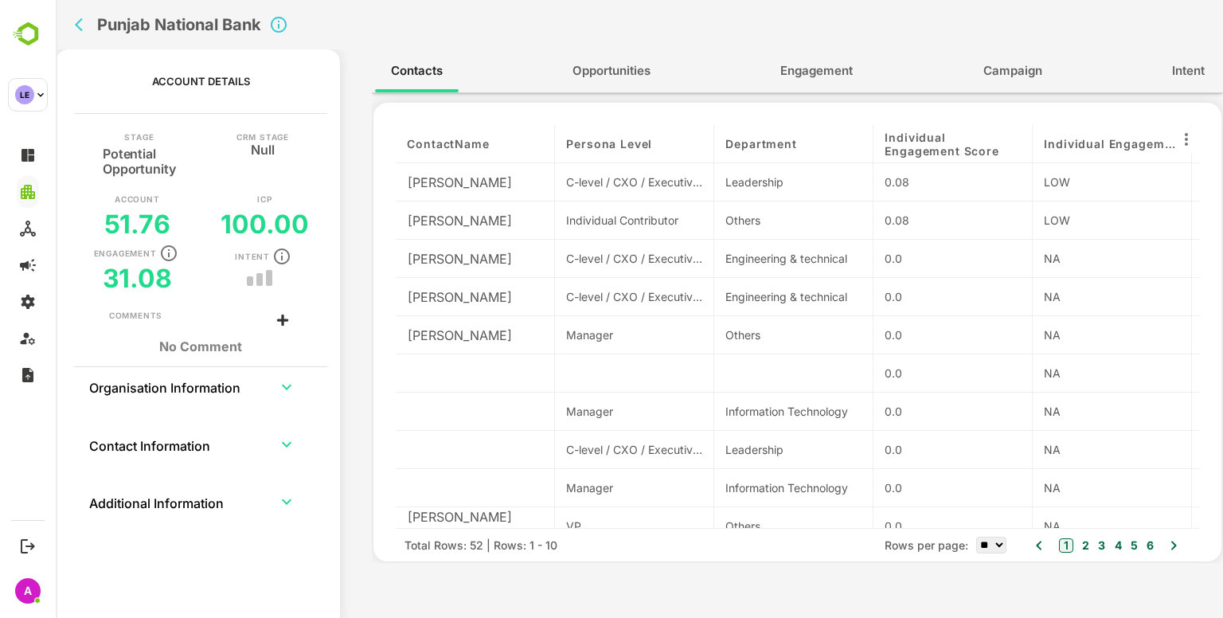
click at [614, 60] on button "Opportunities" at bounding box center [612, 71] width 110 height 38
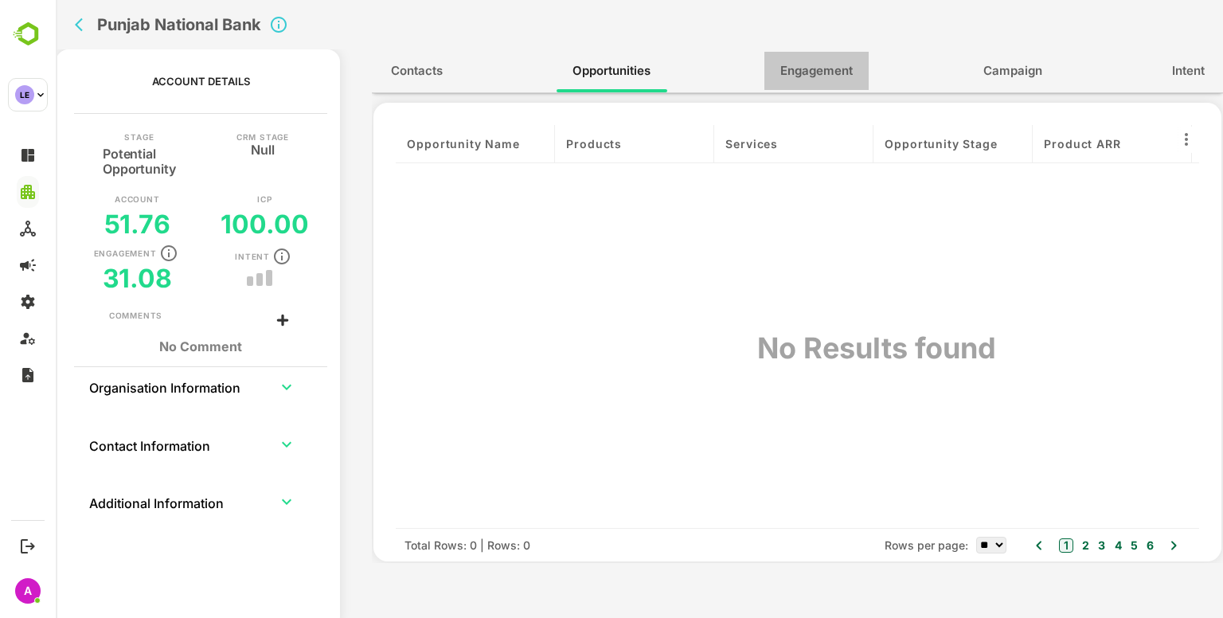
click at [803, 71] on span "Engagement" at bounding box center [816, 71] width 72 height 21
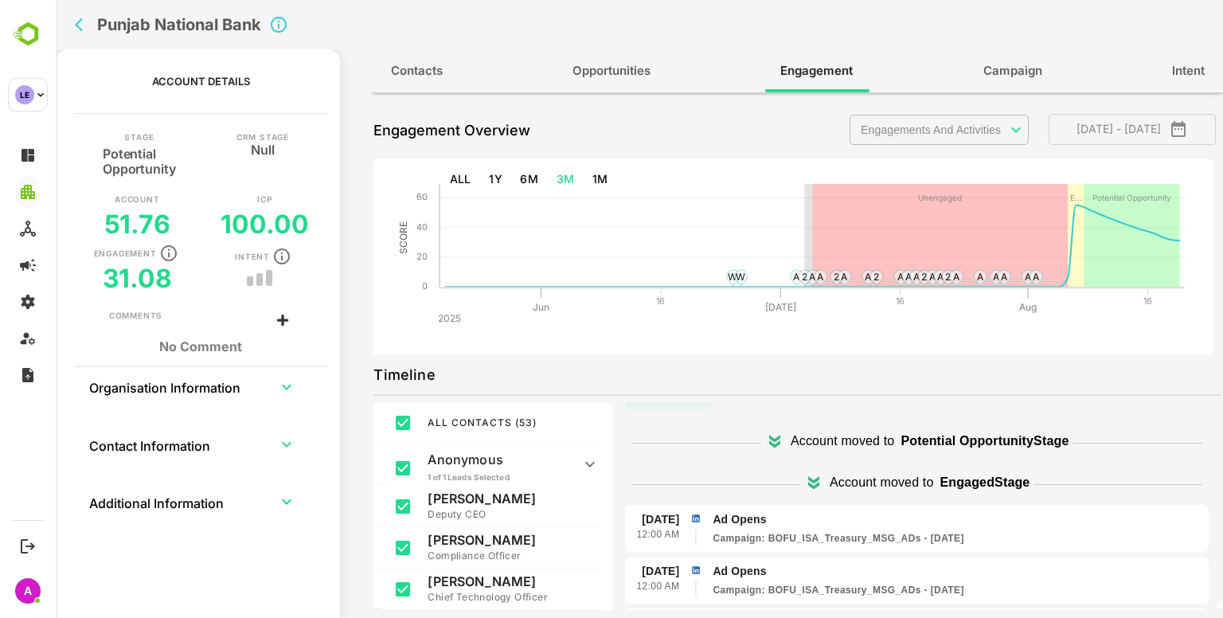
scroll to position [0, 0]
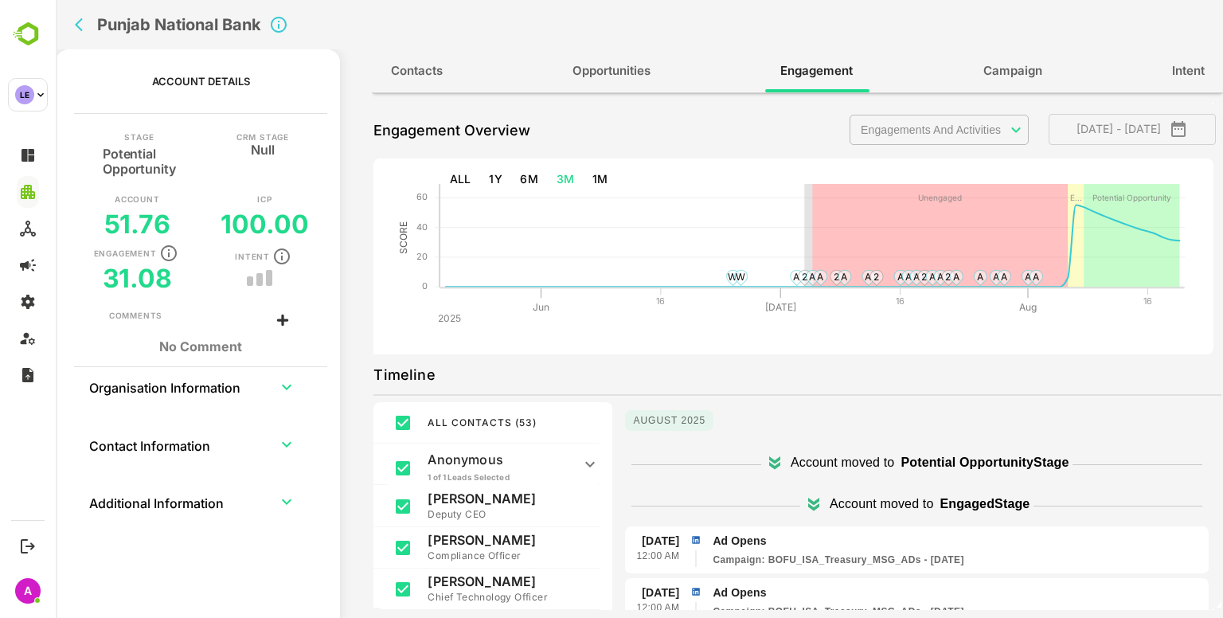
click at [906, 145] on div "**********" at bounding box center [1036, 131] width 372 height 40
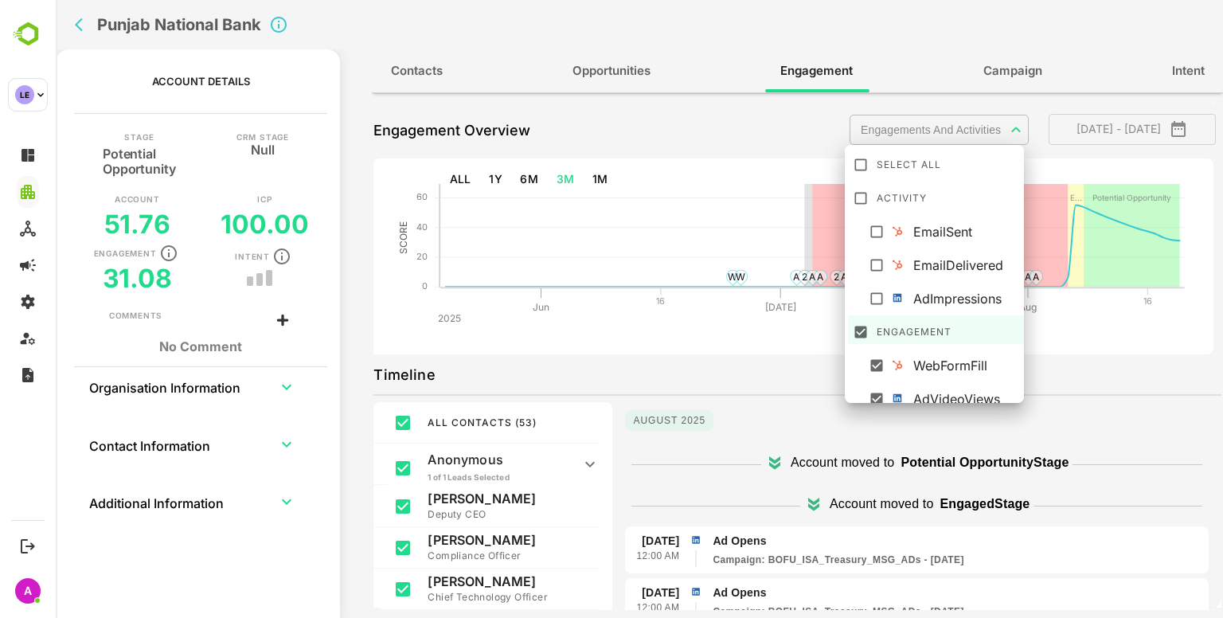
click at [899, 137] on body "**********" at bounding box center [639, 309] width 1167 height 618
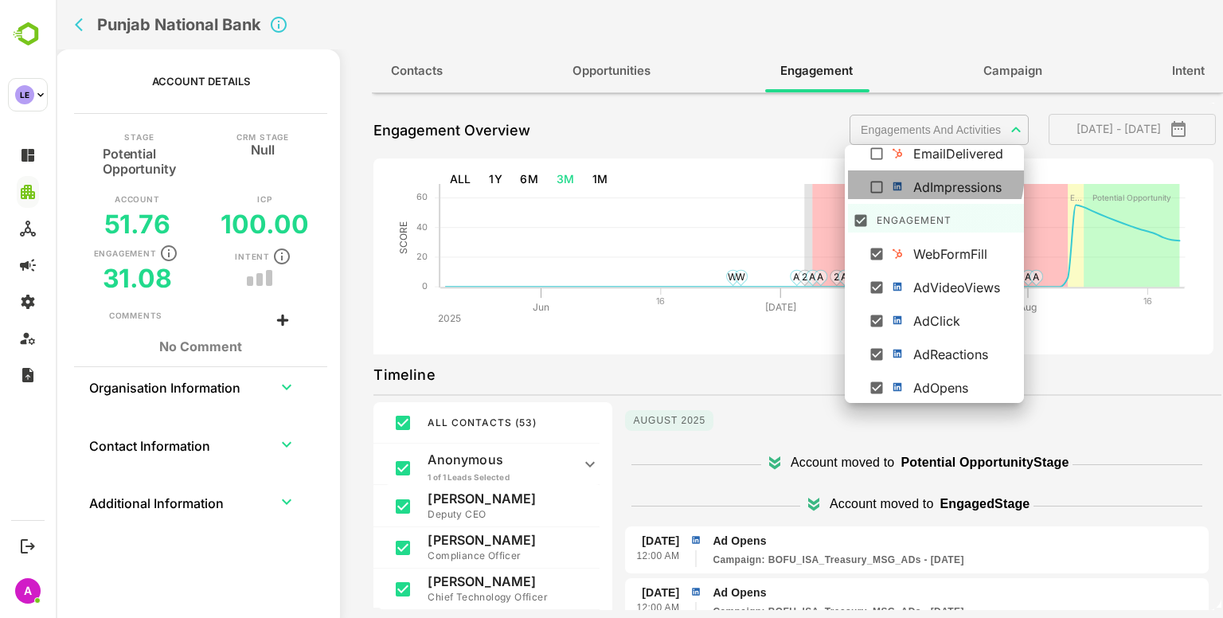
click at [918, 173] on li "AdImpressions" at bounding box center [937, 184] width 178 height 29
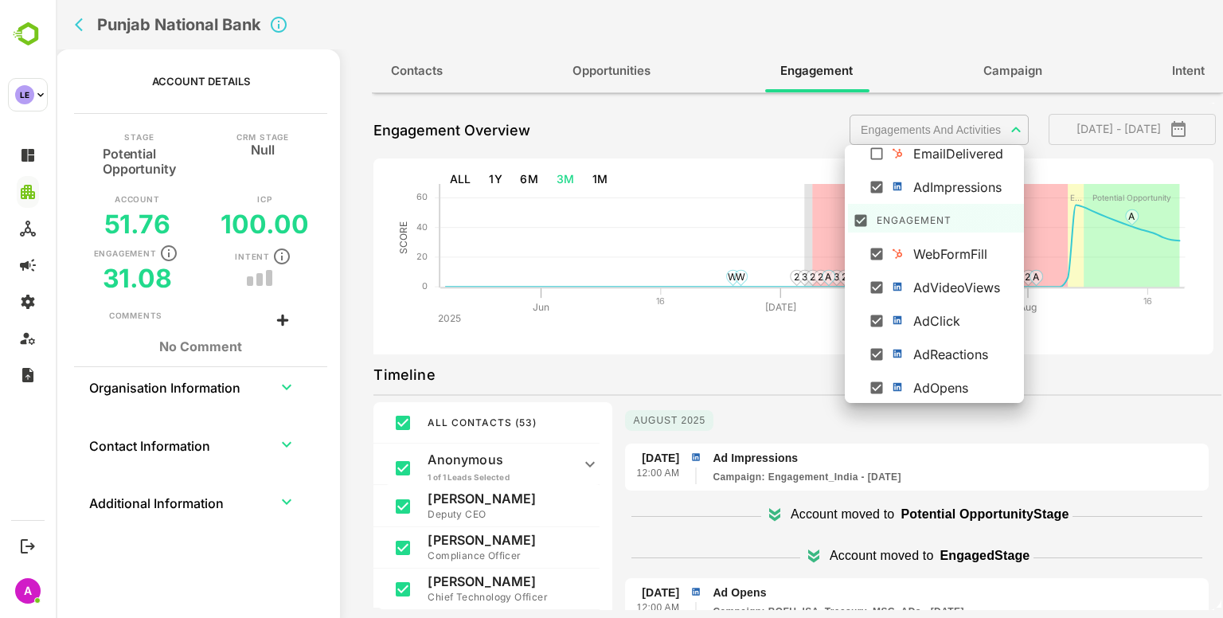
click at [713, 358] on div at bounding box center [639, 309] width 1167 height 618
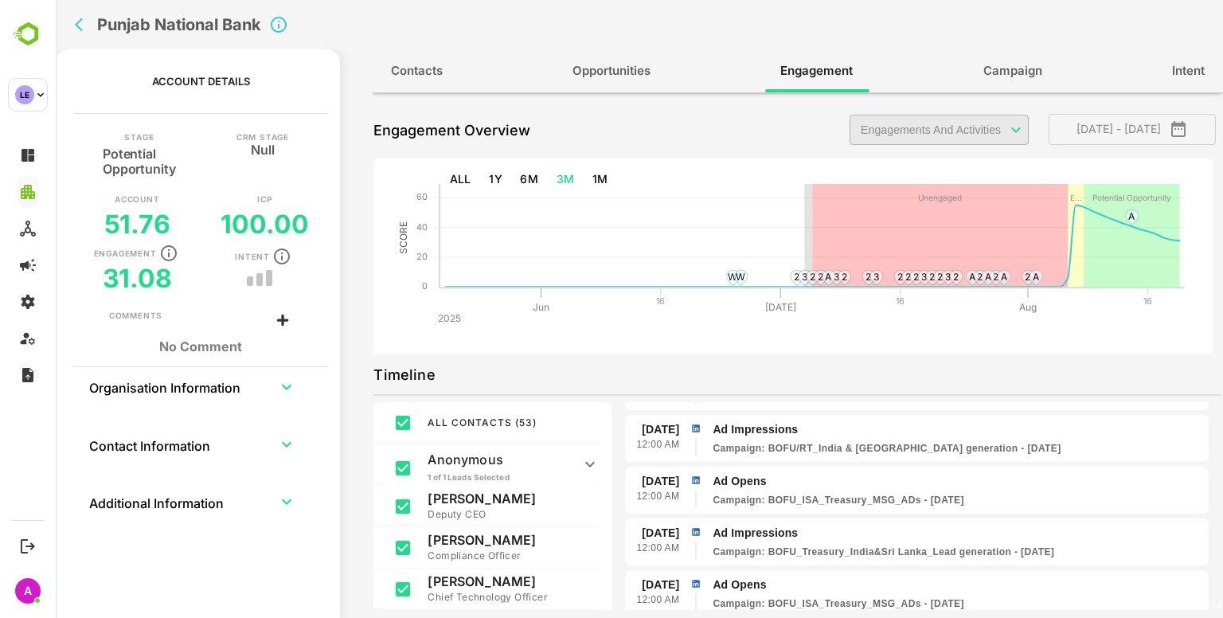
scroll to position [328, 0]
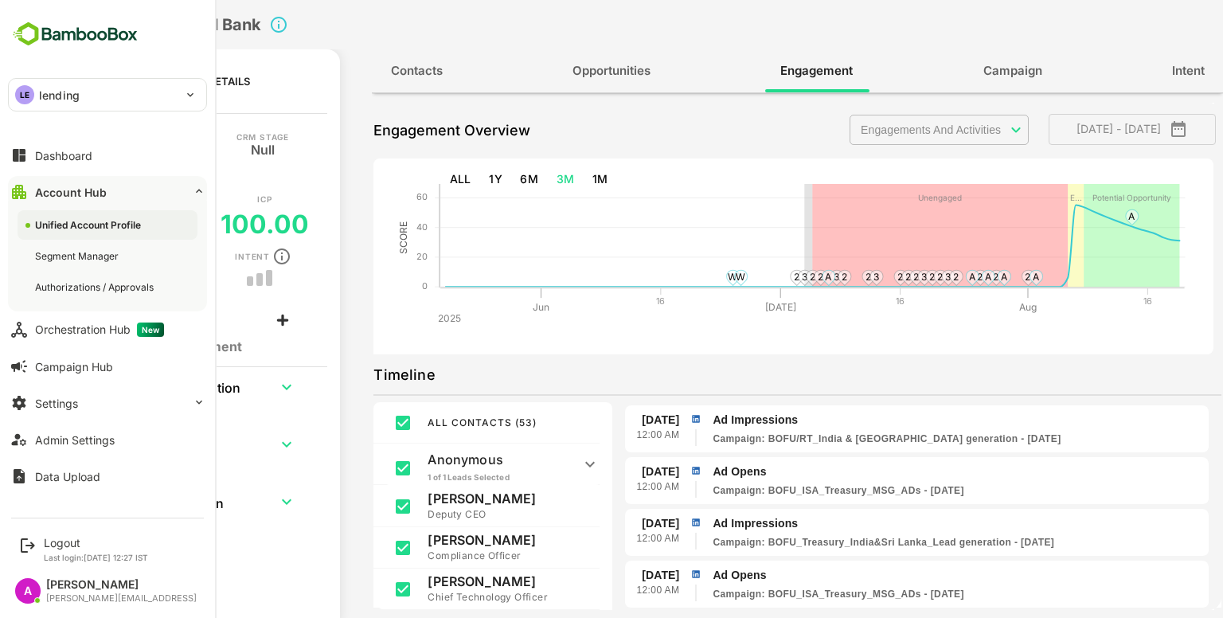
click at [81, 97] on div "LE lending" at bounding box center [98, 95] width 178 height 32
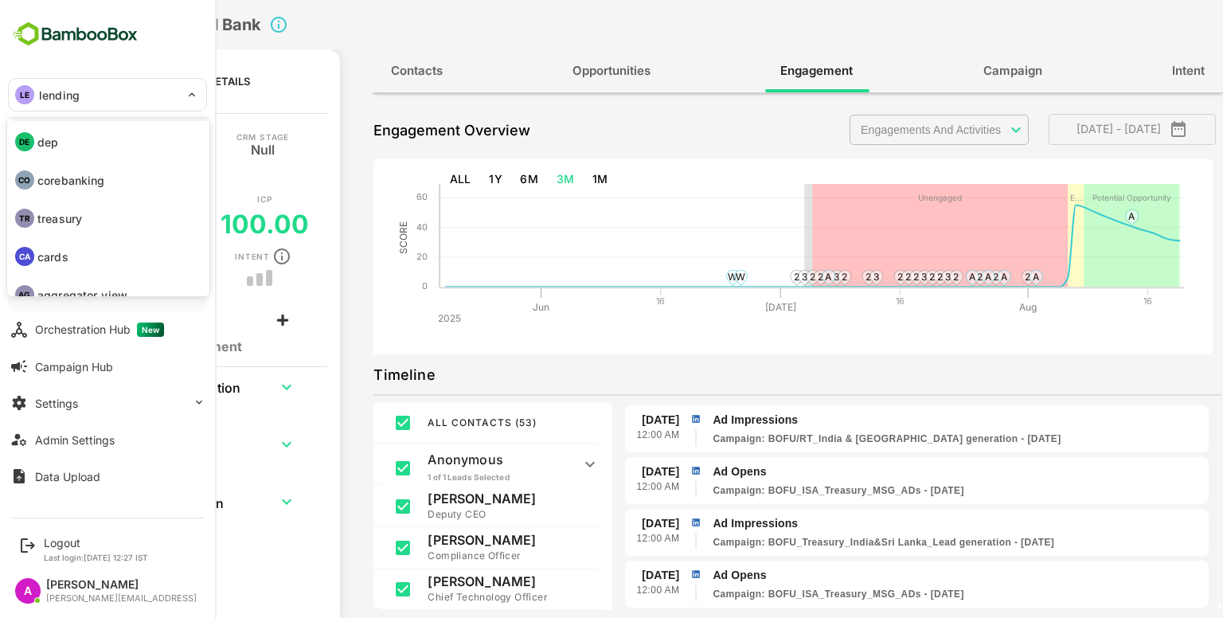
scroll to position [0, 0]
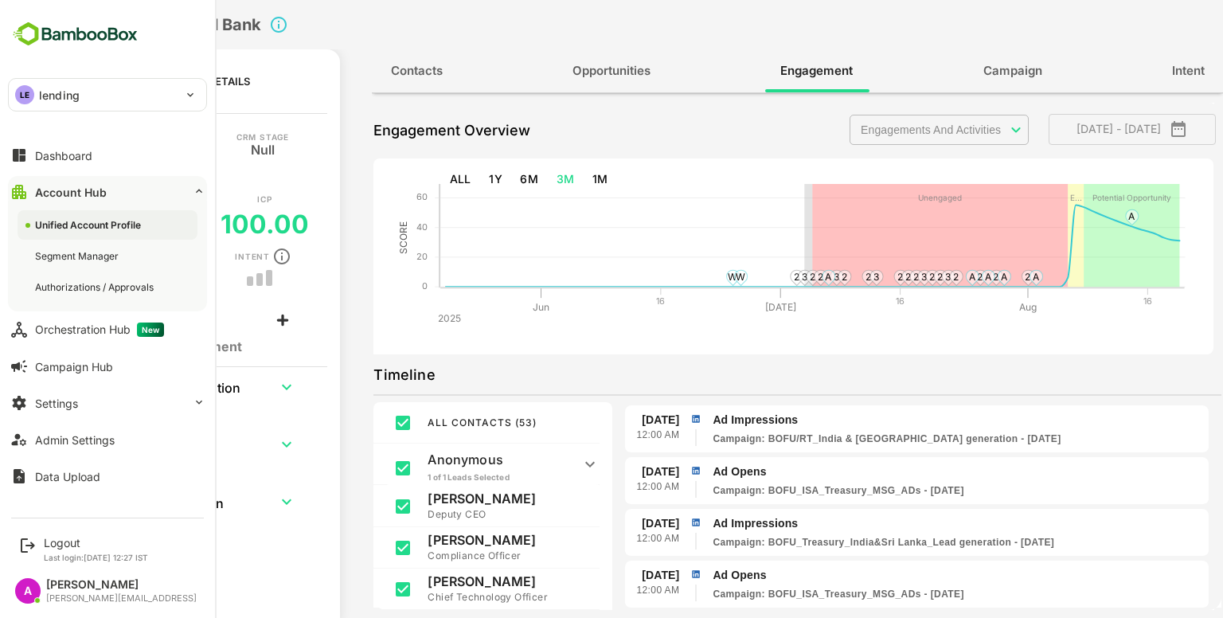
click at [138, 88] on div "LE lending" at bounding box center [98, 95] width 178 height 32
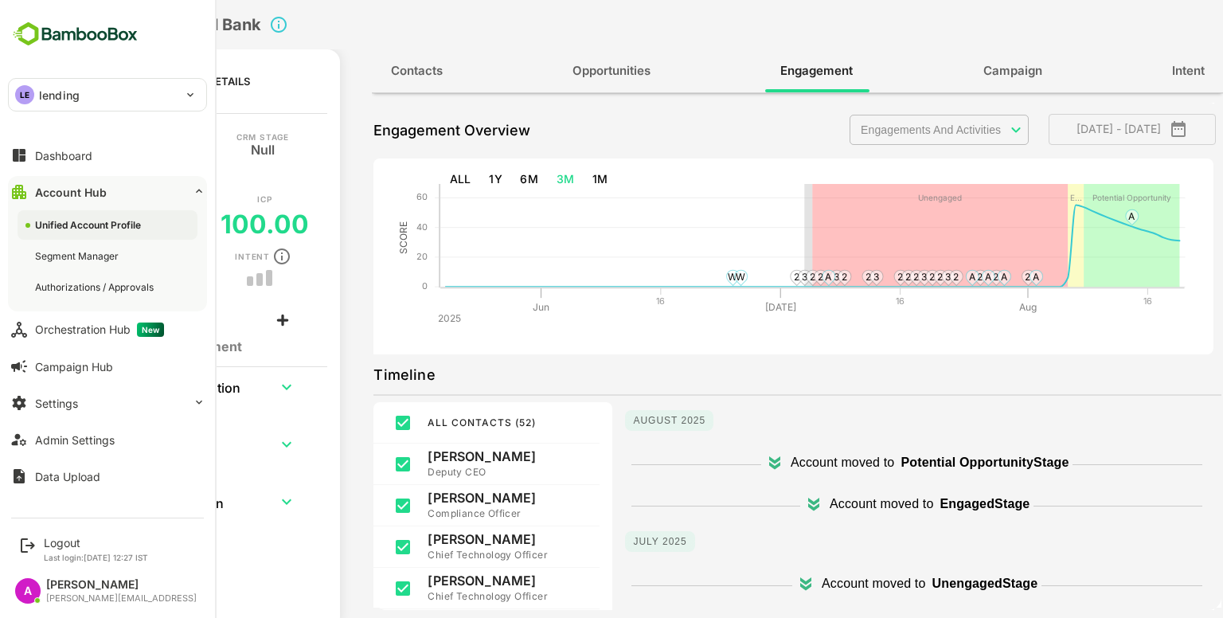
click at [151, 100] on div "LE lending" at bounding box center [98, 95] width 178 height 32
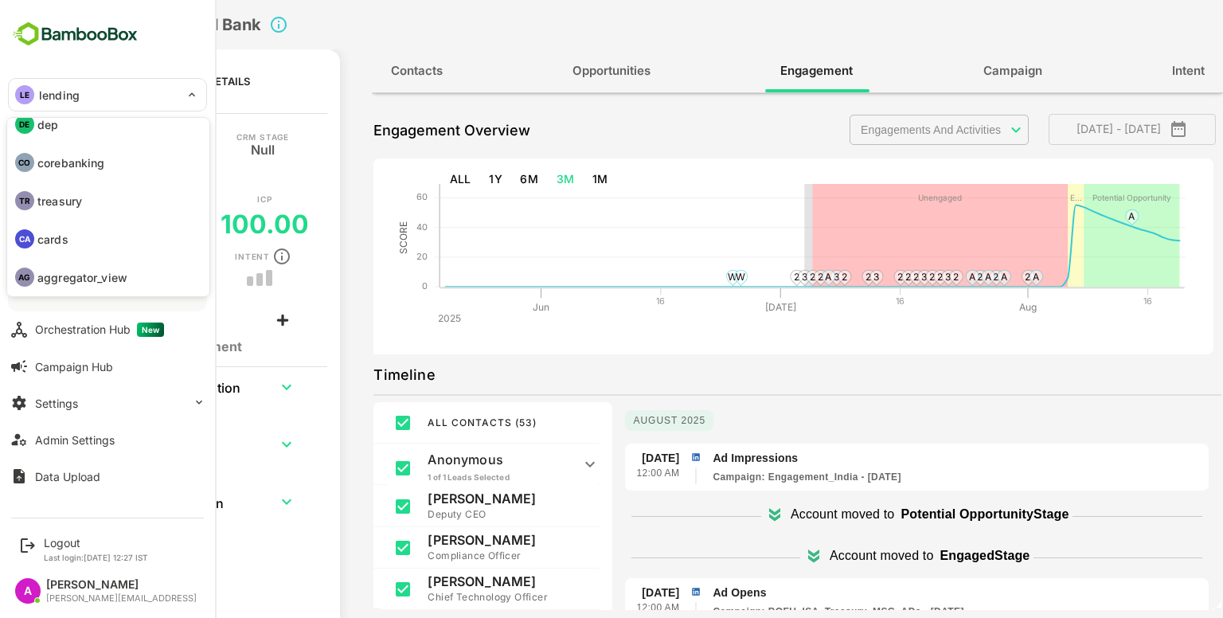
scroll to position [54, 0]
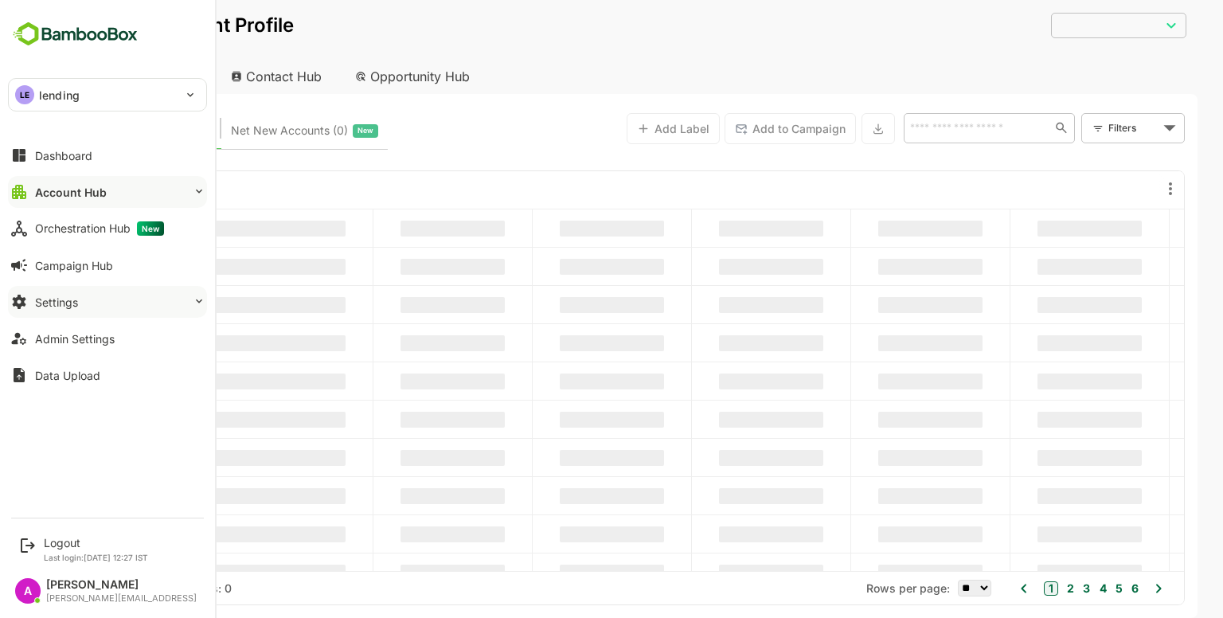
type input "**********"
click at [104, 313] on button "Settings" at bounding box center [107, 302] width 199 height 32
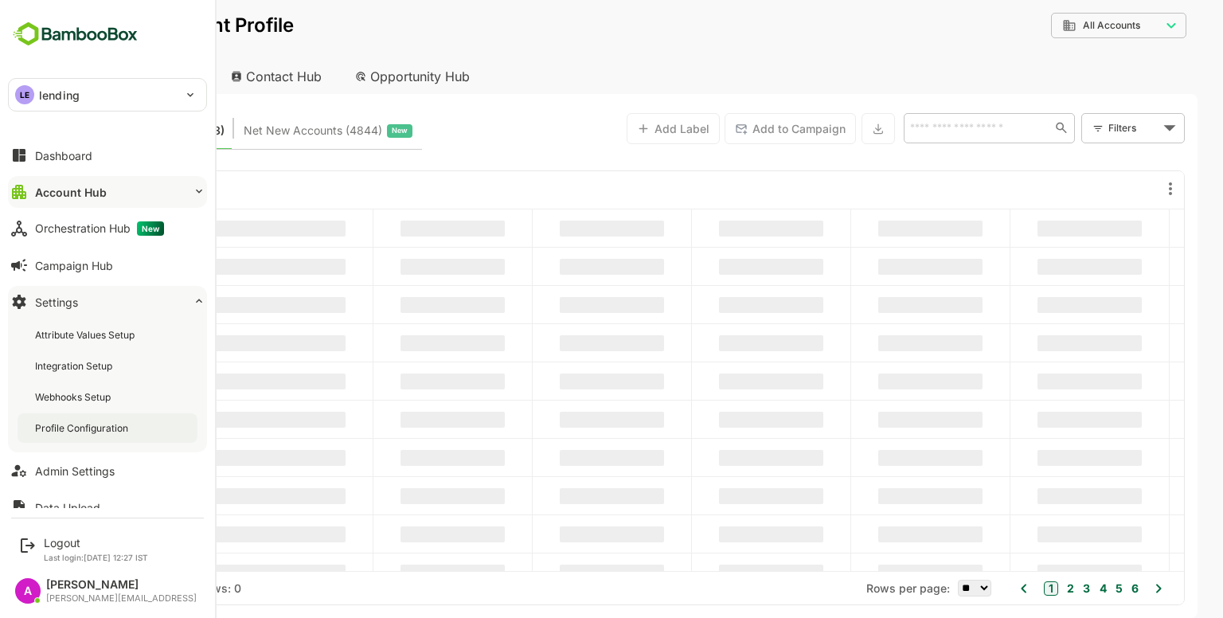
click at [83, 427] on div "Profile Configuration" at bounding box center [83, 428] width 96 height 14
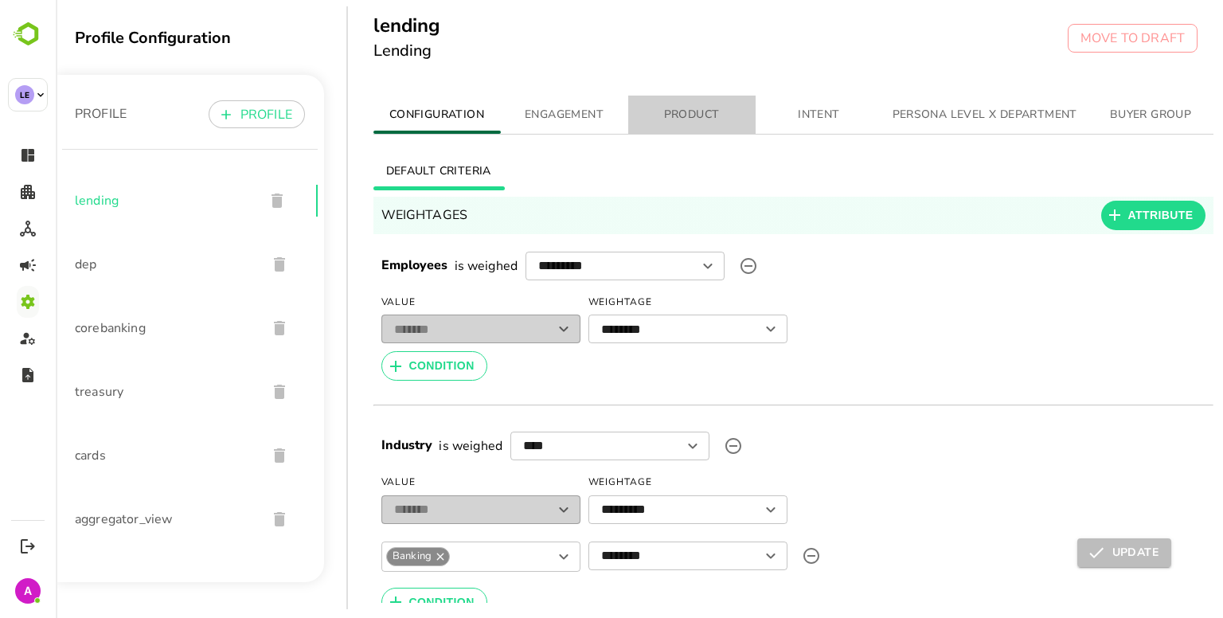
click at [680, 114] on span "PRODUCT" at bounding box center [692, 115] width 108 height 20
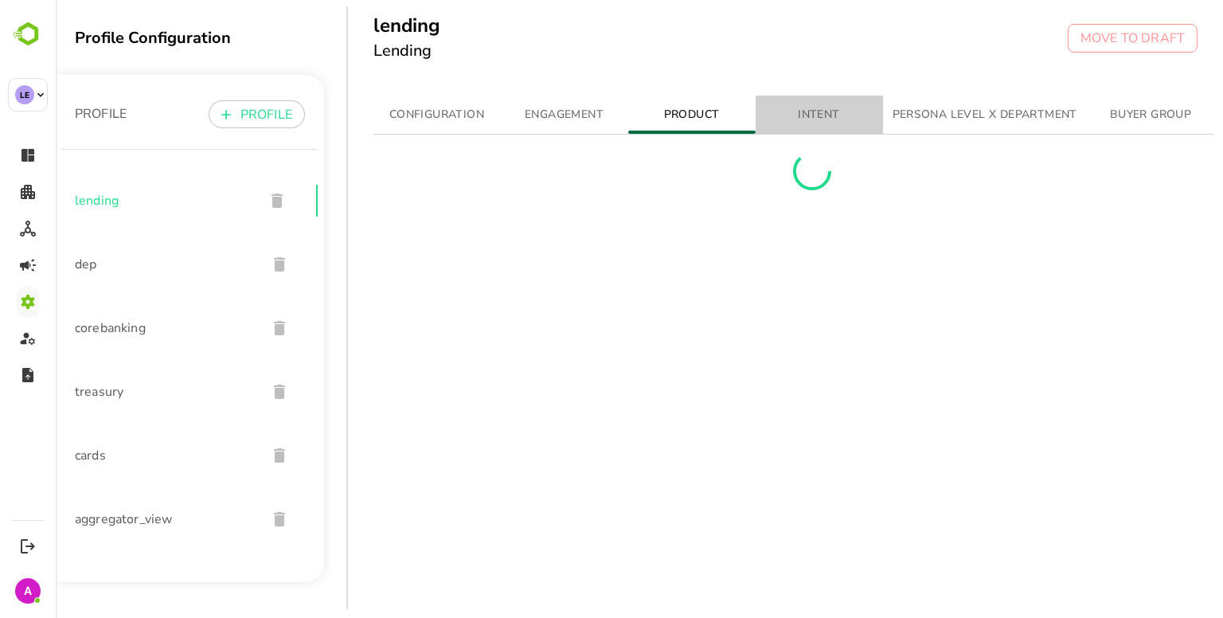
click at [792, 128] on button "INTENT" at bounding box center [819, 115] width 127 height 38
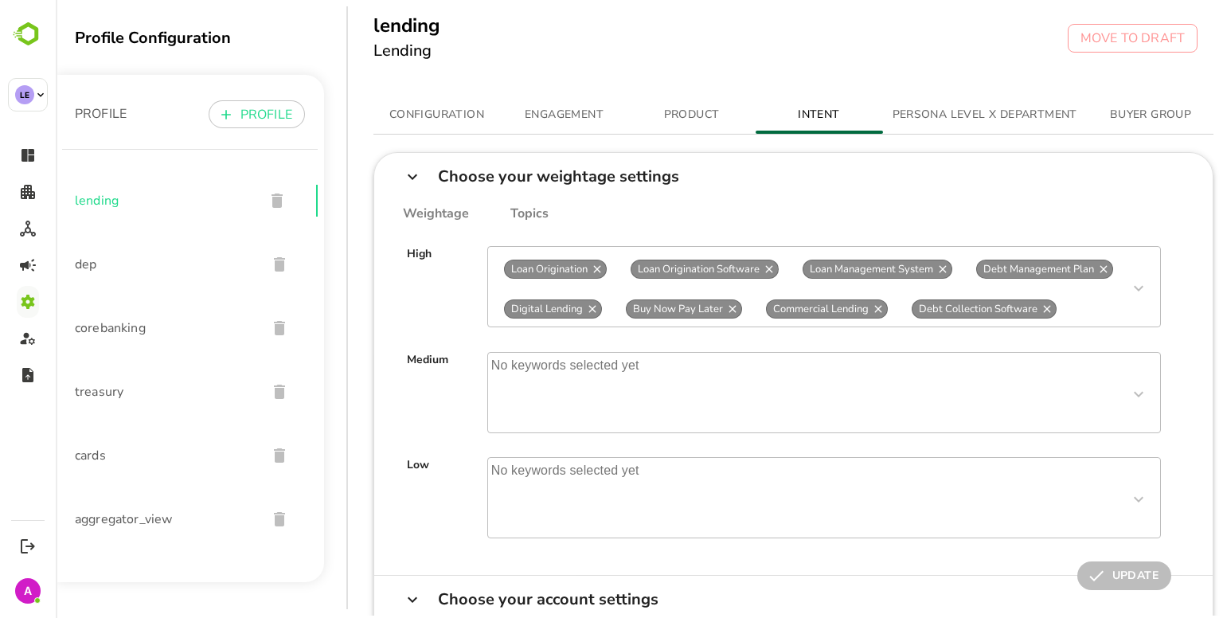
click at [682, 116] on span "PRODUCT" at bounding box center [692, 115] width 108 height 20
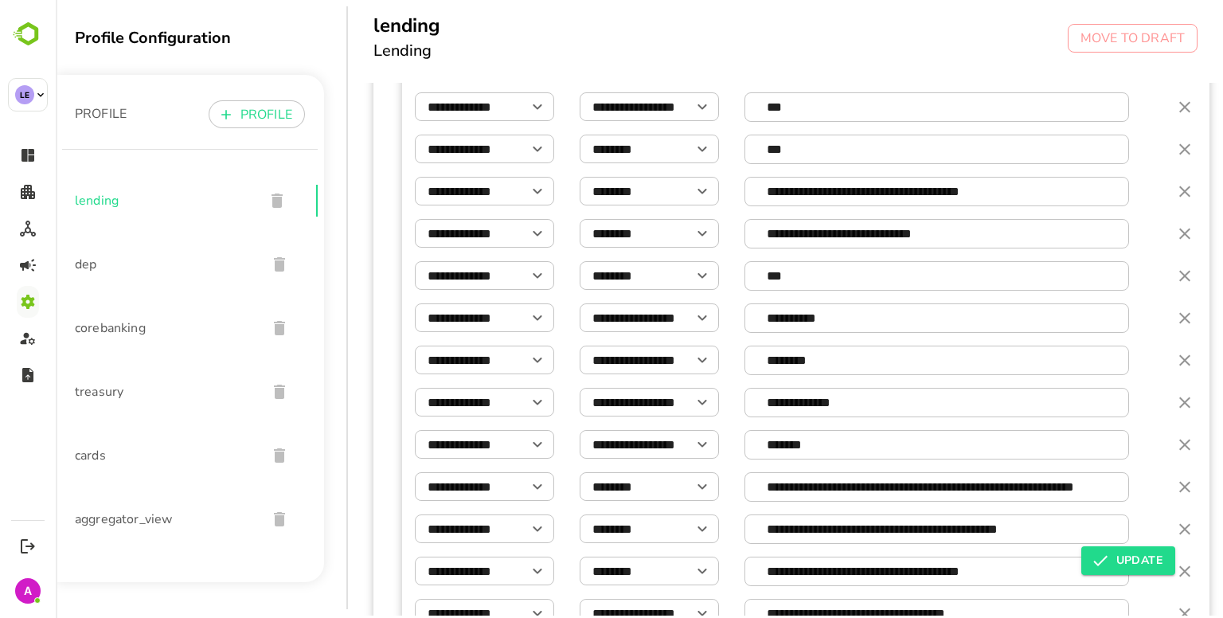
scroll to position [1390, 0]
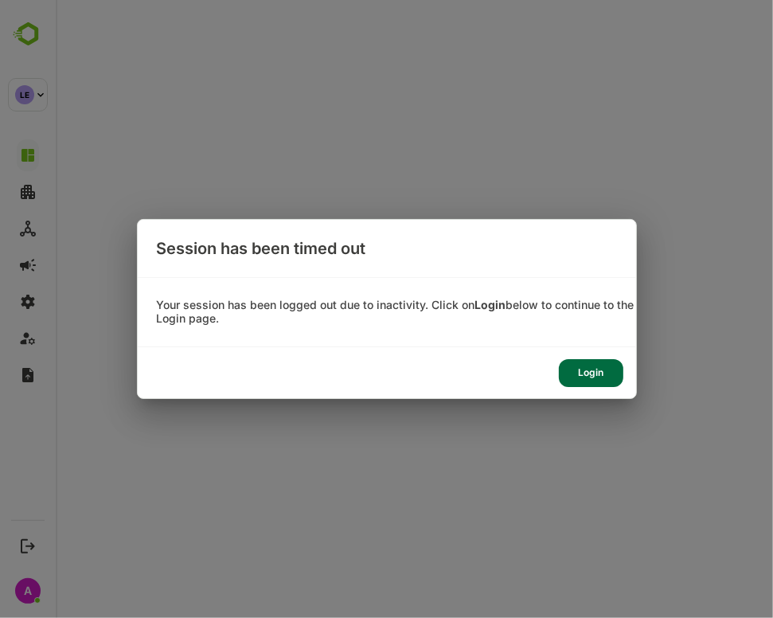
click at [600, 372] on div "Login" at bounding box center [591, 373] width 65 height 28
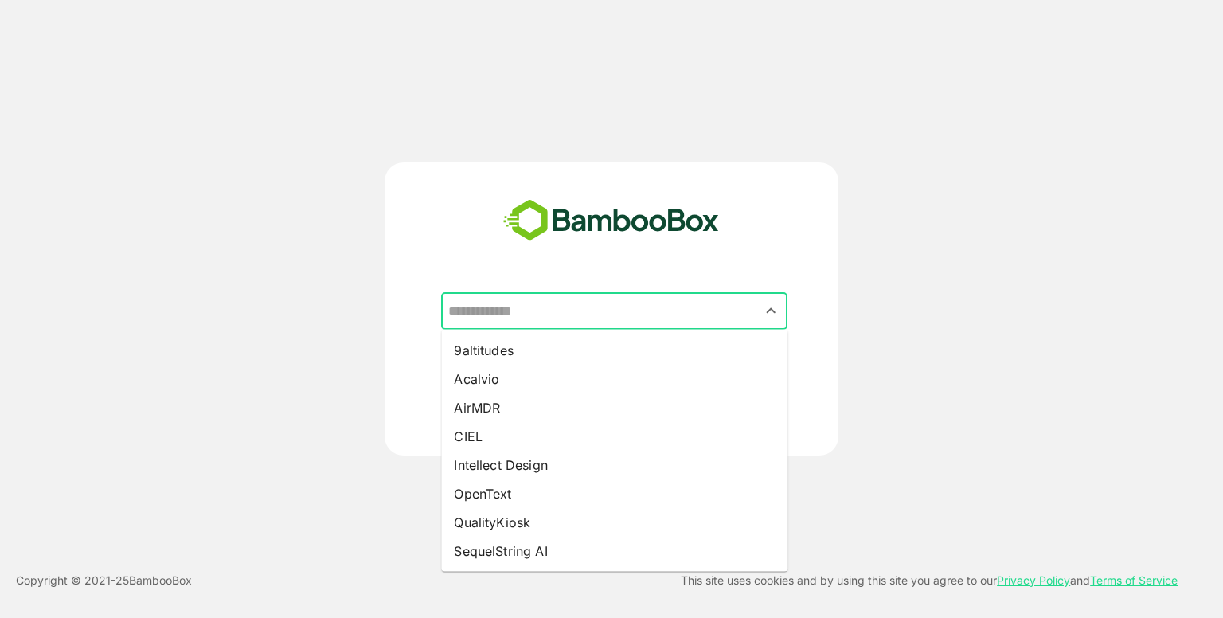
click at [570, 318] on input "text" at bounding box center [614, 311] width 340 height 30
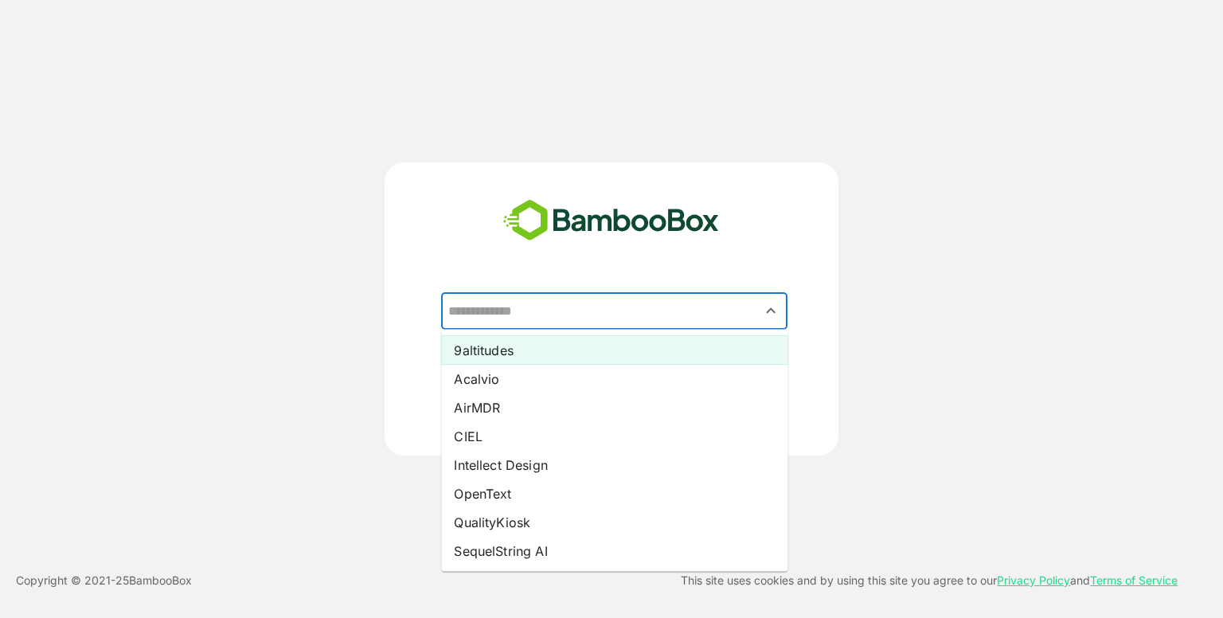
click at [539, 345] on li "9altitudes" at bounding box center [614, 350] width 346 height 29
type input "**********"
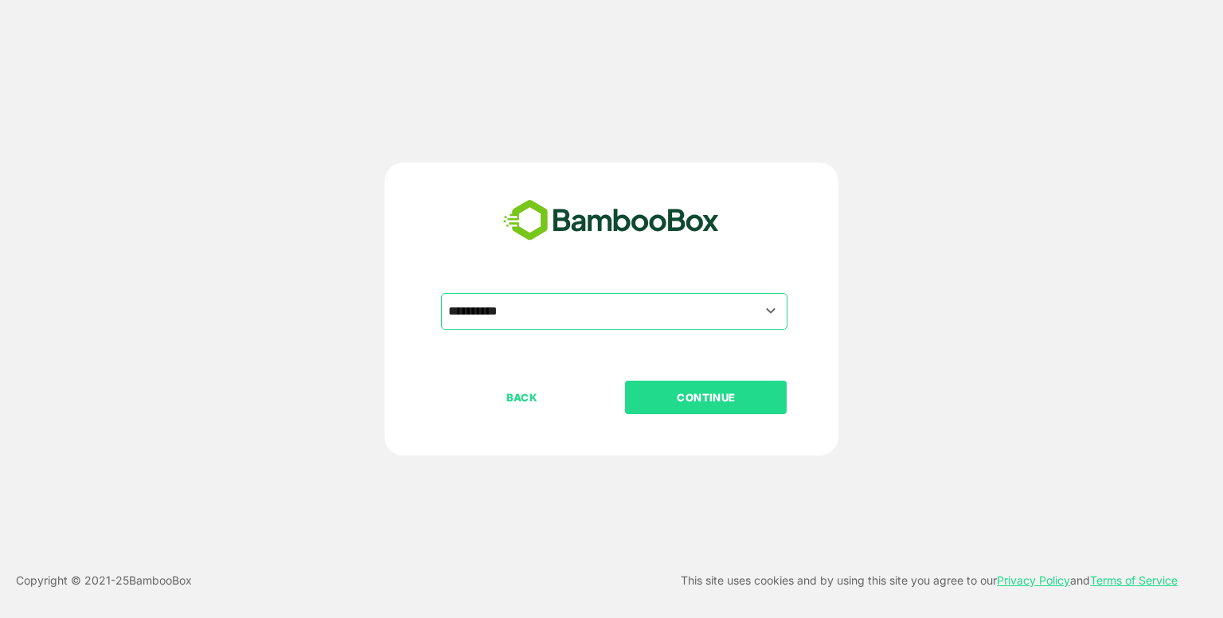
click at [697, 405] on p "CONTINUE" at bounding box center [706, 398] width 159 height 18
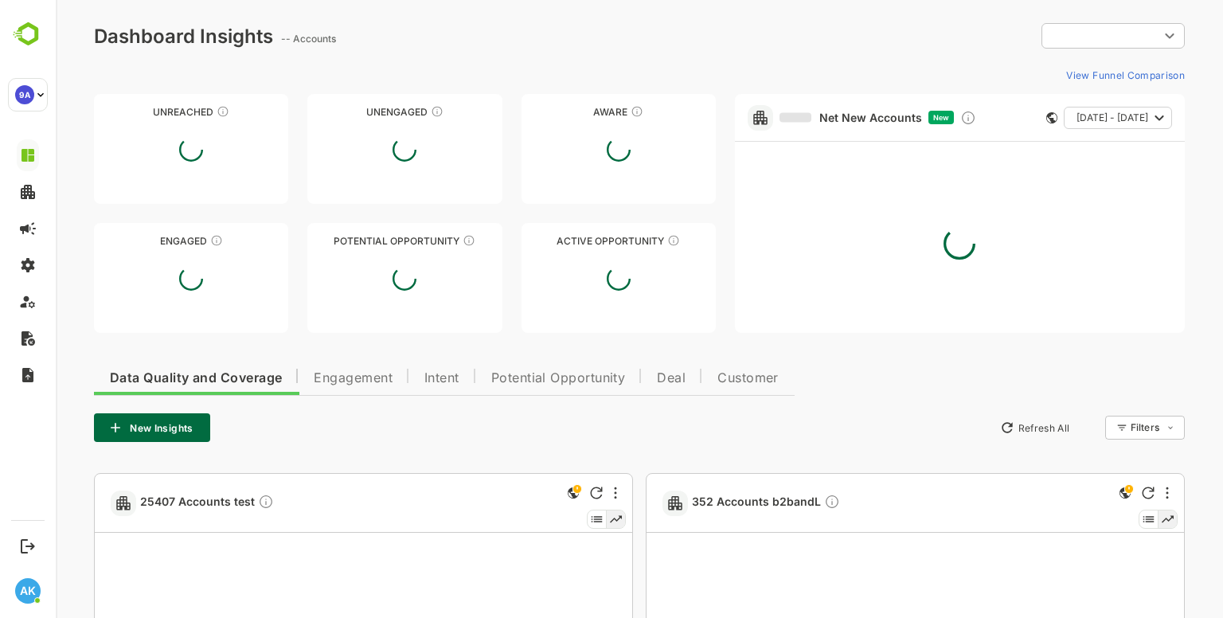
type input "**********"
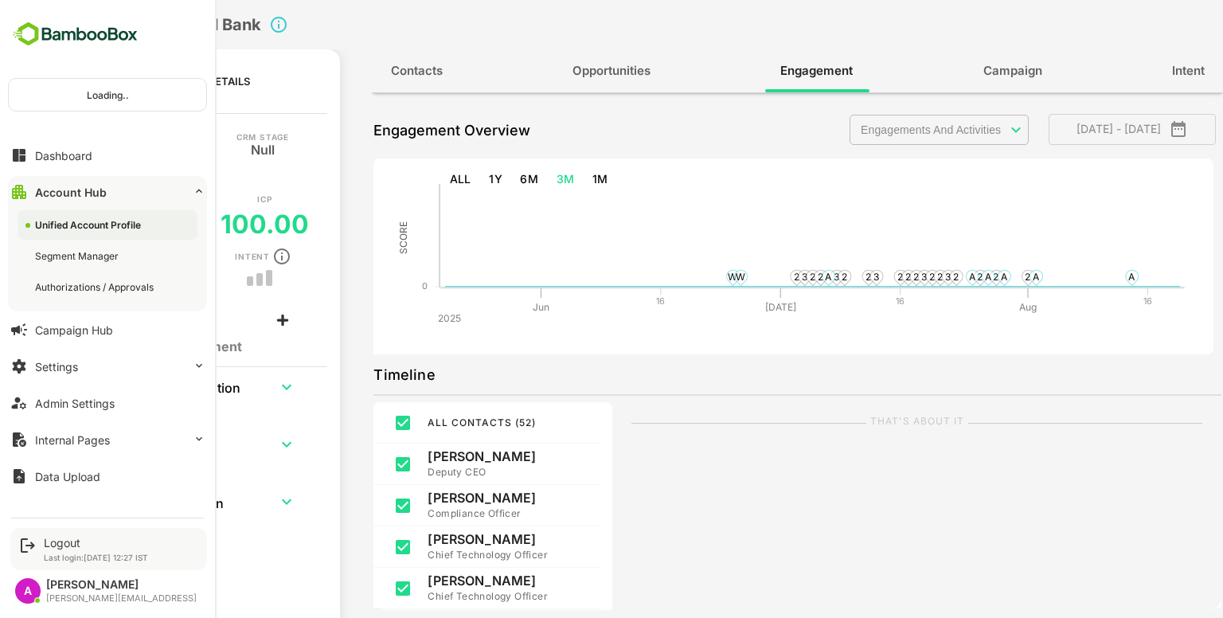
click at [54, 532] on div "Logout Last login: [DATE] 12:27 IST" at bounding box center [108, 549] width 197 height 42
click at [62, 539] on div "Logout" at bounding box center [96, 543] width 104 height 14
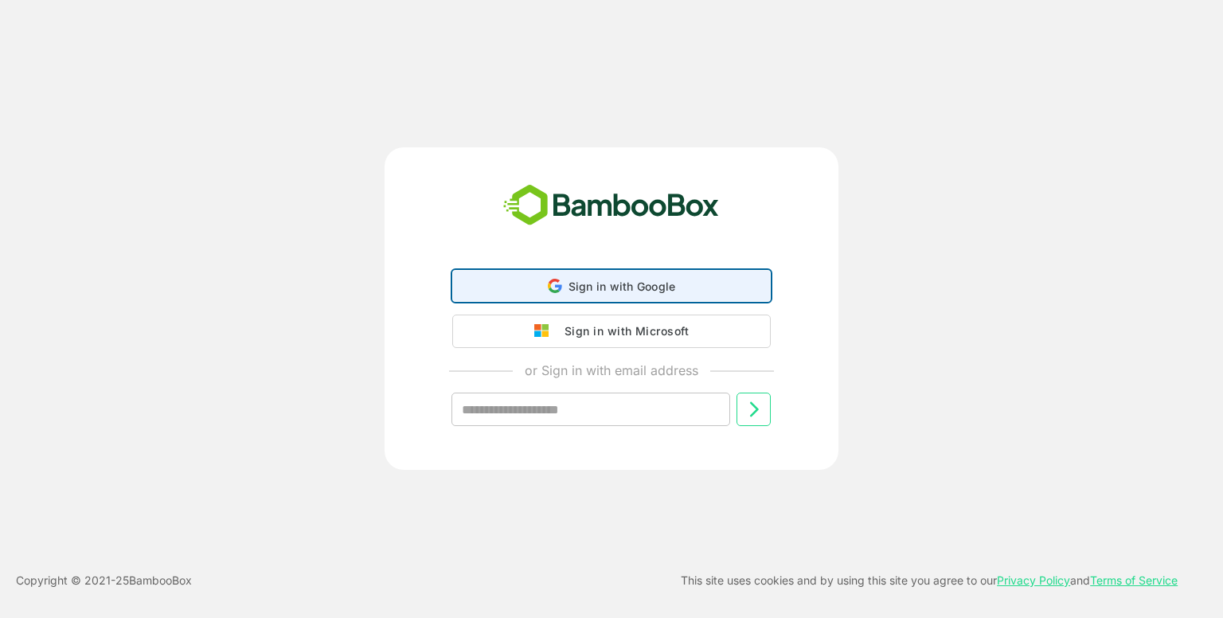
click at [563, 294] on div "Sign in with Google Sign in with Google. Opens in new tab" at bounding box center [612, 286] width 298 height 30
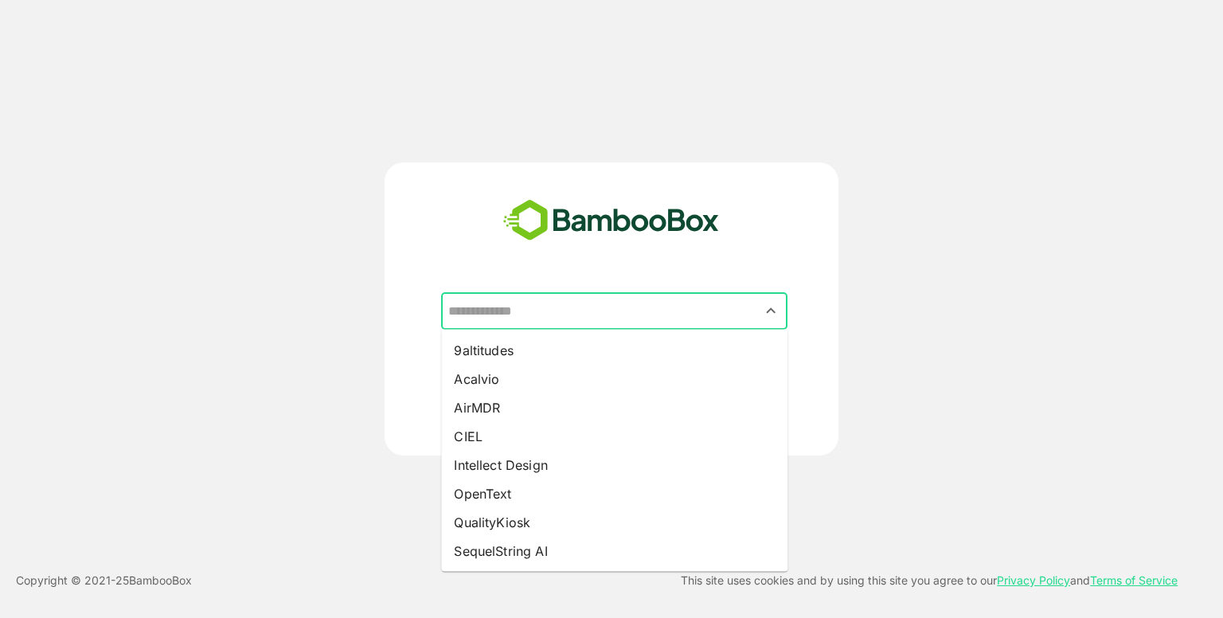
click at [567, 307] on input "text" at bounding box center [614, 311] width 340 height 30
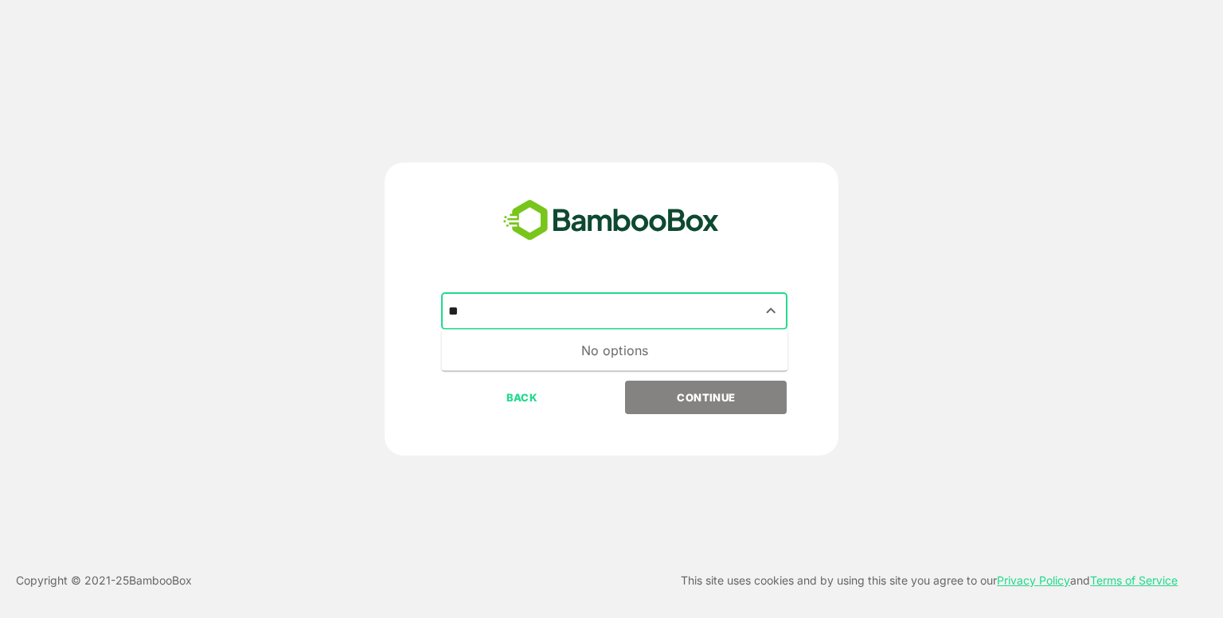
type input "*"
